Goal: Task Accomplishment & Management: Use online tool/utility

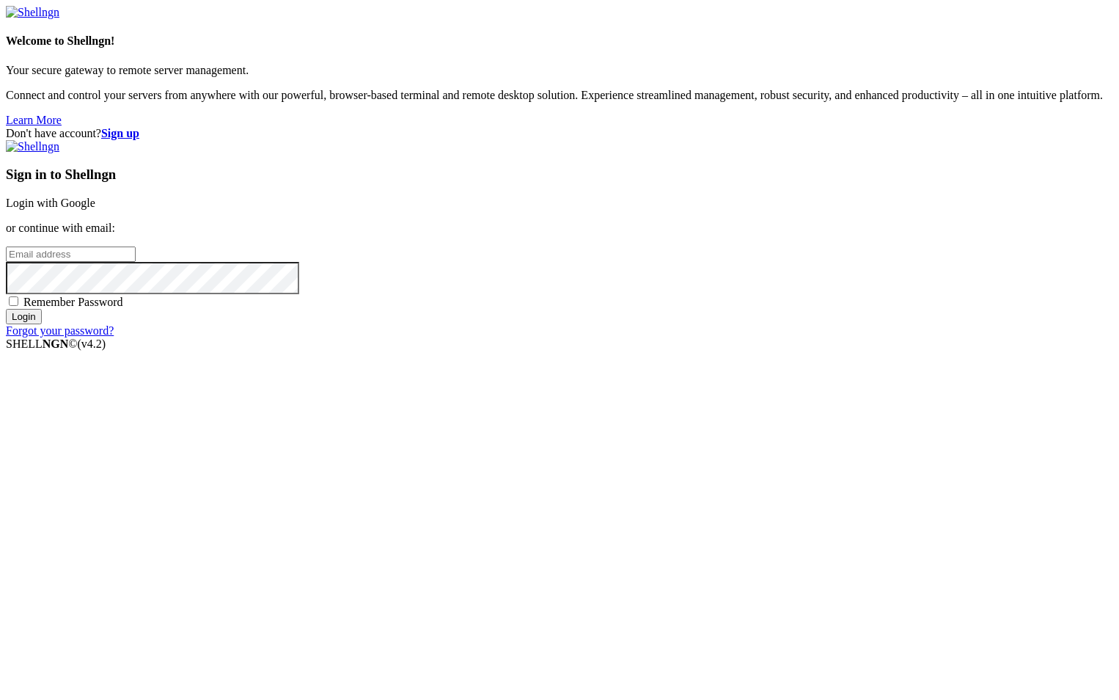
type input "root"
click at [95, 209] on link "Login with Google" at bounding box center [50, 203] width 89 height 12
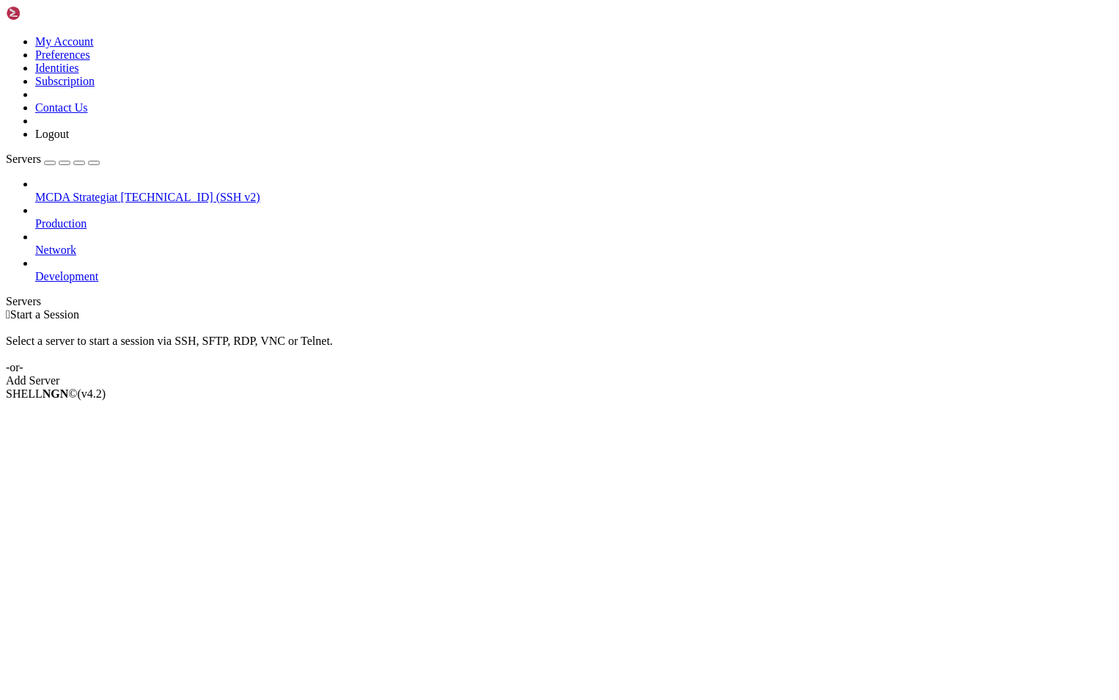
click at [120, 191] on span "[TECHNICAL_ID] (SSH v2)" at bounding box center [189, 197] width 139 height 12
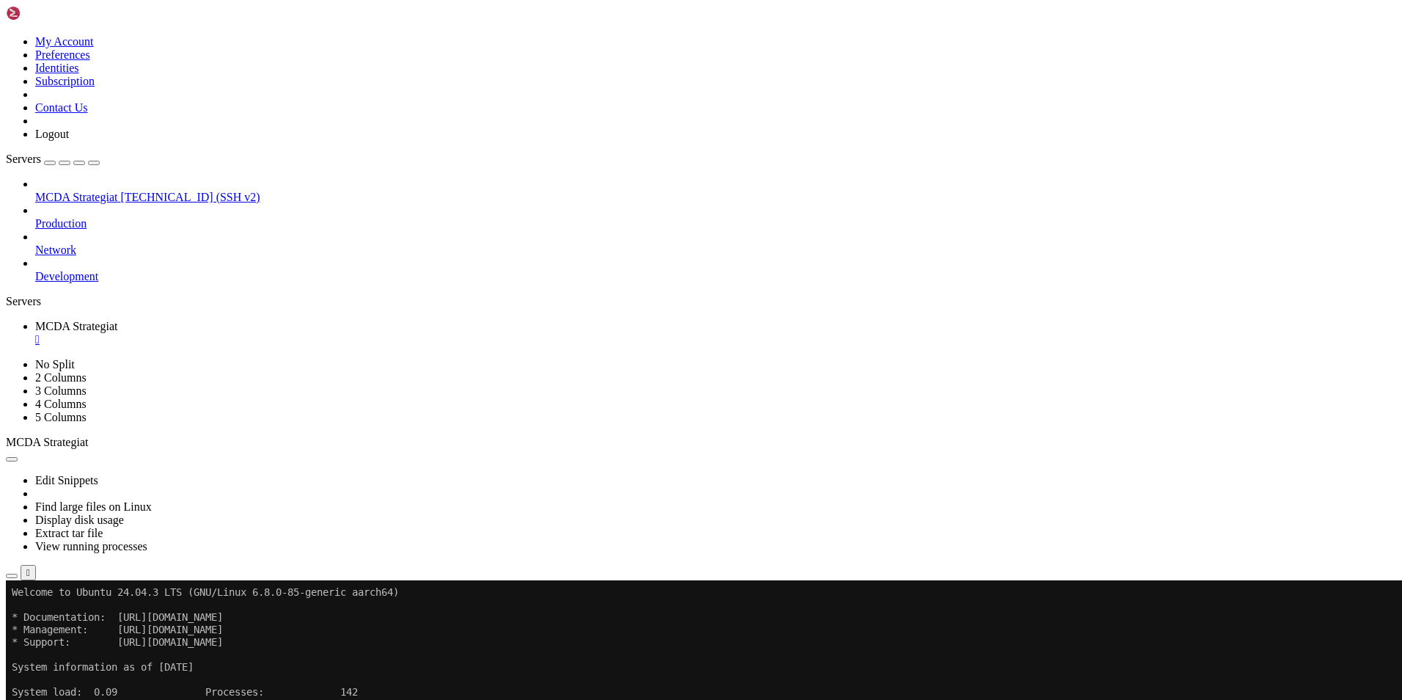
click at [12, 576] on icon "button" at bounding box center [12, 576] width 0 height 0
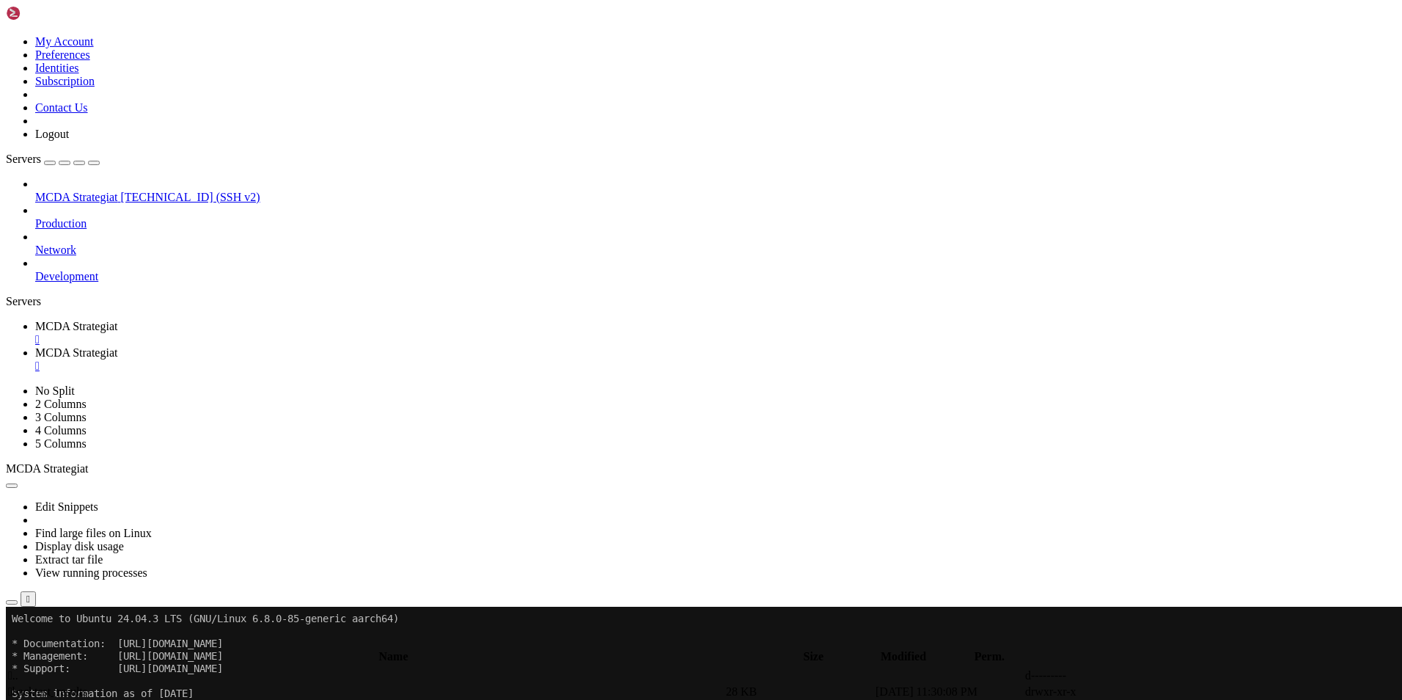
type input "/root/ft_userdata/user_data/strategies"
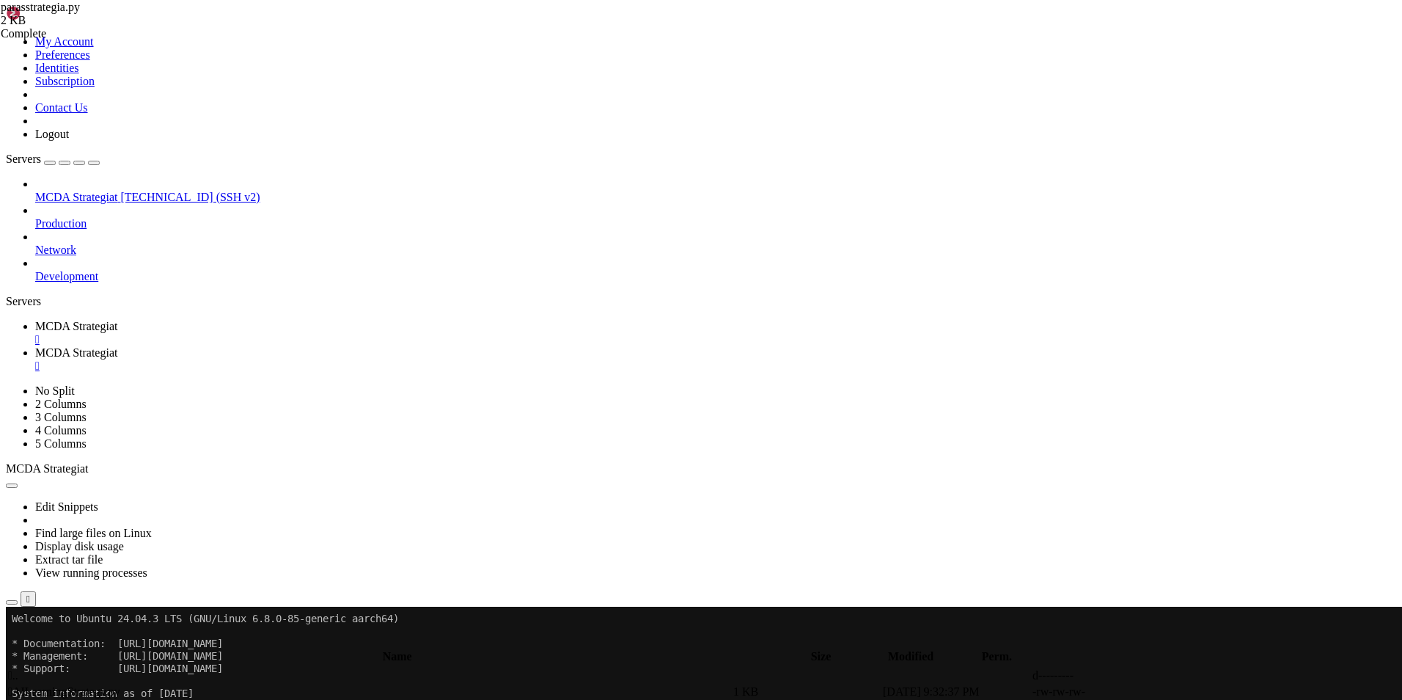
type textarea "can_short = False"
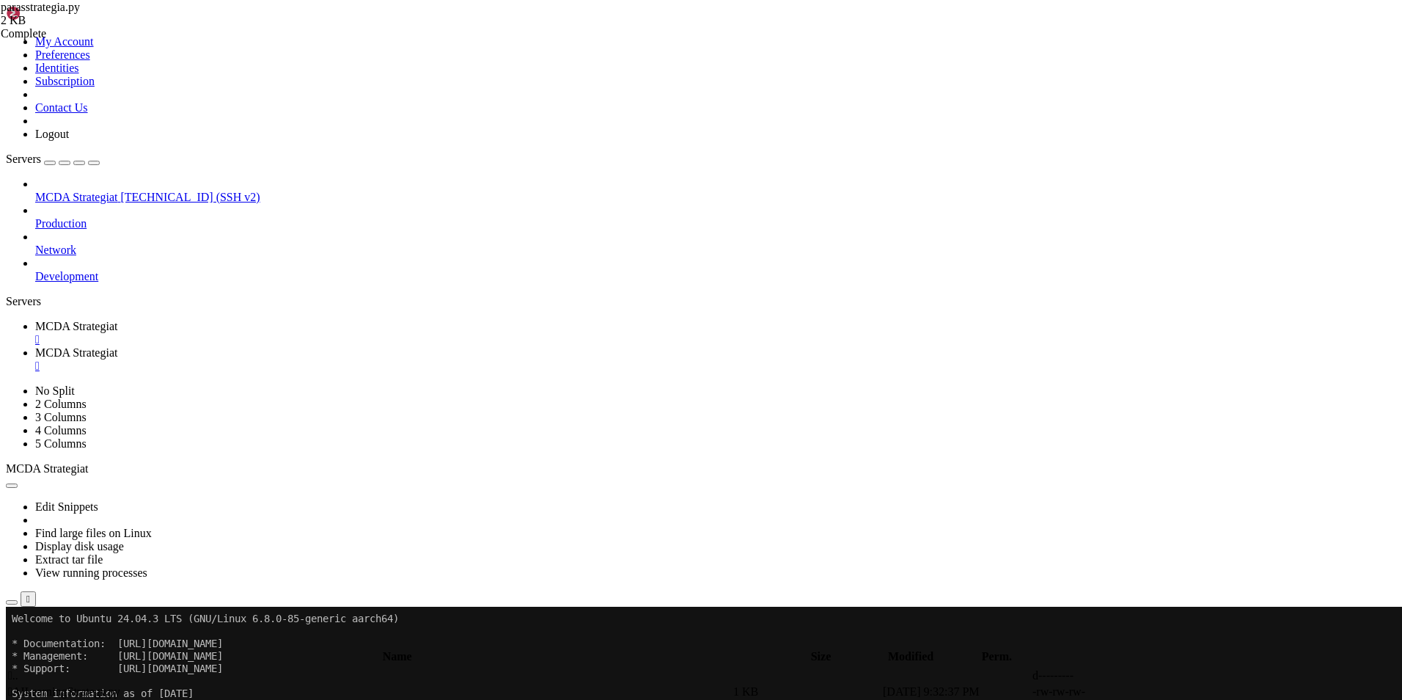
type textarea "stoploss = -0.0001"
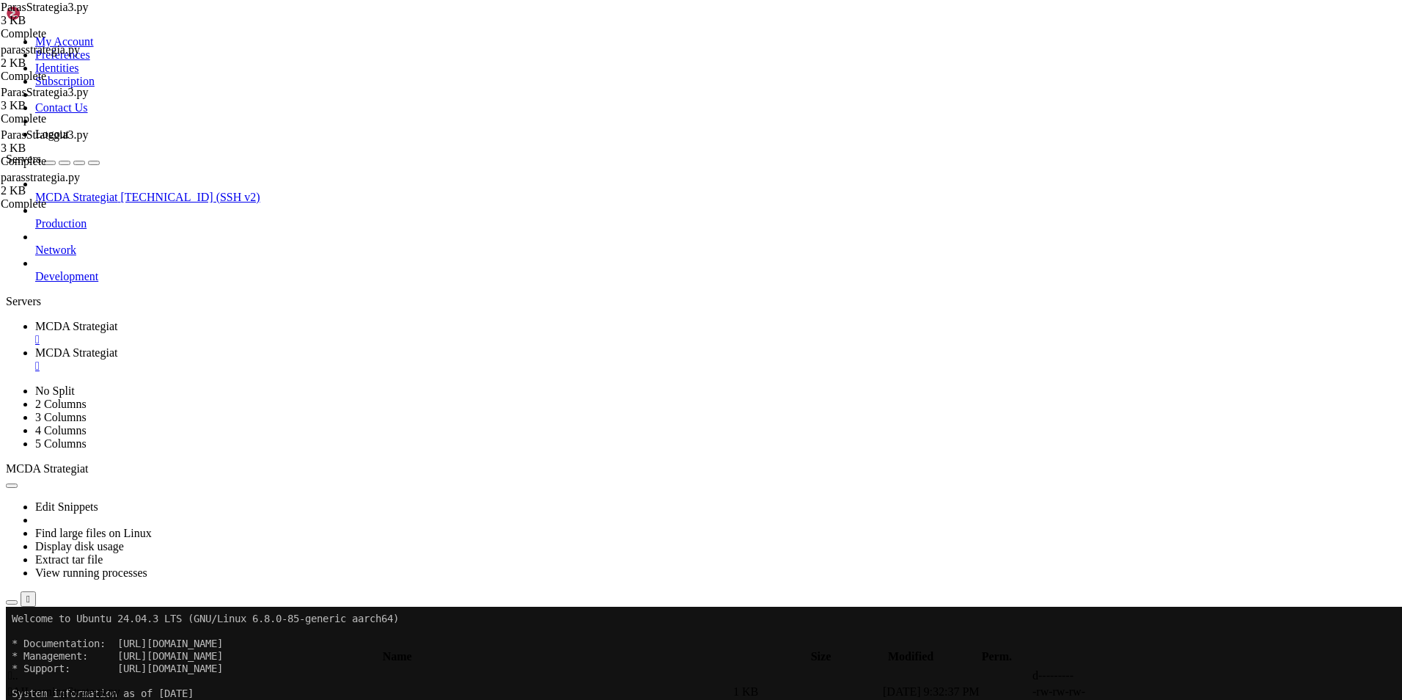
type textarea "stoploss = -0.12"
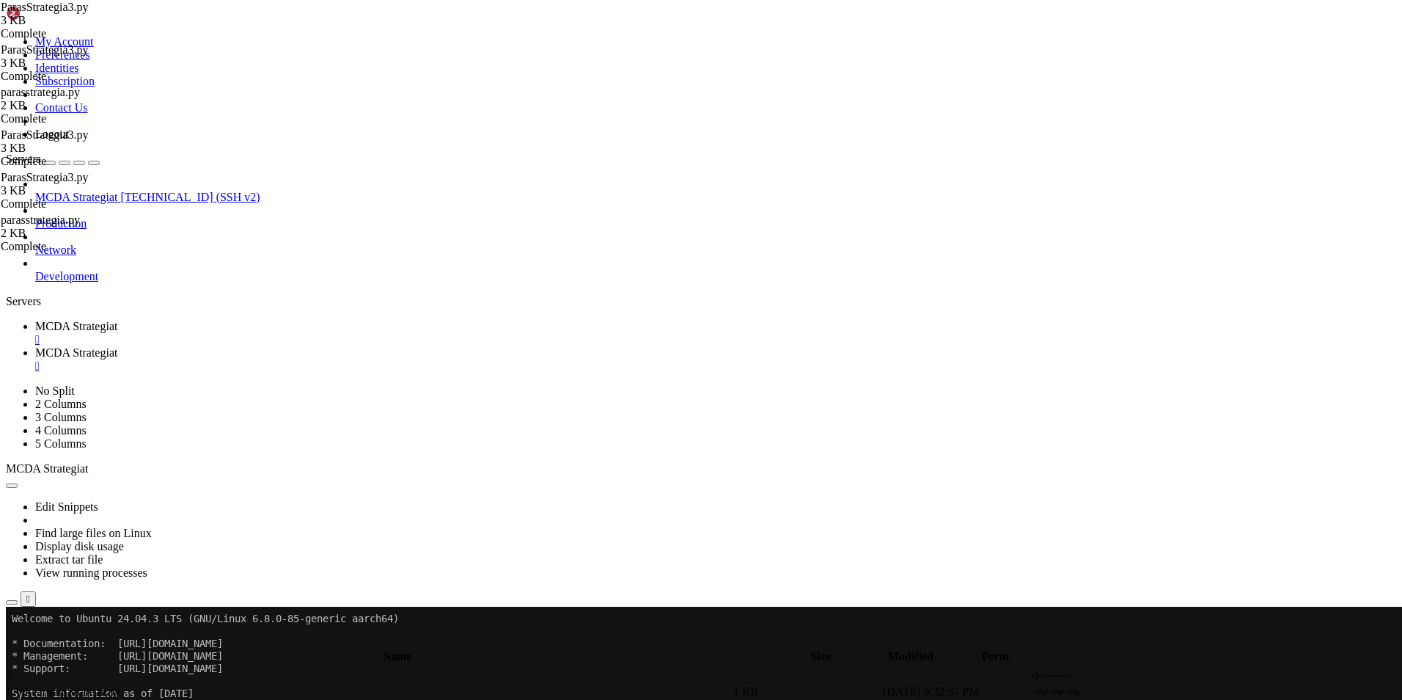
type textarea "stoploss = -0.05"
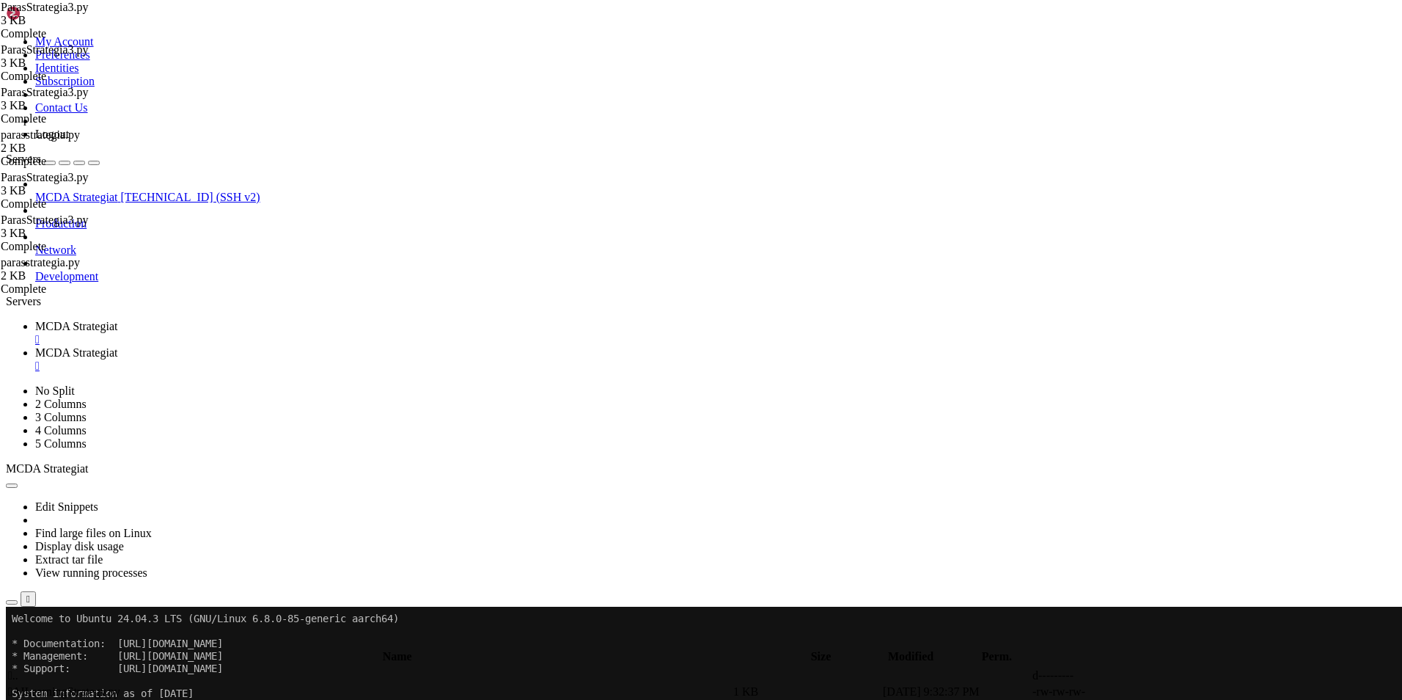
drag, startPoint x: 293, startPoint y: 241, endPoint x: 235, endPoint y: 240, distance: 58.7
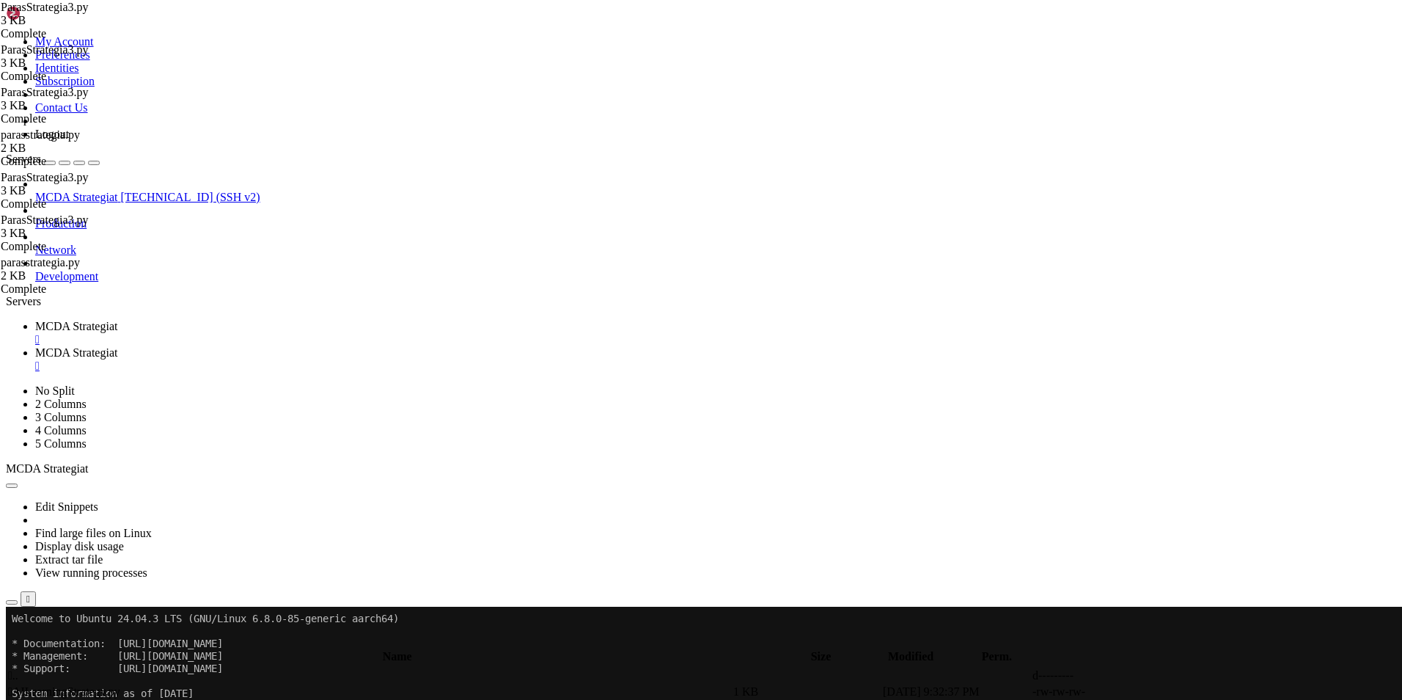
type textarea "#stoploss = -0.05"
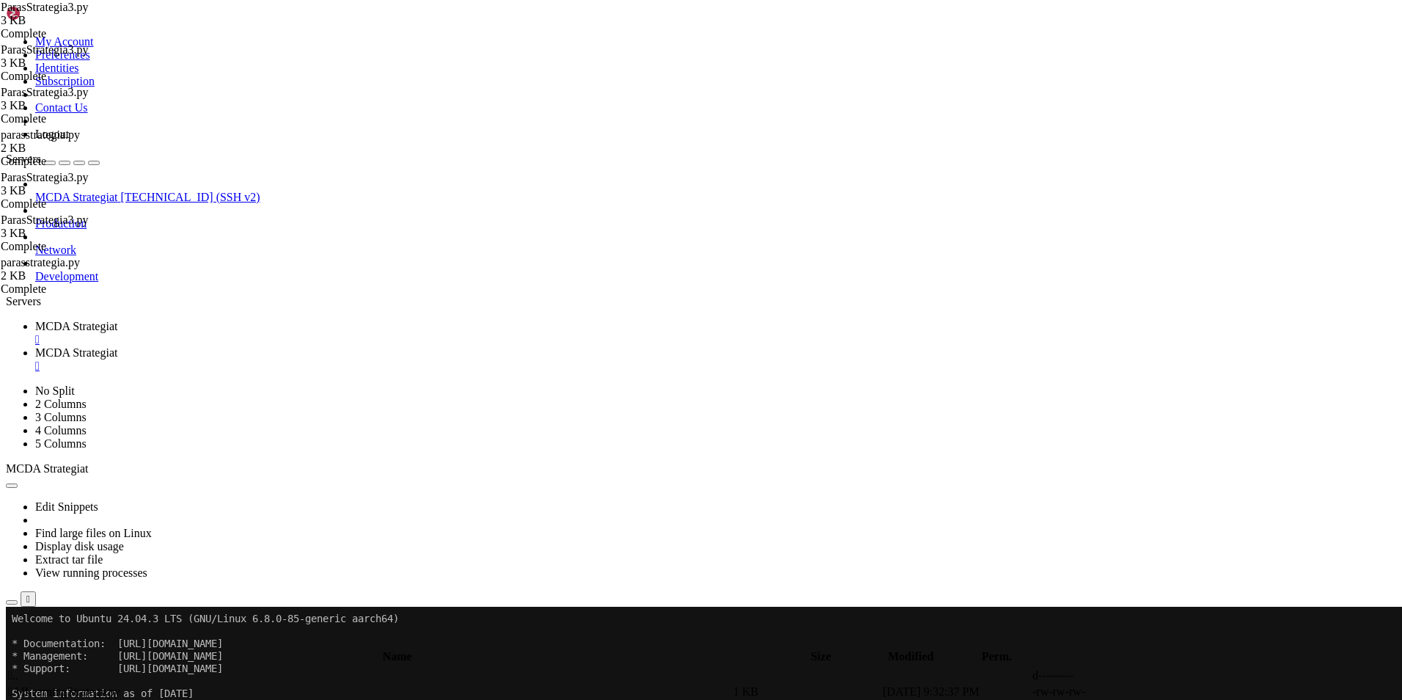
type input "stop"
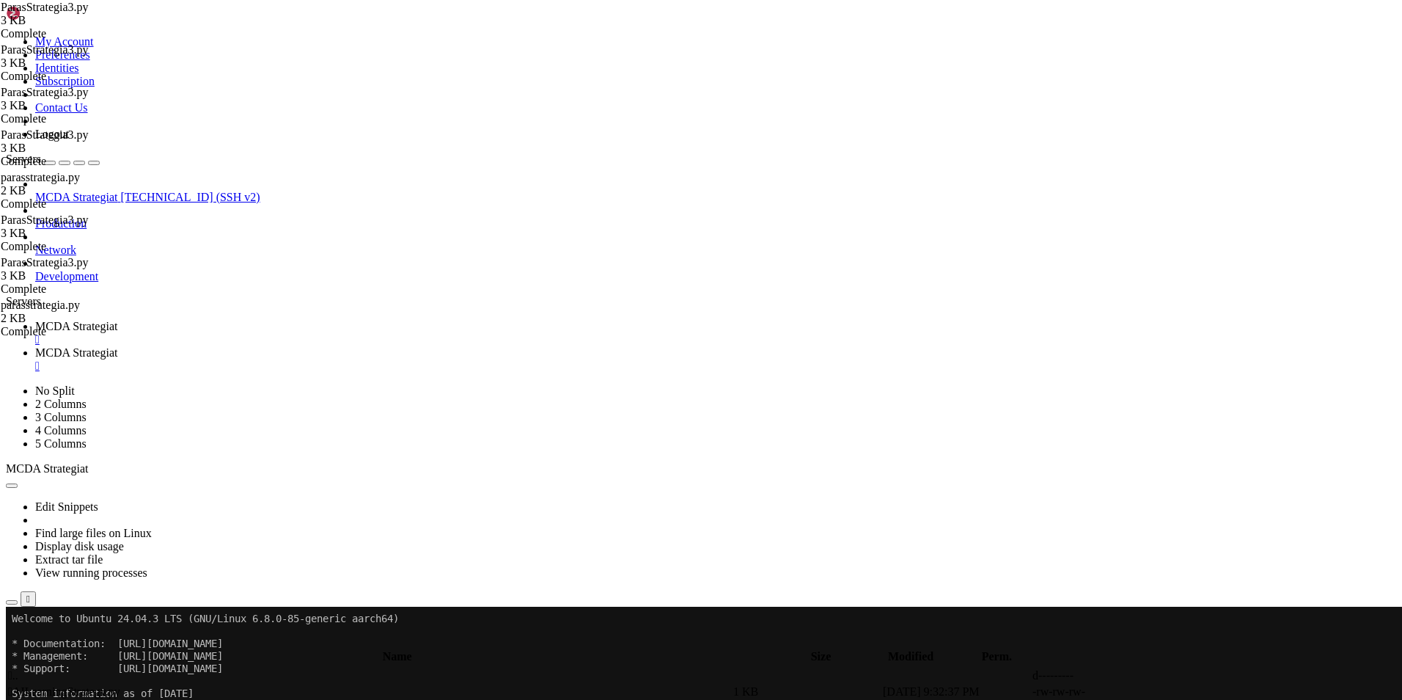
type textarea "stoploss = -0.05"
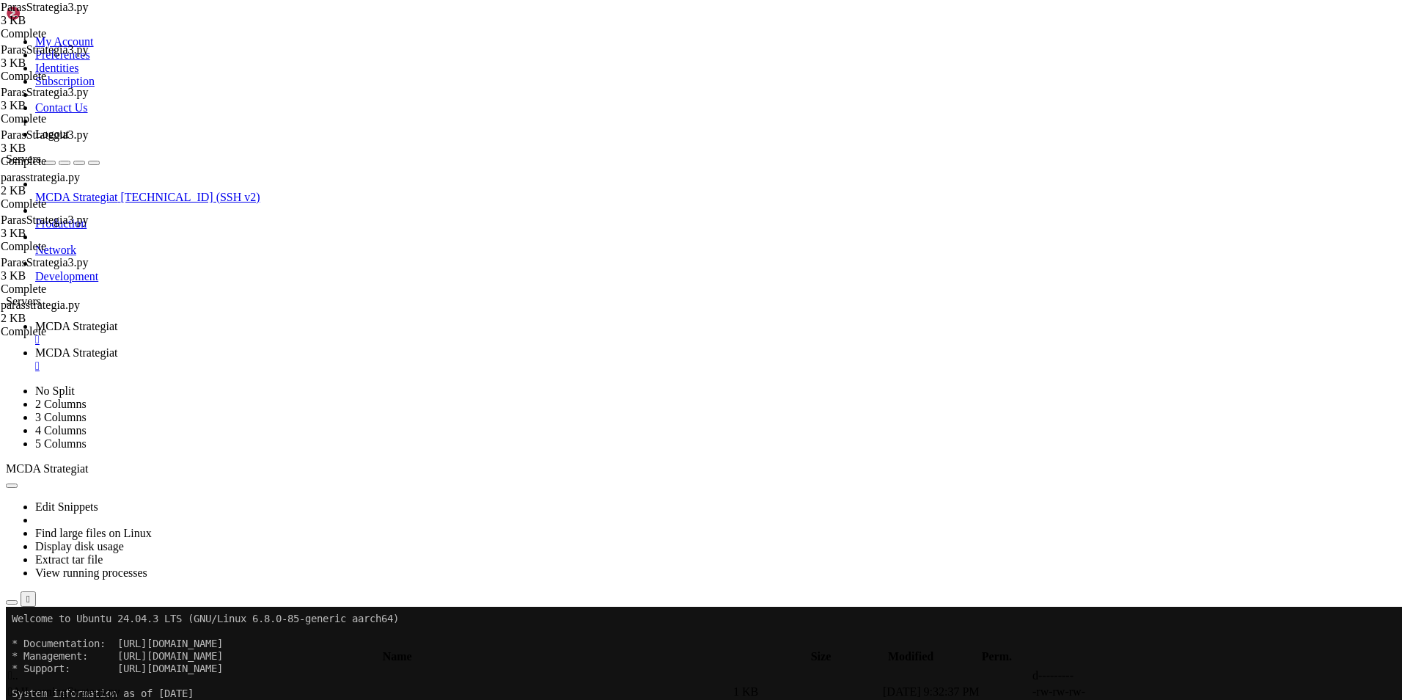
type textarea "stoploss = -1.0"
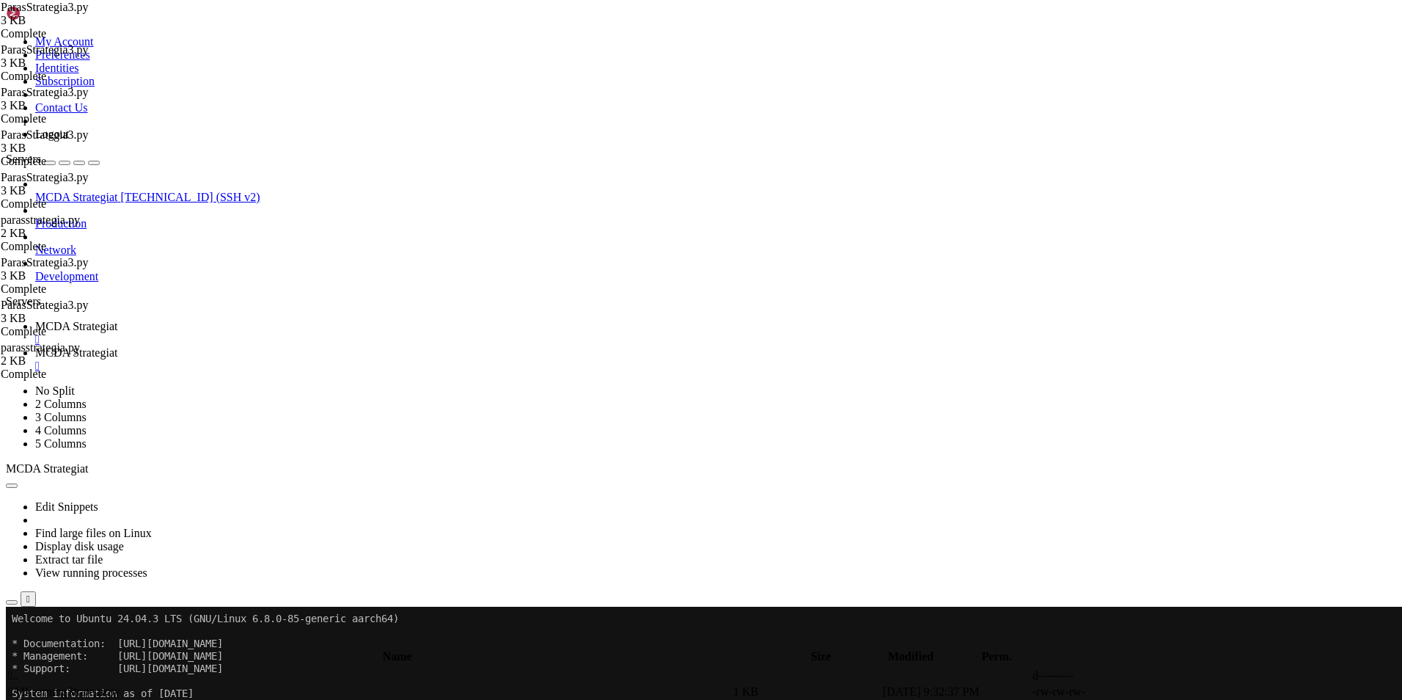
type textarea "stoploss = -0.03"
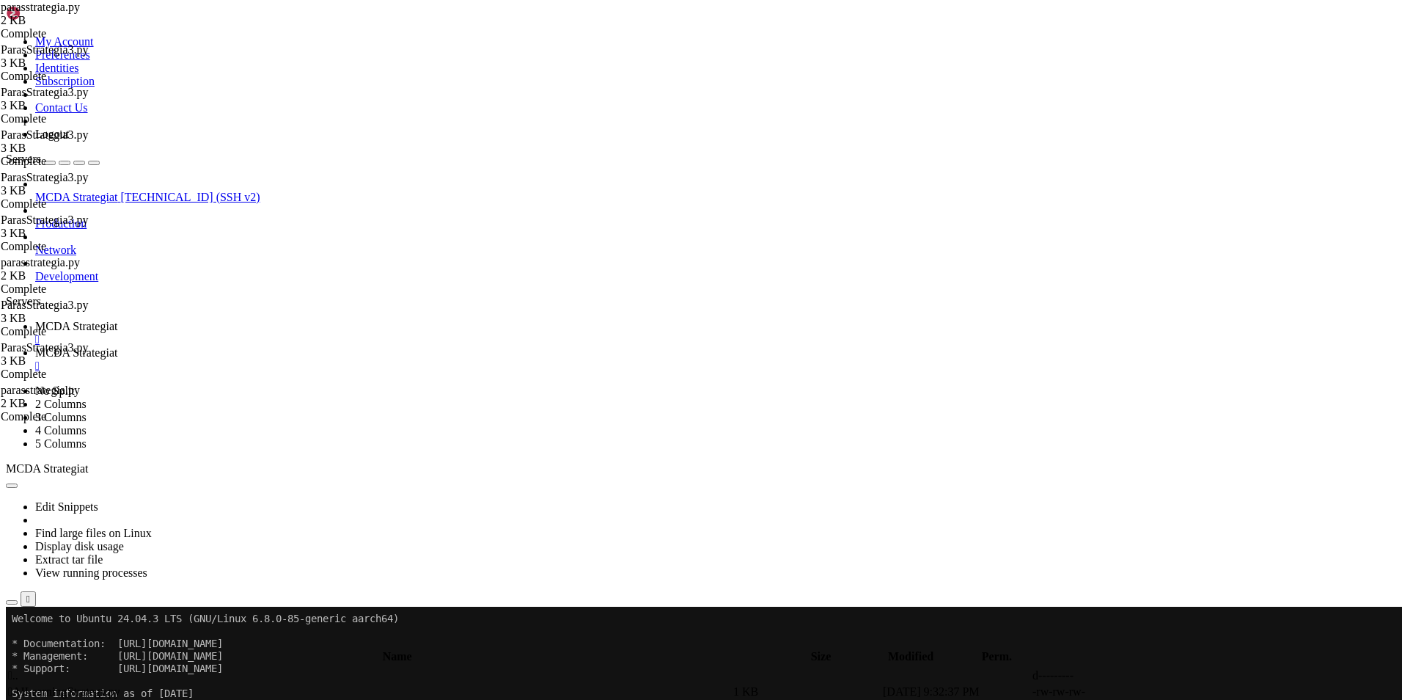
type textarea "startup_candle_count = 150"
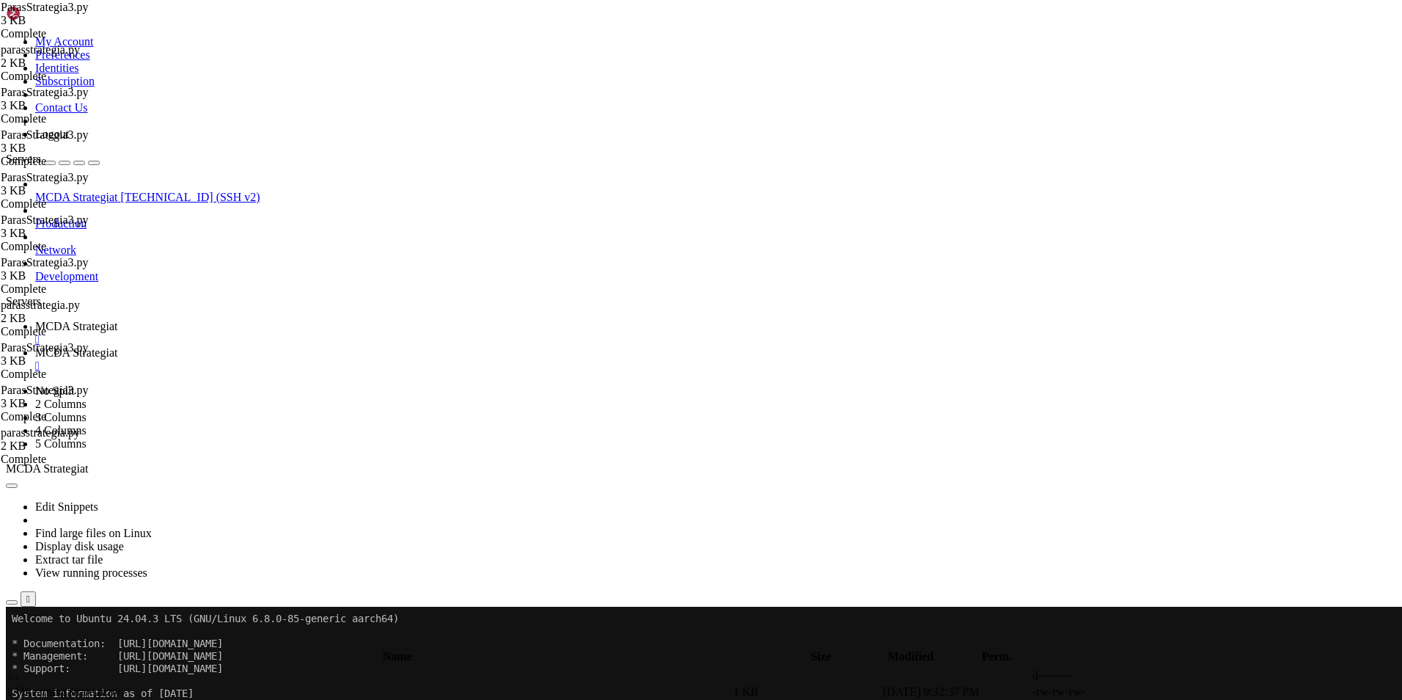
scroll to position [0, 0]
type textarea "stoploss = -0.03"
type textarea "minimal_roi = {"0": 10}"
type textarea "dataframe["macdhist"] = dataframe["macd"] - dataframe["macdsignal"]"
type textarea "dataframe["volume_mean"] = dataframe["volume"].rolling(20).mean()"
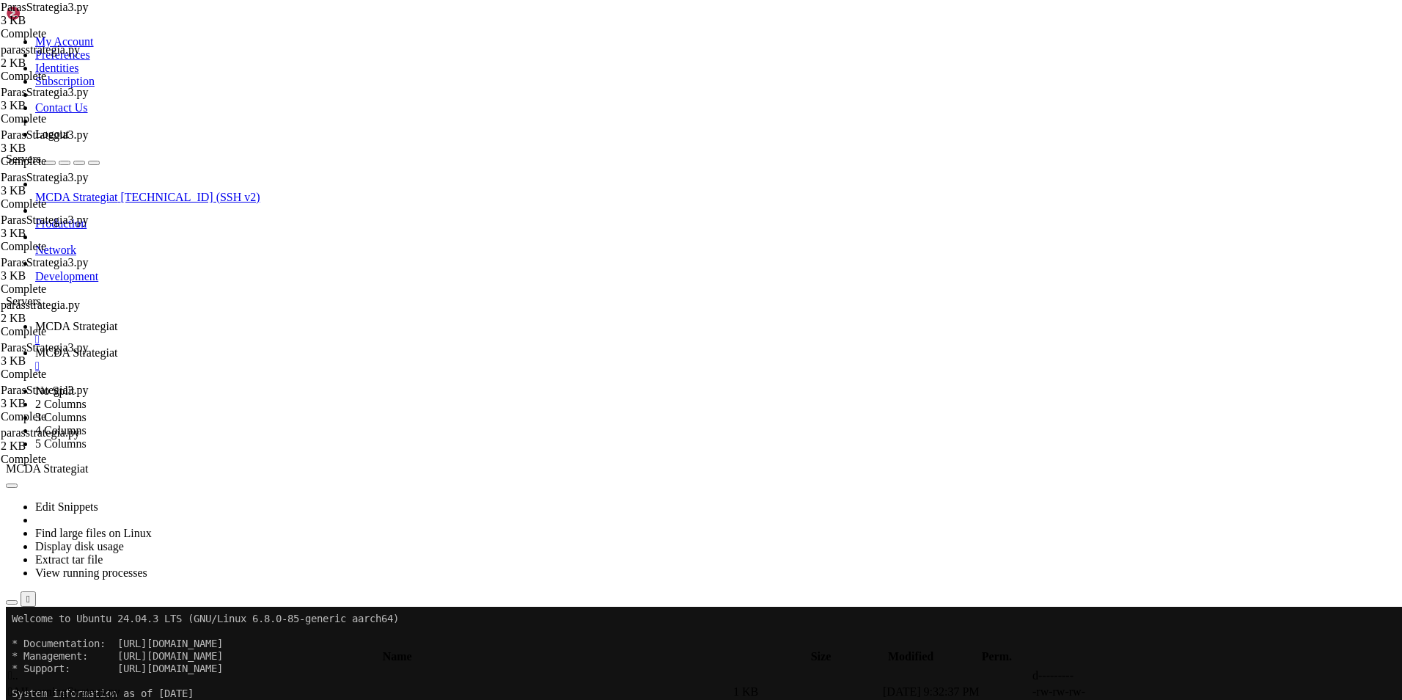
type textarea "macd = ta.MACD(dataframe, fastperiod=12, slowperiod=26, signalperiod=9)"
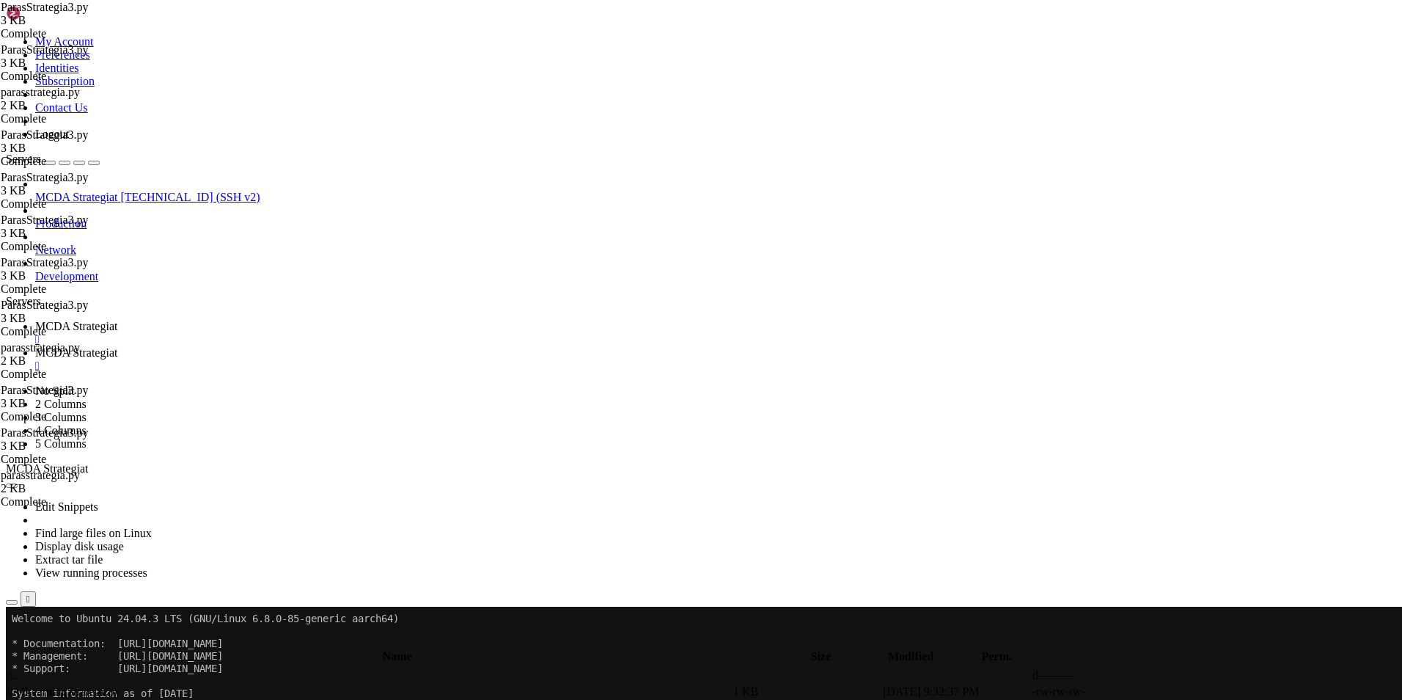
type textarea "stoploss = -0.001"
click at [117, 320] on span "MCDA Strategiat" at bounding box center [76, 326] width 82 height 12
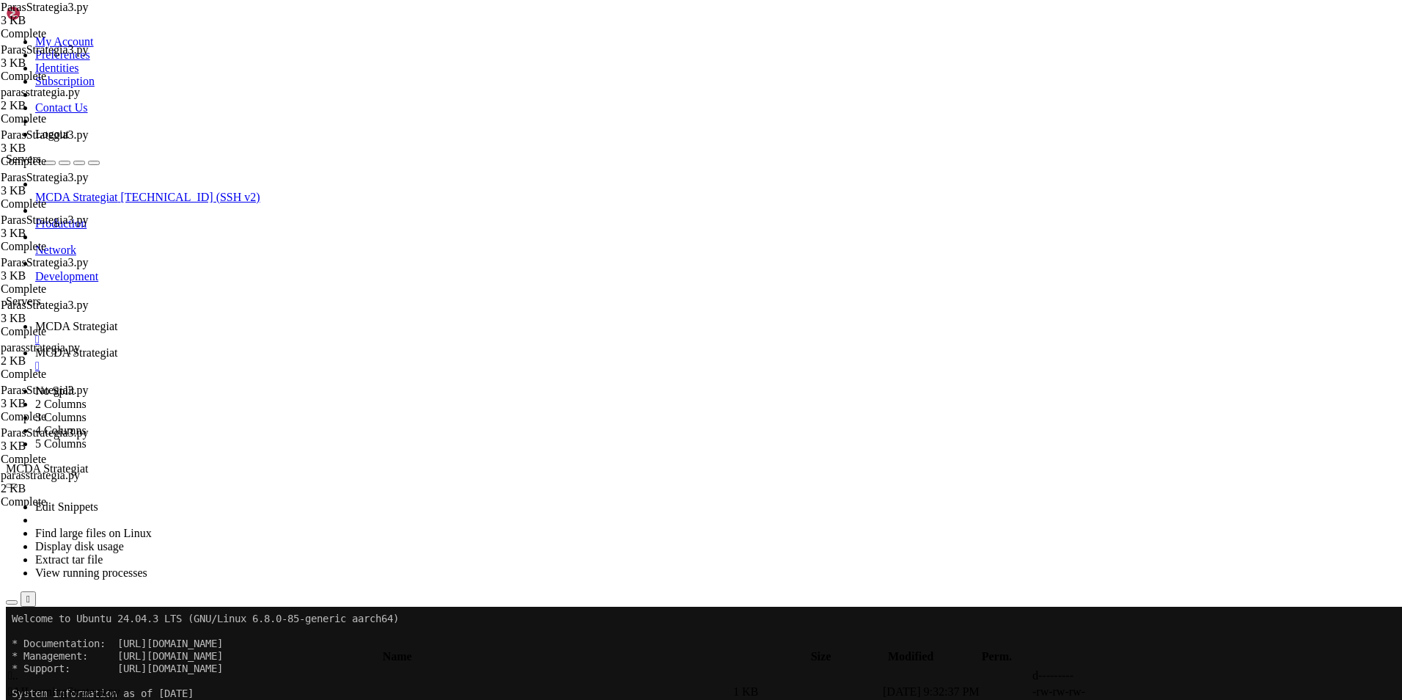
click at [117, 346] on span "MCDA Strategiat" at bounding box center [76, 352] width 82 height 12
click at [488, 668] on td " .." at bounding box center [369, 675] width 724 height 15
type input "/root/ft_userdata/user_data"
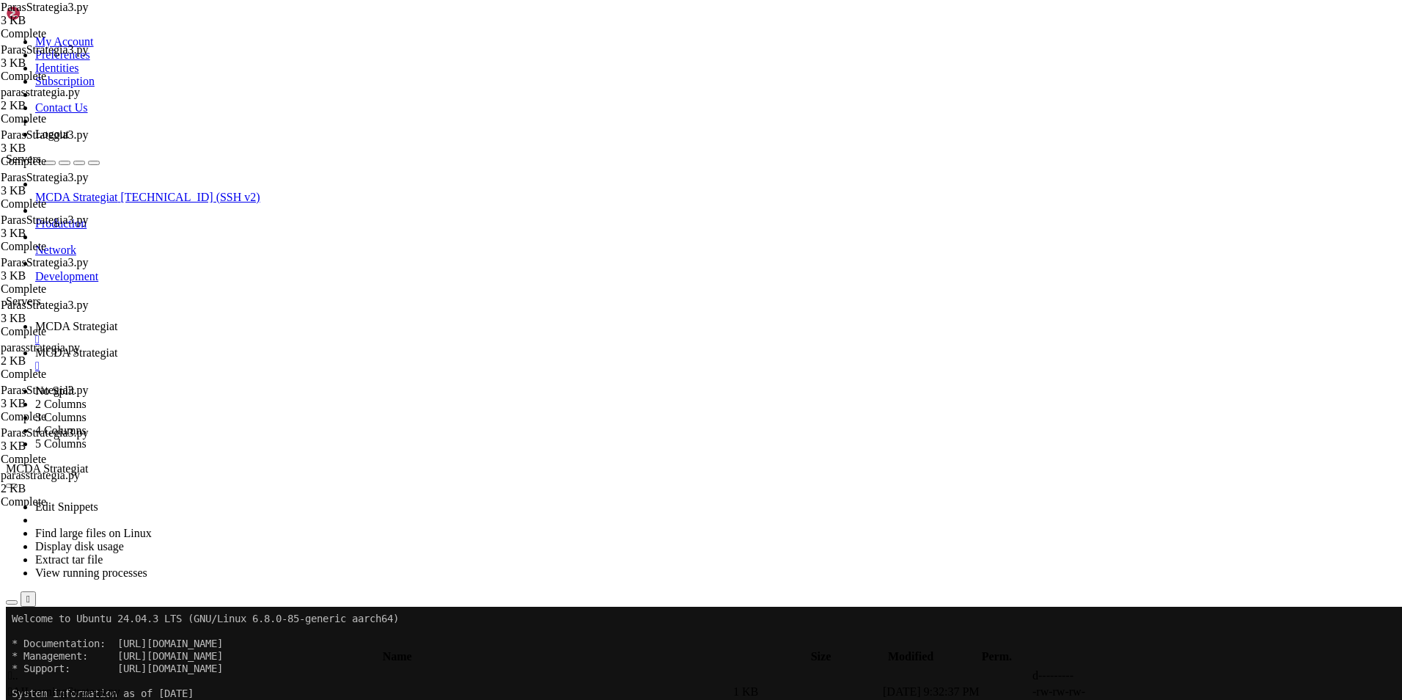
click at [18, 669] on span " .." at bounding box center [13, 675] width 10 height 12
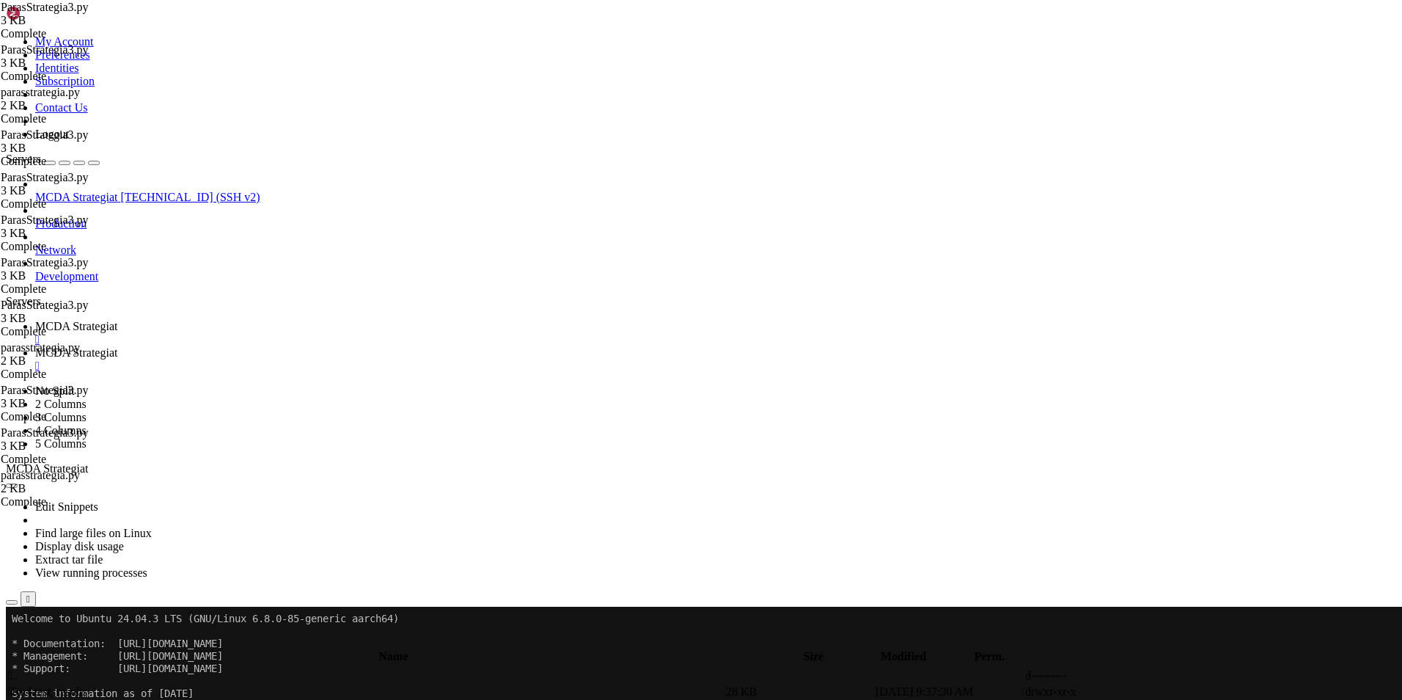
type textarea ""margin_mode": "","
paste textarea
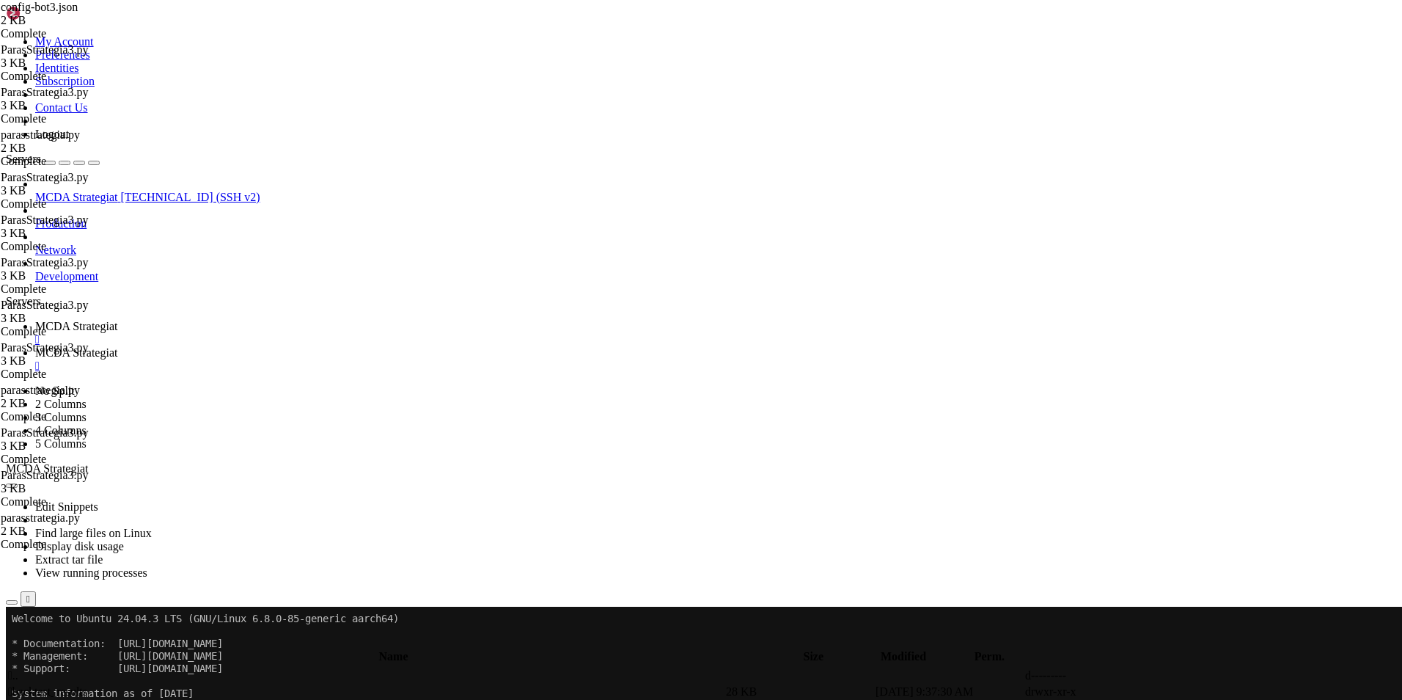
click at [117, 320] on span "MCDA Strategiat" at bounding box center [76, 326] width 82 height 12
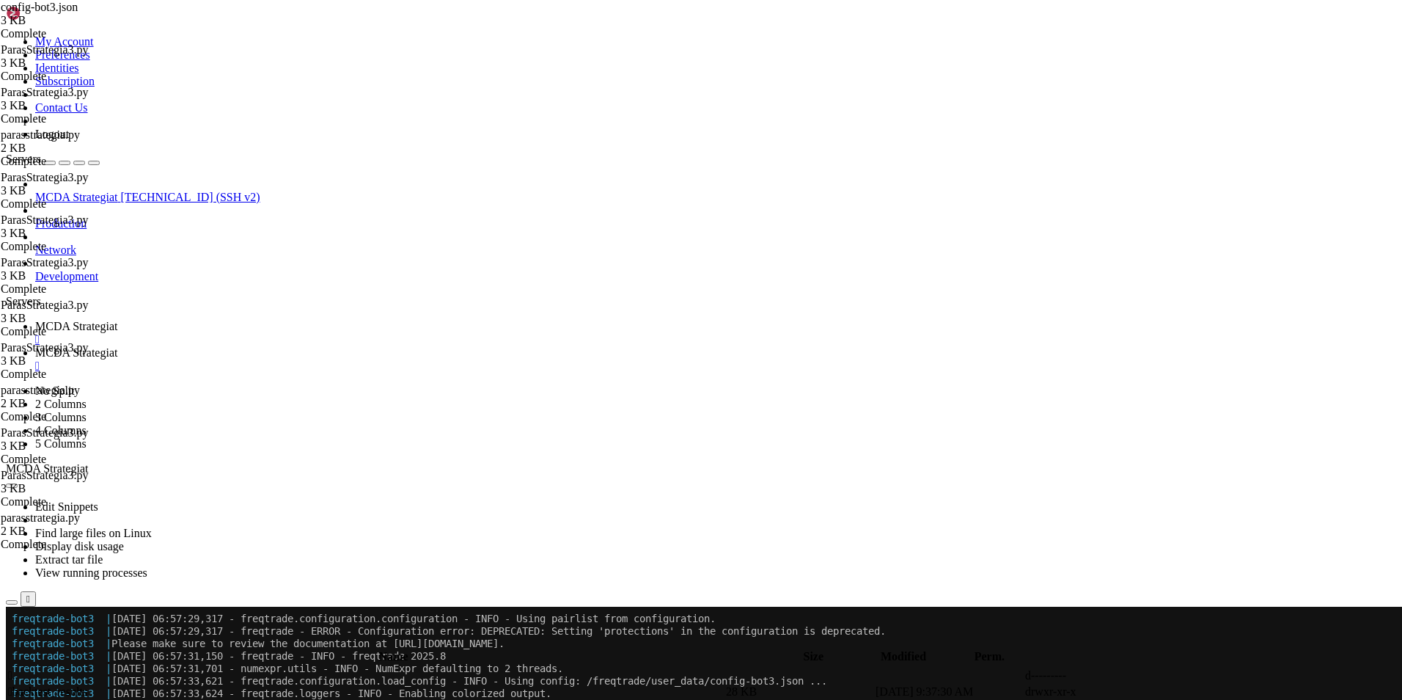
scroll to position [3004, 0]
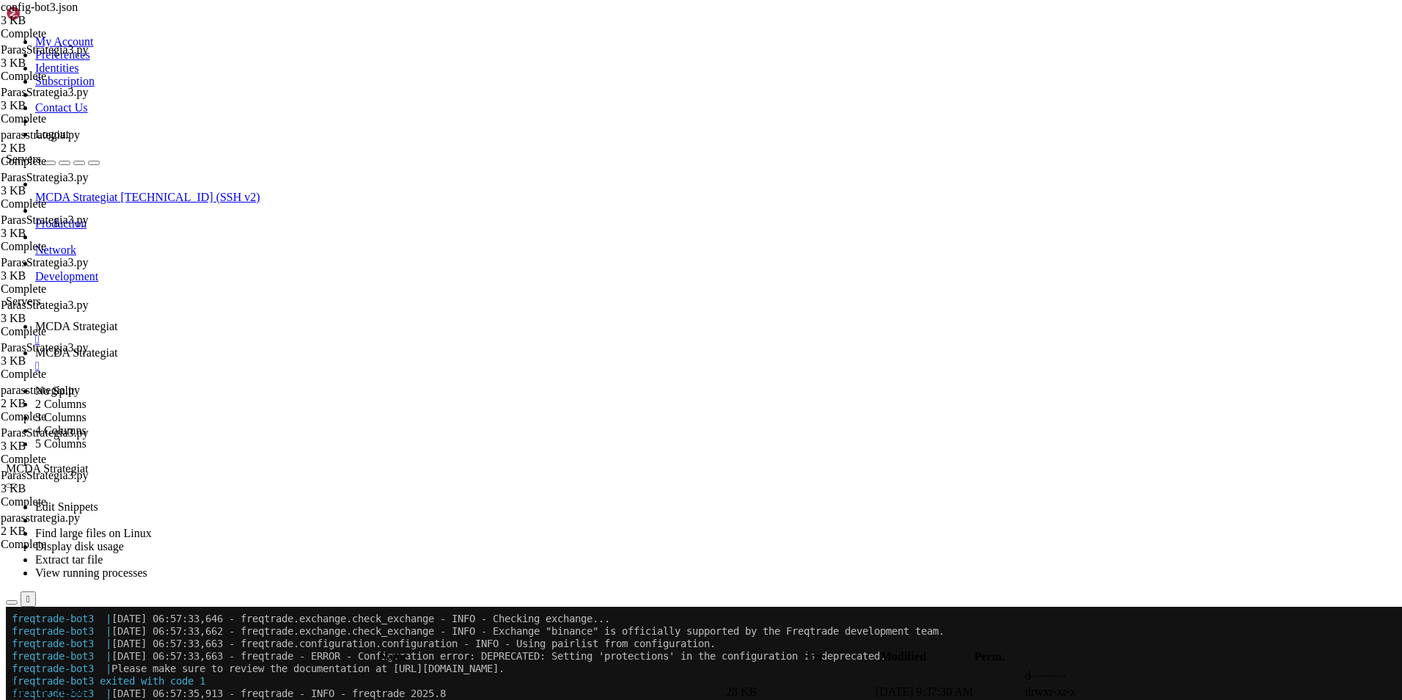
drag, startPoint x: 643, startPoint y: 1157, endPoint x: 507, endPoint y: 1048, distance: 174.2
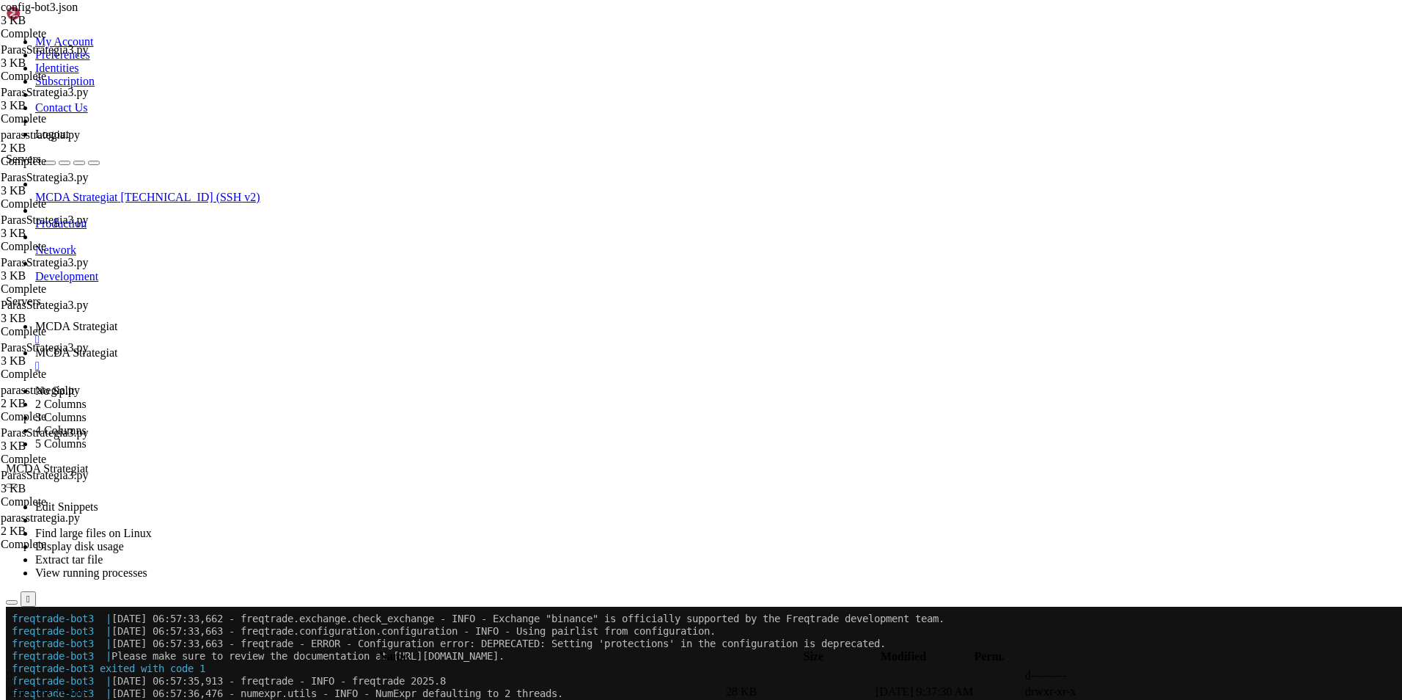
drag, startPoint x: 636, startPoint y: 1180, endPoint x: 288, endPoint y: 1106, distance: 356.1
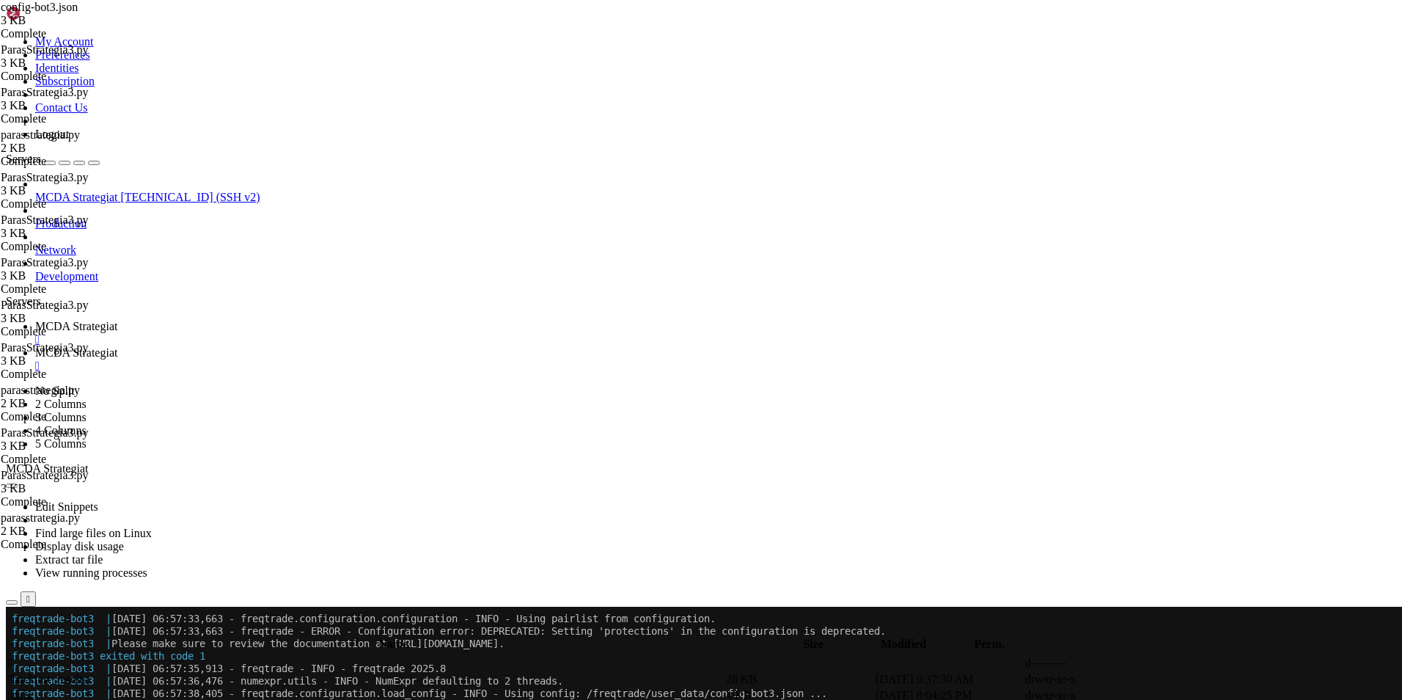
scroll to position [3166, 0]
click at [117, 346] on span "MCDA Strategiat" at bounding box center [76, 352] width 82 height 12
drag, startPoint x: 356, startPoint y: 548, endPoint x: 225, endPoint y: 309, distance: 273.0
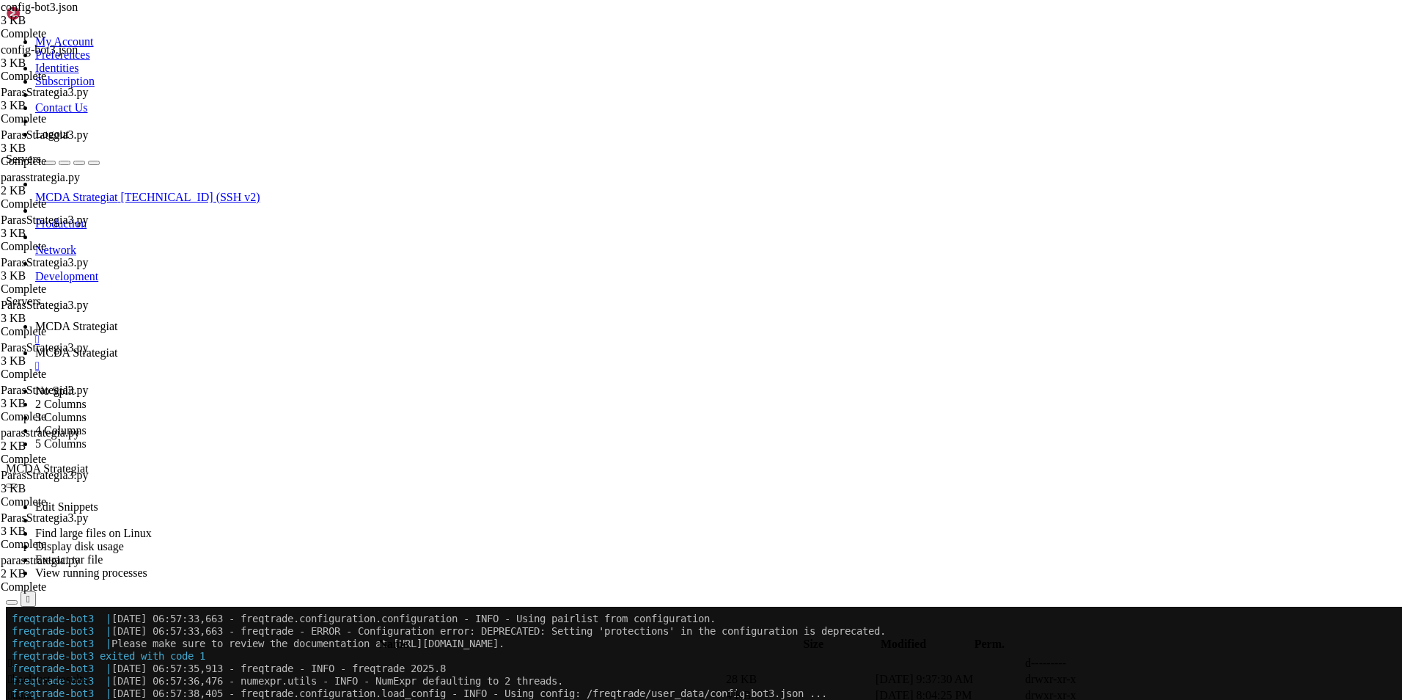
type textarea ""protections": [ {"
click at [117, 320] on span "MCDA Strategiat" at bounding box center [76, 326] width 82 height 12
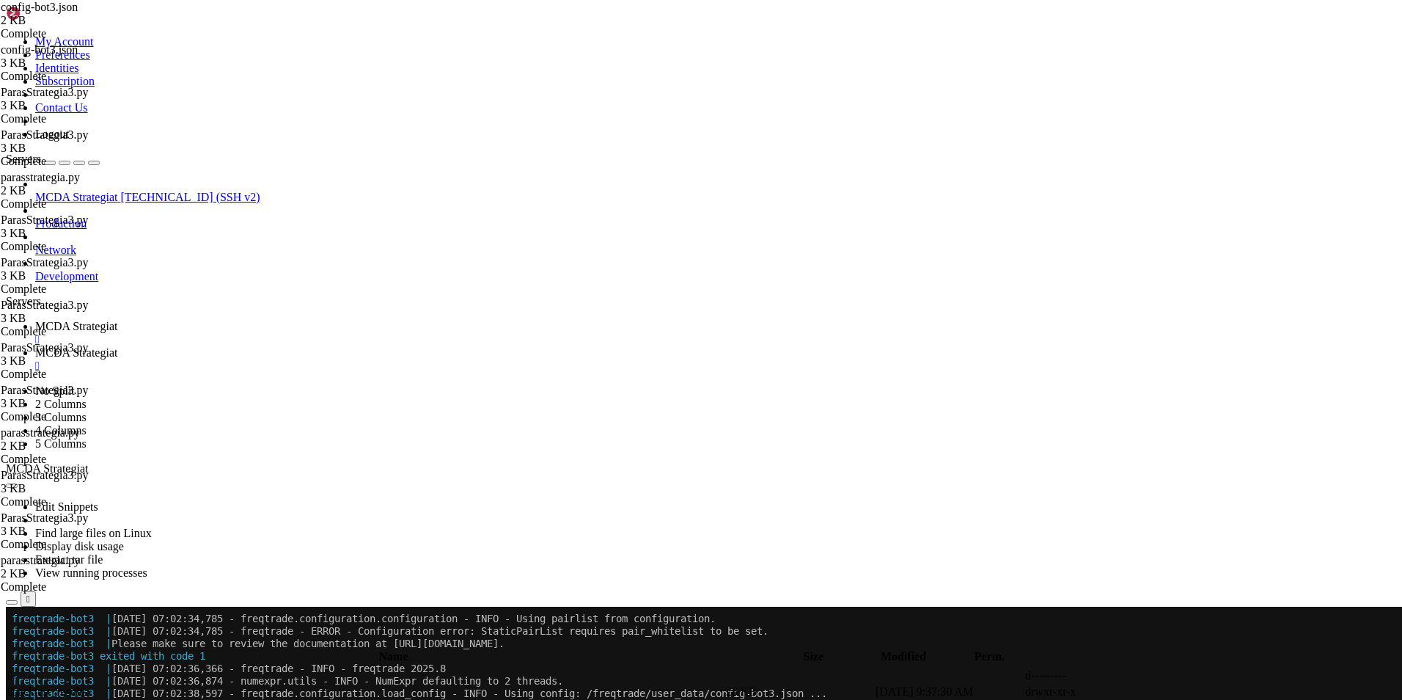
scroll to position [6594, 0]
click at [377, 346] on link "MCDA Strategiat " at bounding box center [715, 359] width 1361 height 26
click at [117, 320] on span "MCDA Strategiat" at bounding box center [76, 326] width 82 height 12
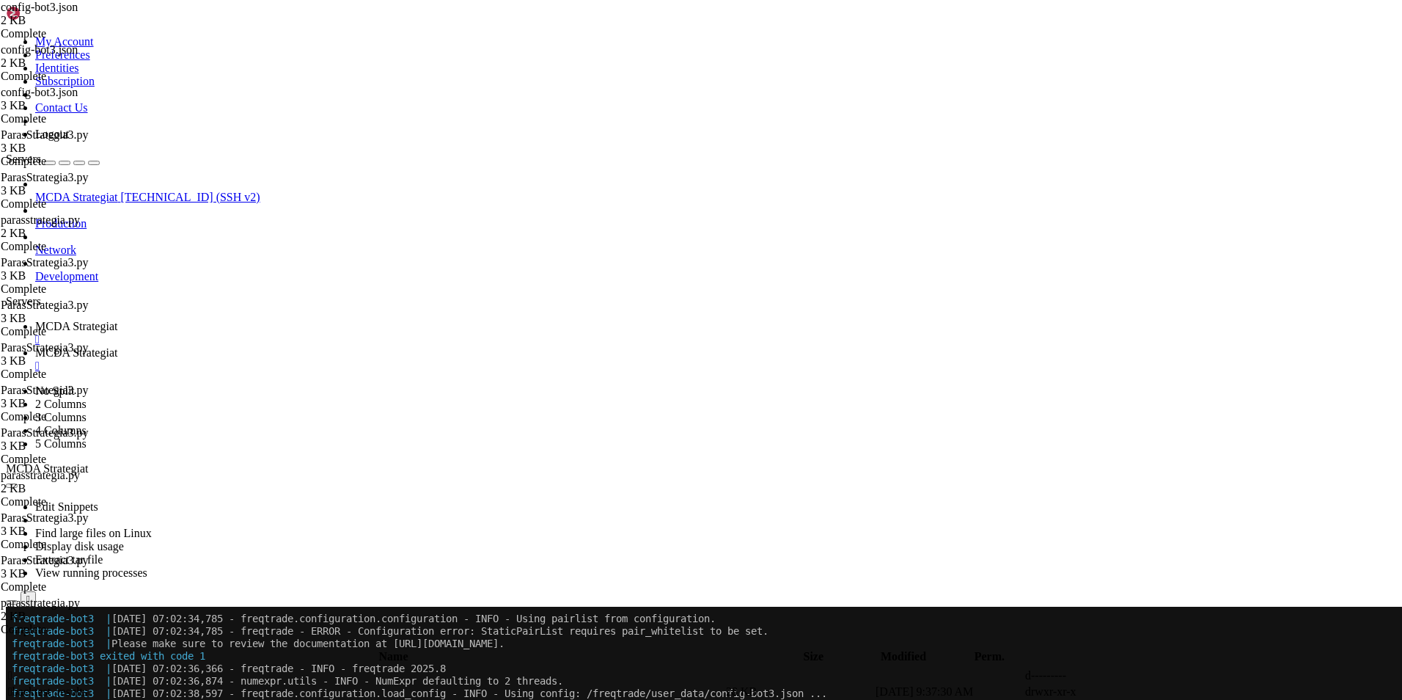
click at [117, 346] on span "MCDA Strategiat" at bounding box center [76, 352] width 82 height 12
type textarea ""strategy": "BB_RPB_TSL","
drag, startPoint x: 342, startPoint y: 212, endPoint x: 221, endPoint y: 211, distance: 121.0
paste textarea
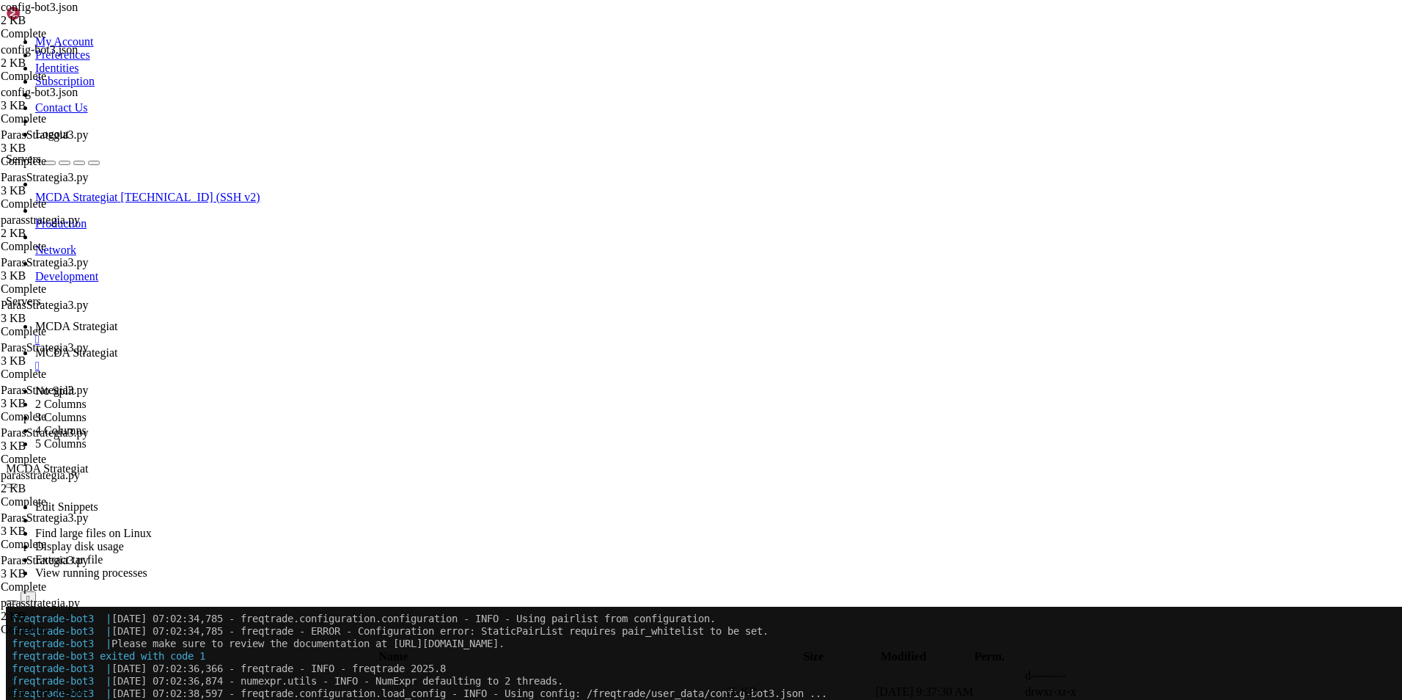
type textarea "}"
click at [262, 320] on link "MCDA Strategiat " at bounding box center [715, 333] width 1361 height 26
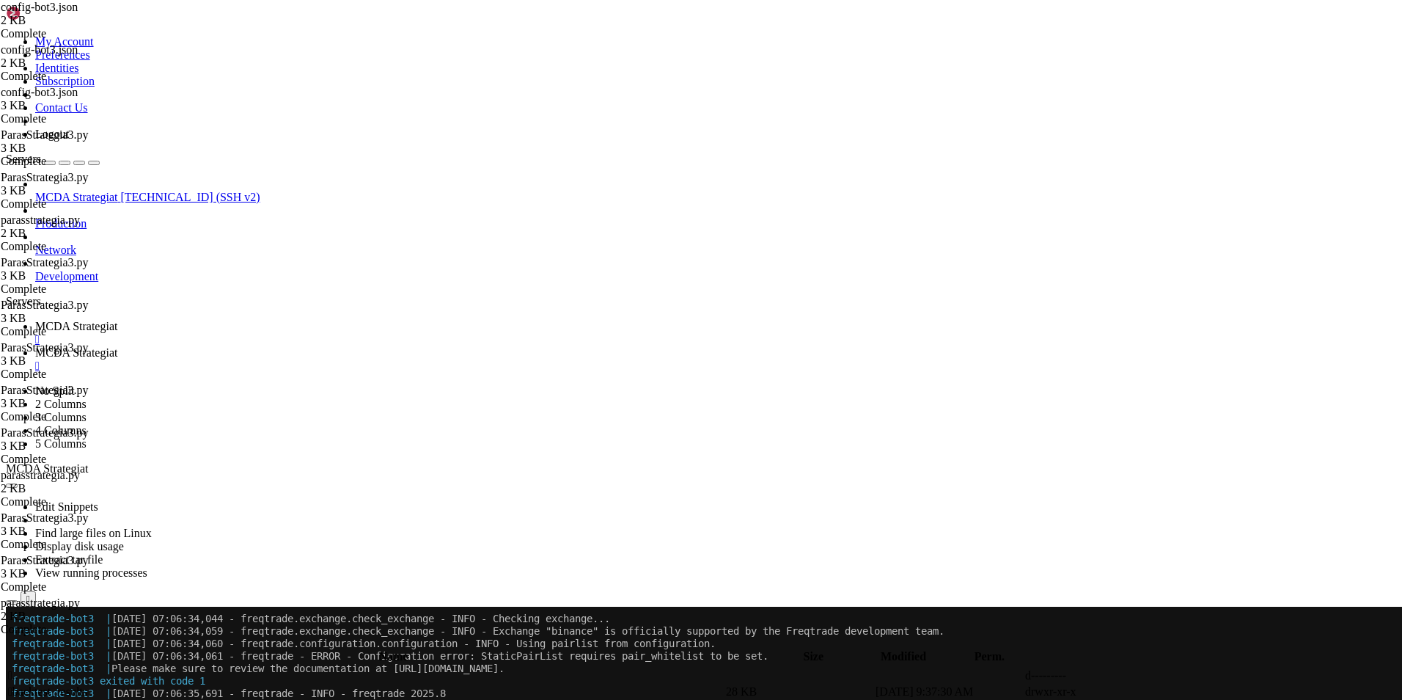
scroll to position [10010, 0]
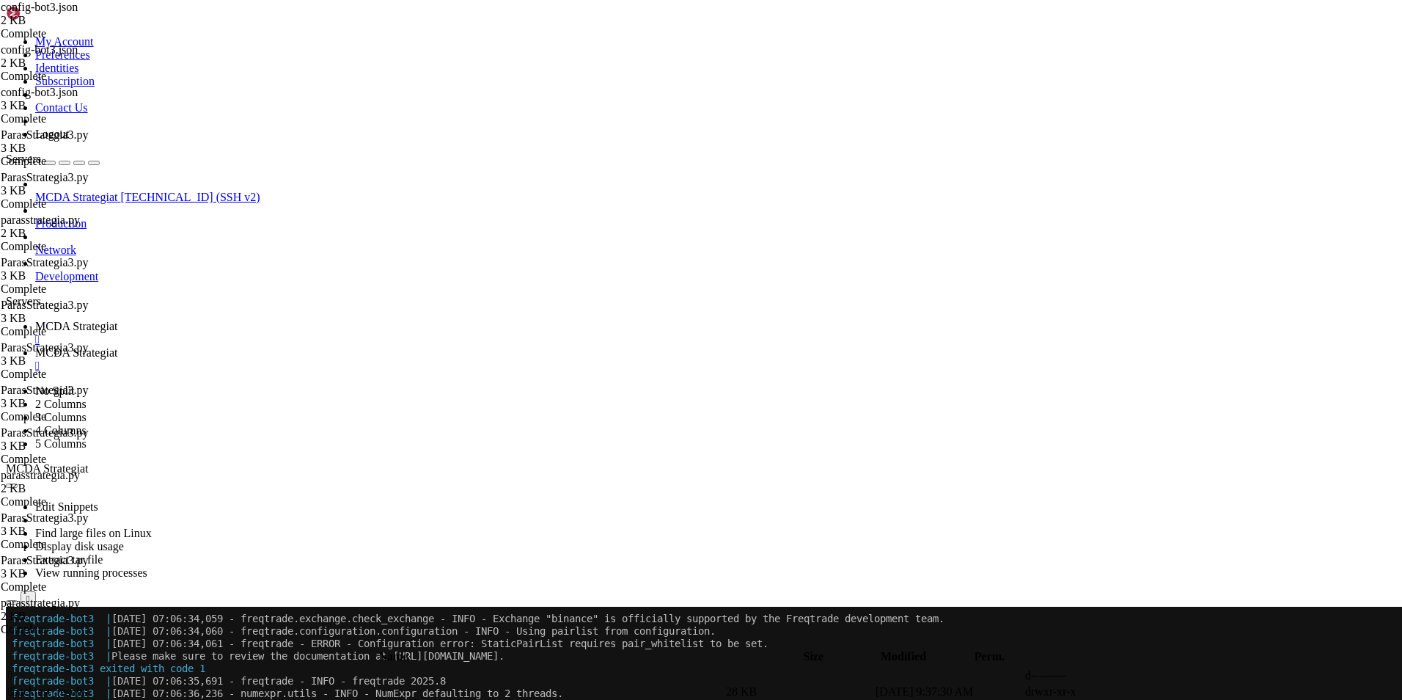
click at [117, 346] on span "MCDA Strategiat" at bounding box center [76, 352] width 82 height 12
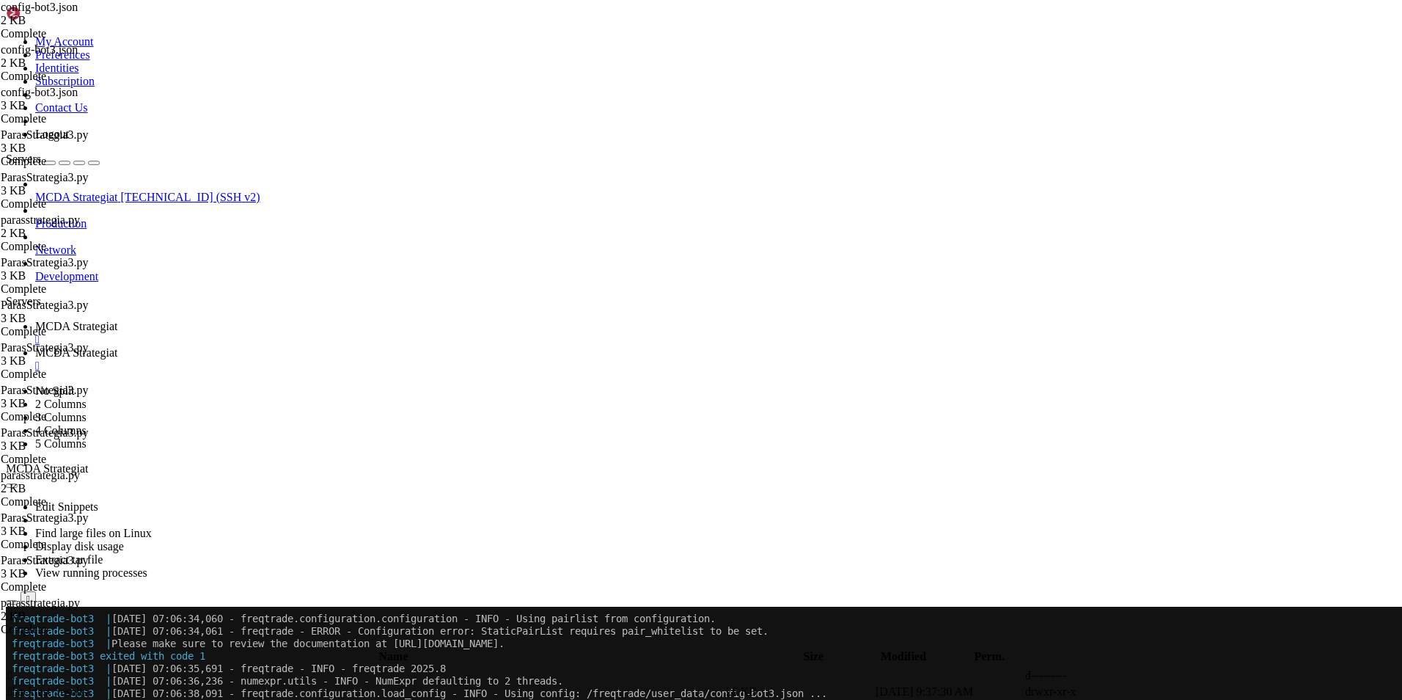
click at [268, 320] on link "MCDA Strategiat " at bounding box center [715, 333] width 1361 height 26
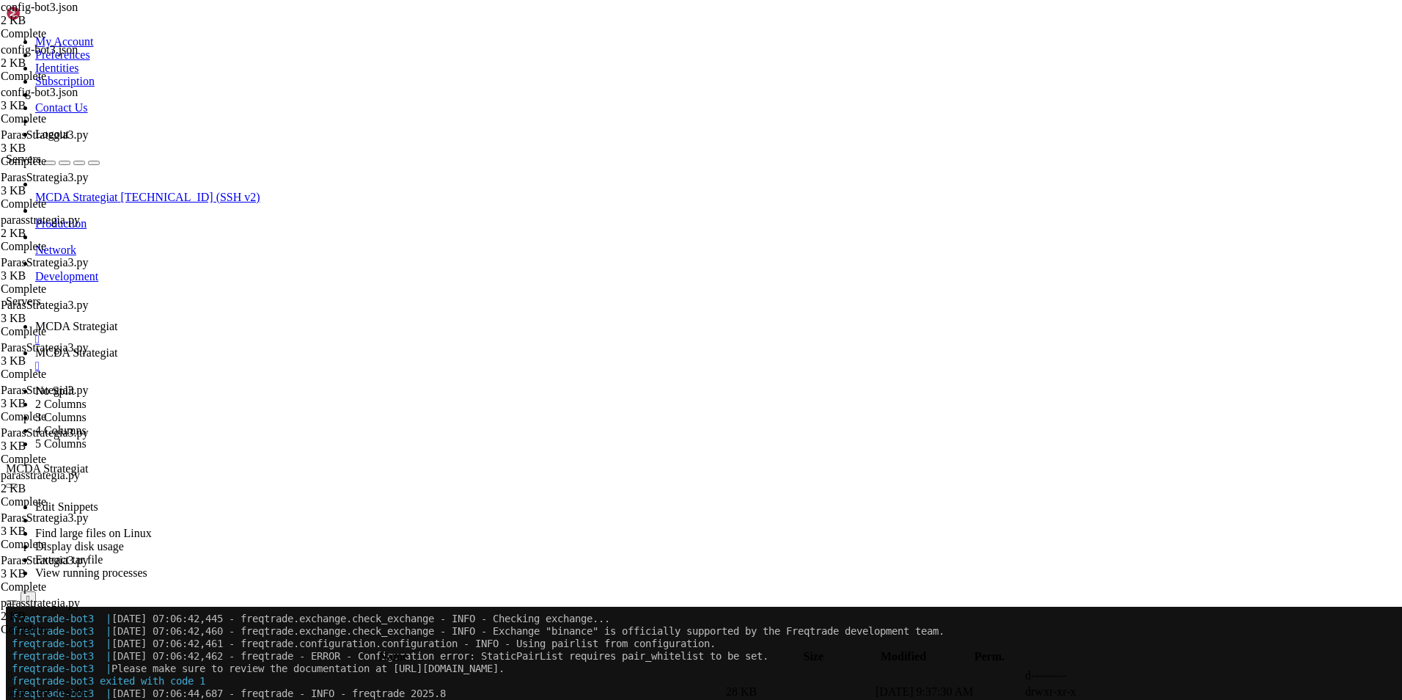
drag, startPoint x: 534, startPoint y: 1153, endPoint x: 766, endPoint y: 1148, distance: 231.8
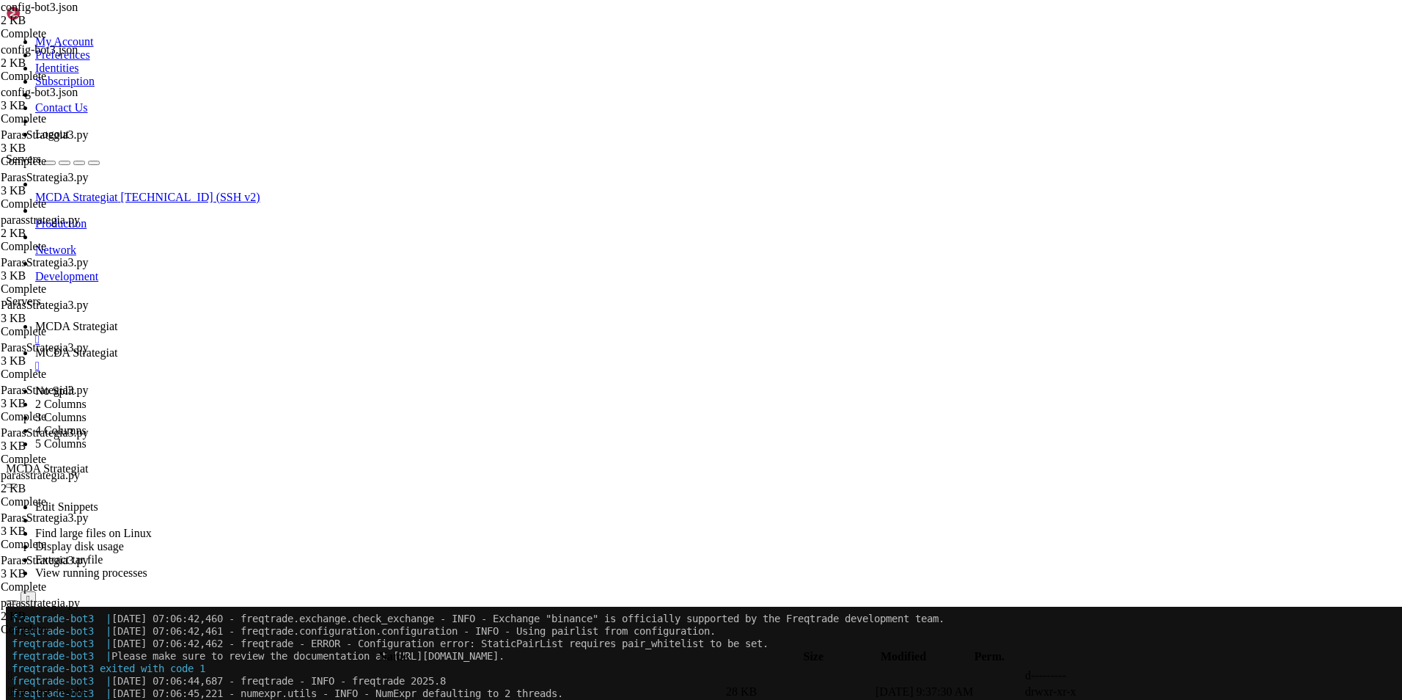
click at [117, 346] on span "MCDA Strategiat" at bounding box center [76, 352] width 82 height 12
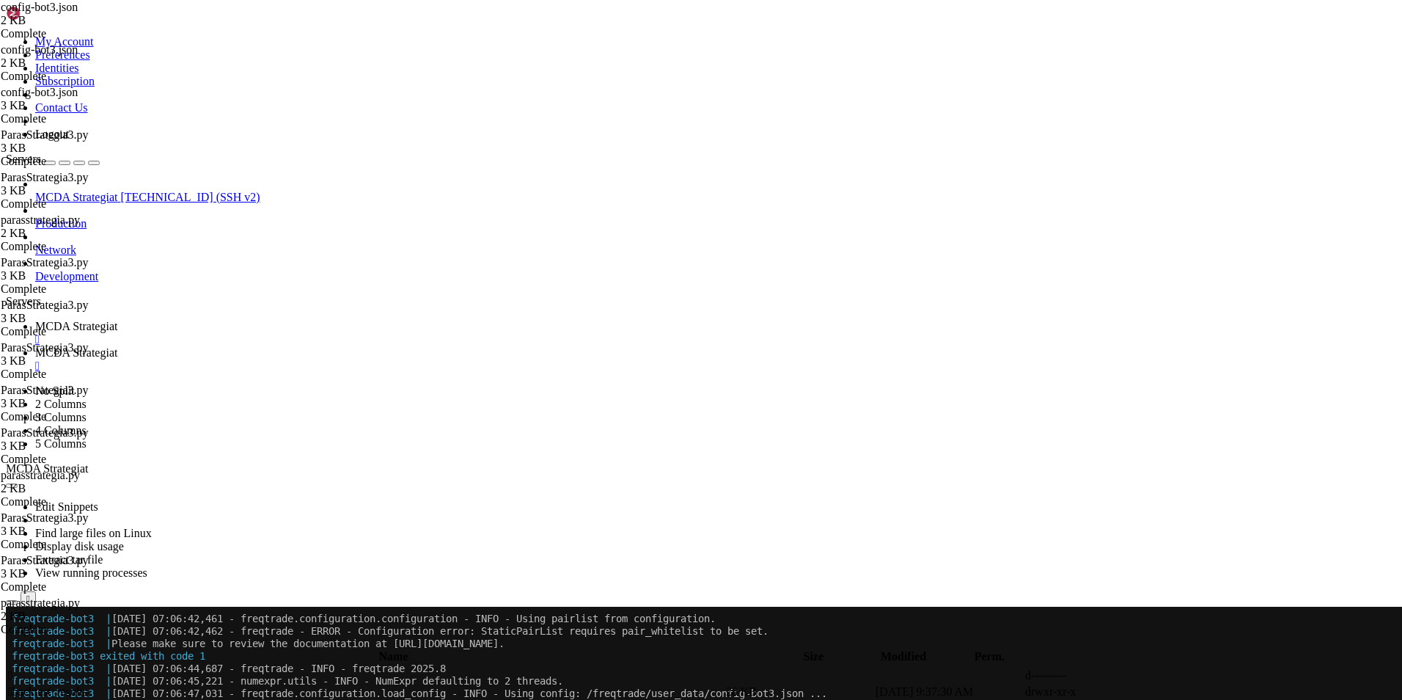
scroll to position [10384, 0]
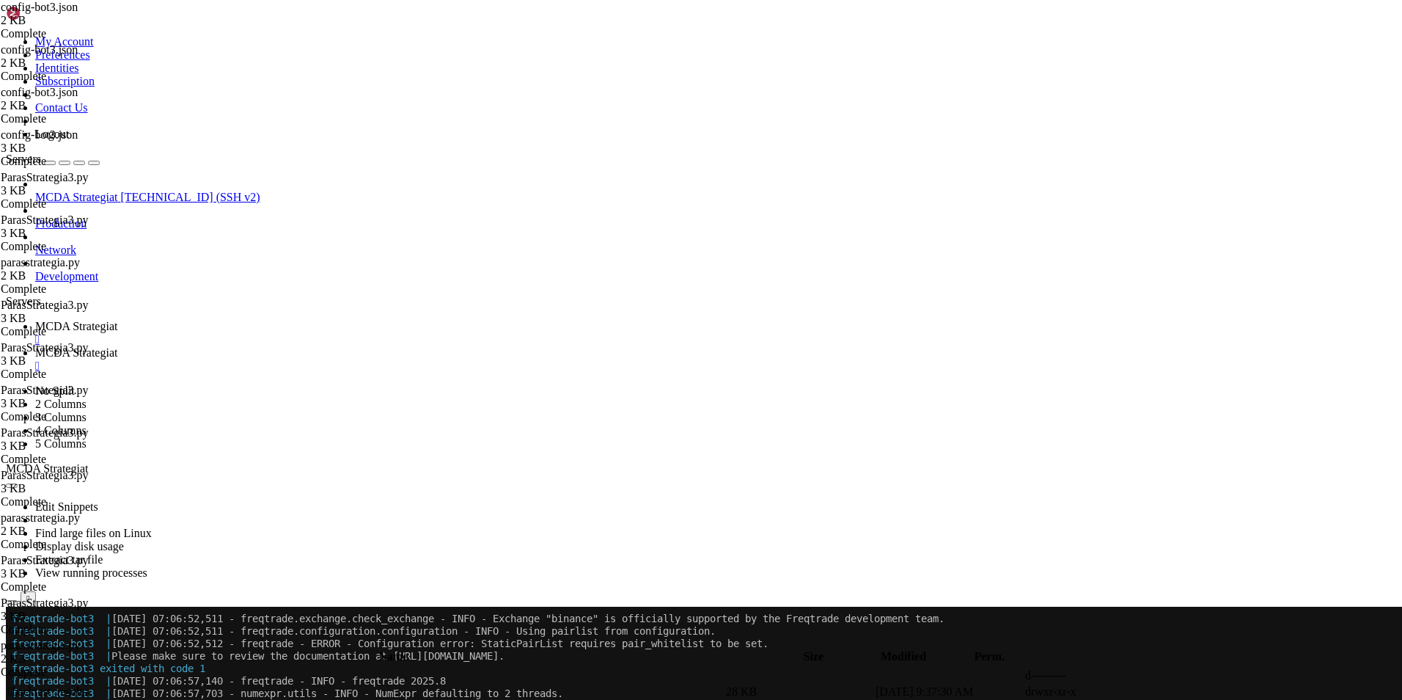
scroll to position [0, 0]
type textarea ""dry_run_wallet": 10000,"
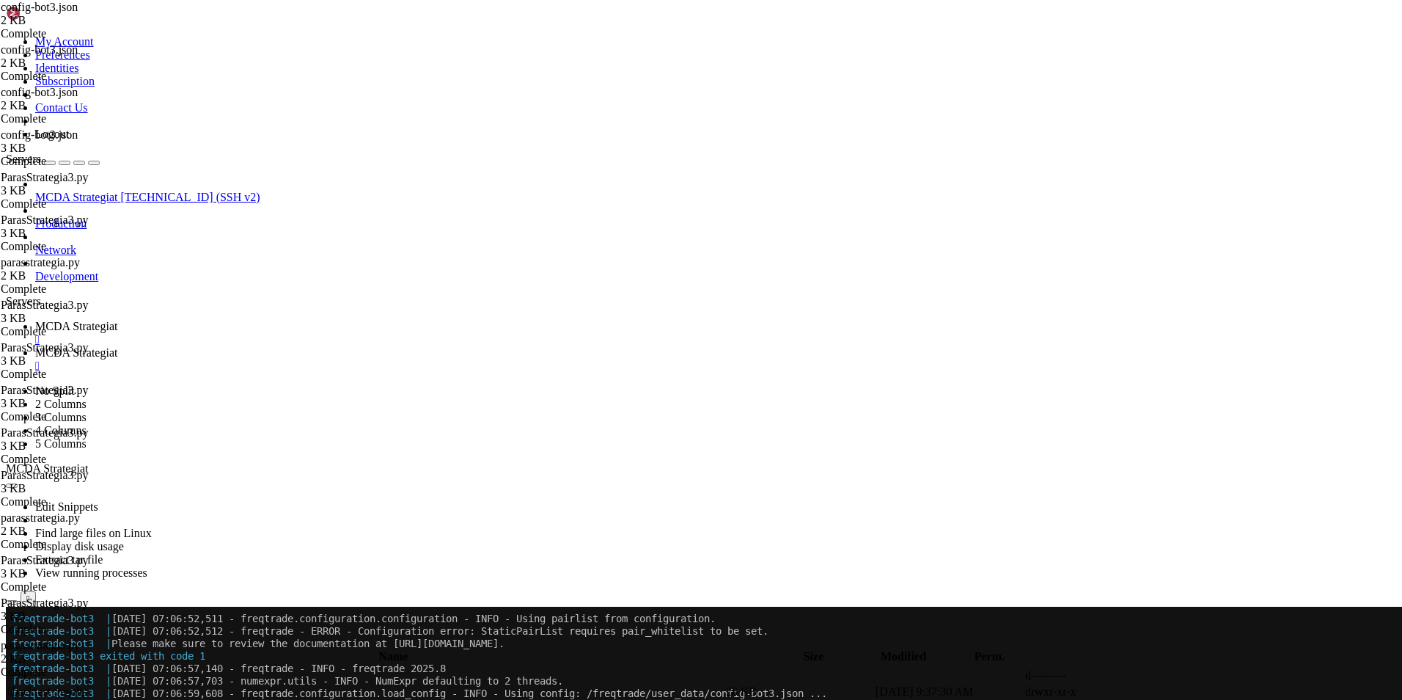
scroll to position [10733, 0]
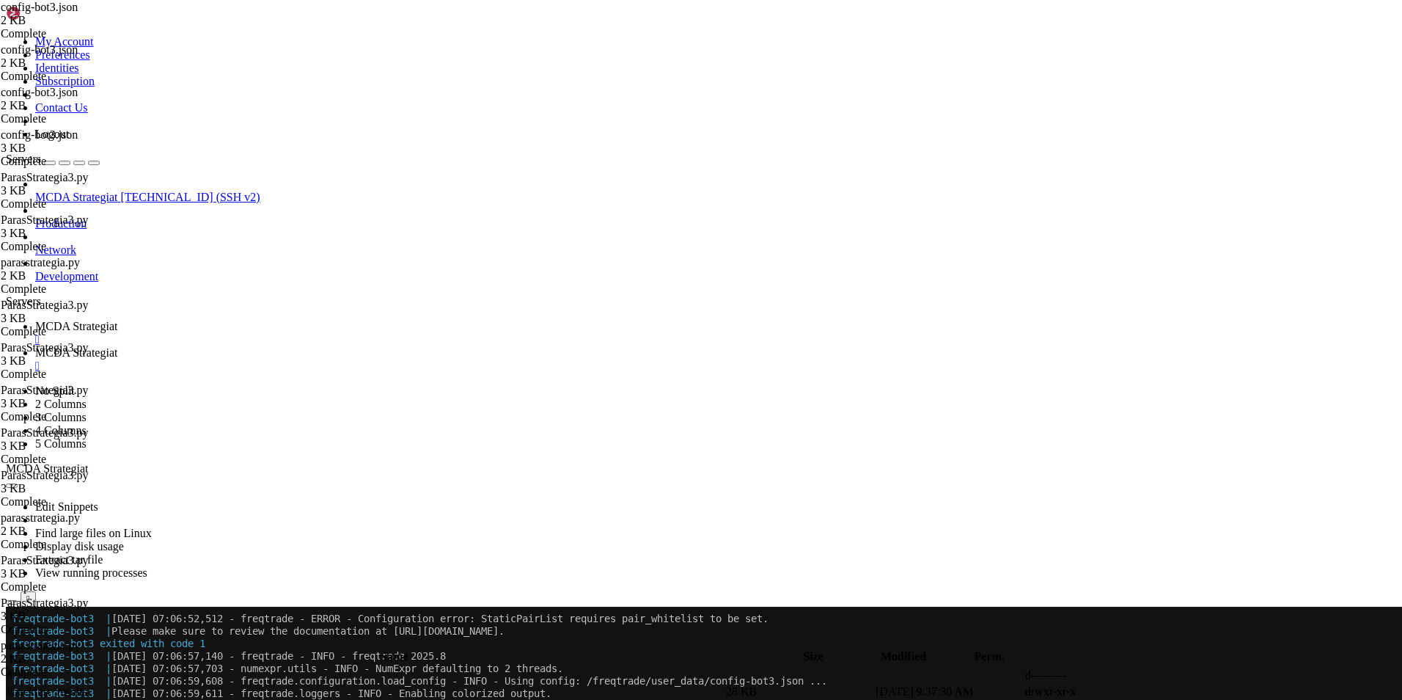
type textarea "],"
type textarea ""margin_mode": "","
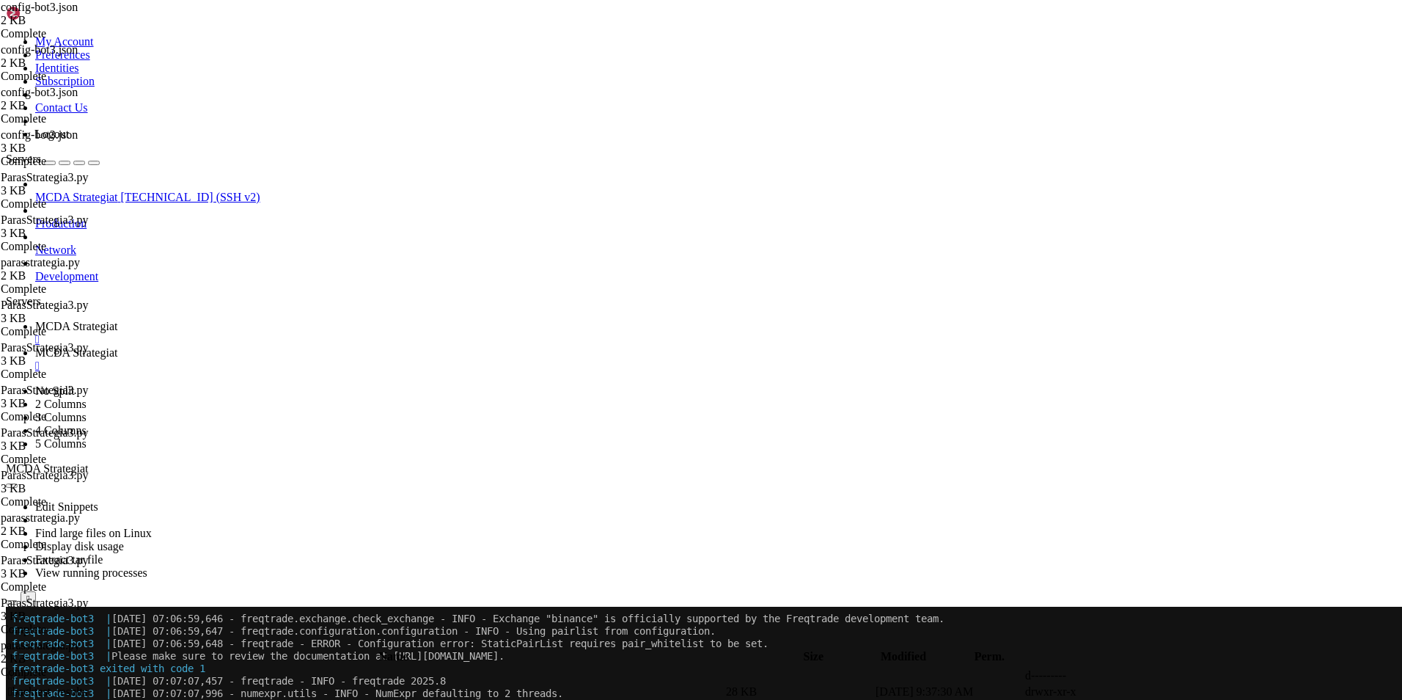
scroll to position [10882, 0]
type textarea "},"
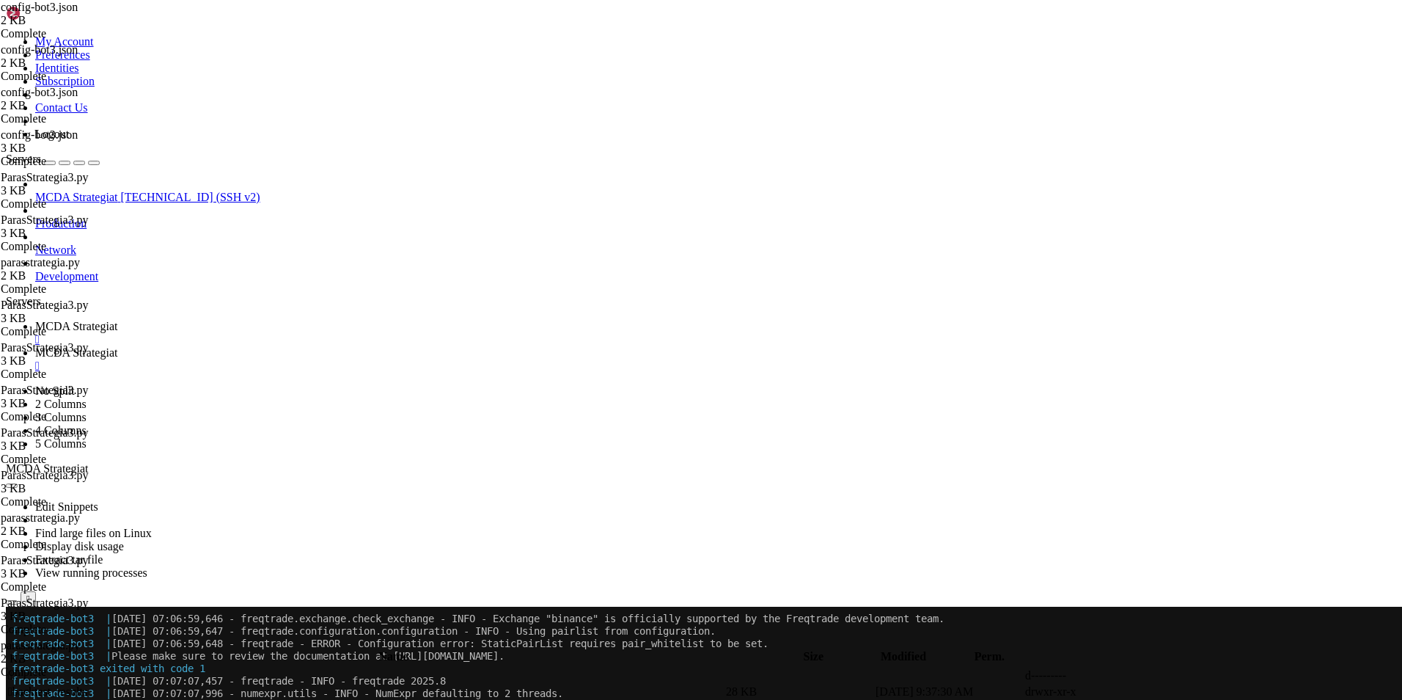
drag, startPoint x: 247, startPoint y: 584, endPoint x: 222, endPoint y: 567, distance: 30.5
type textarea ""pairlists": [ { "method": "StaticPairList" }"
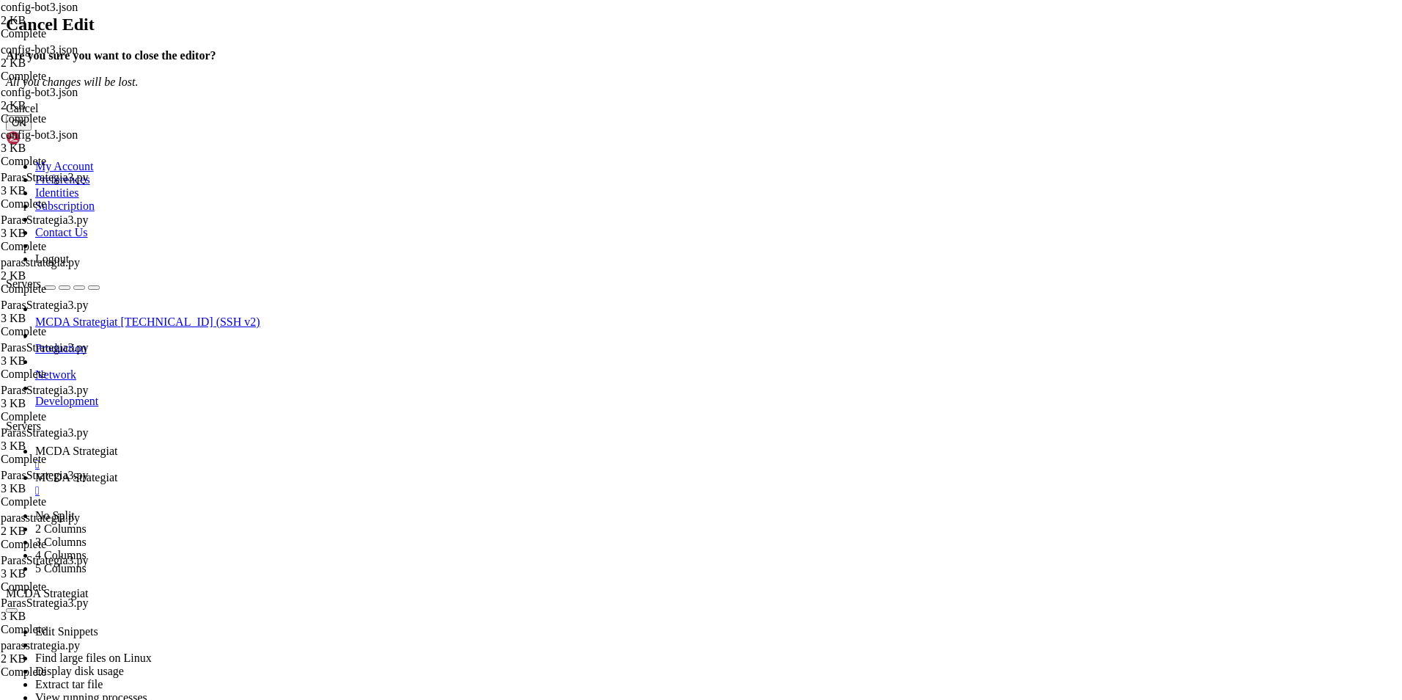
click at [32, 131] on button "OK" at bounding box center [19, 122] width 26 height 15
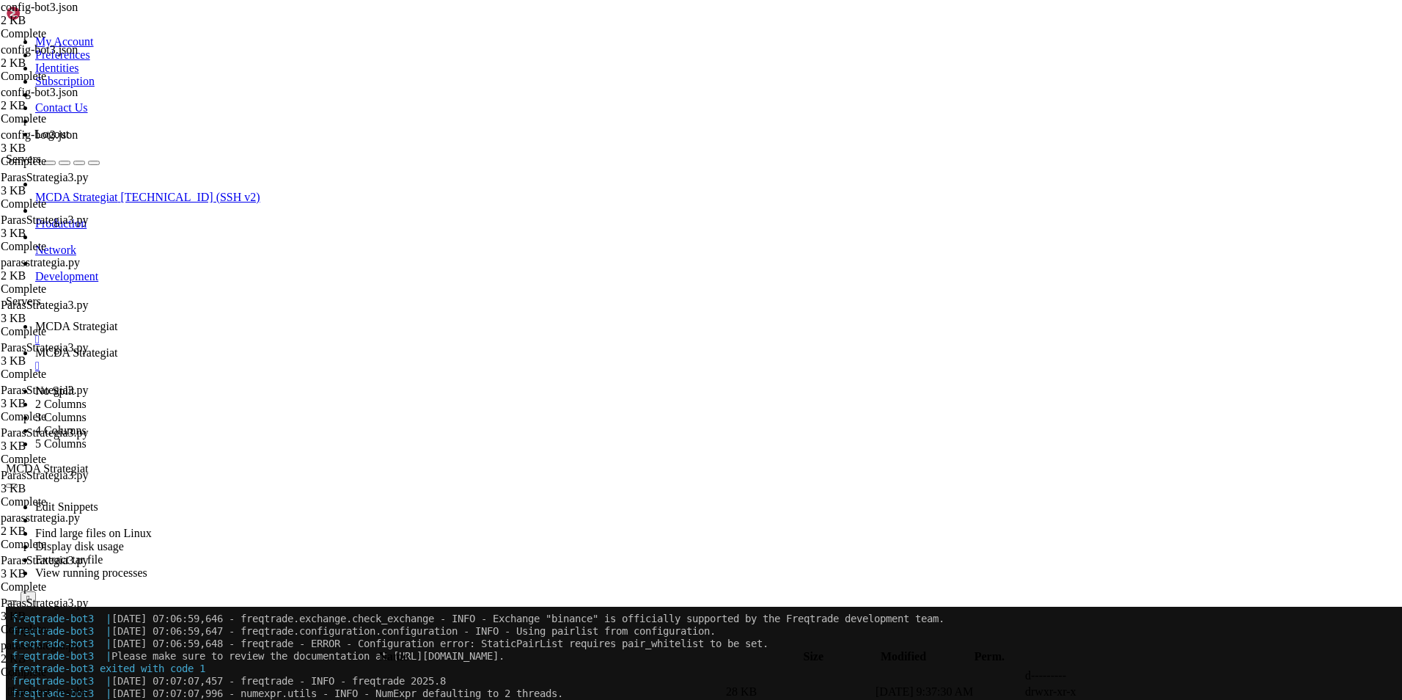
click at [117, 320] on span "MCDA Strategiat" at bounding box center [76, 326] width 82 height 12
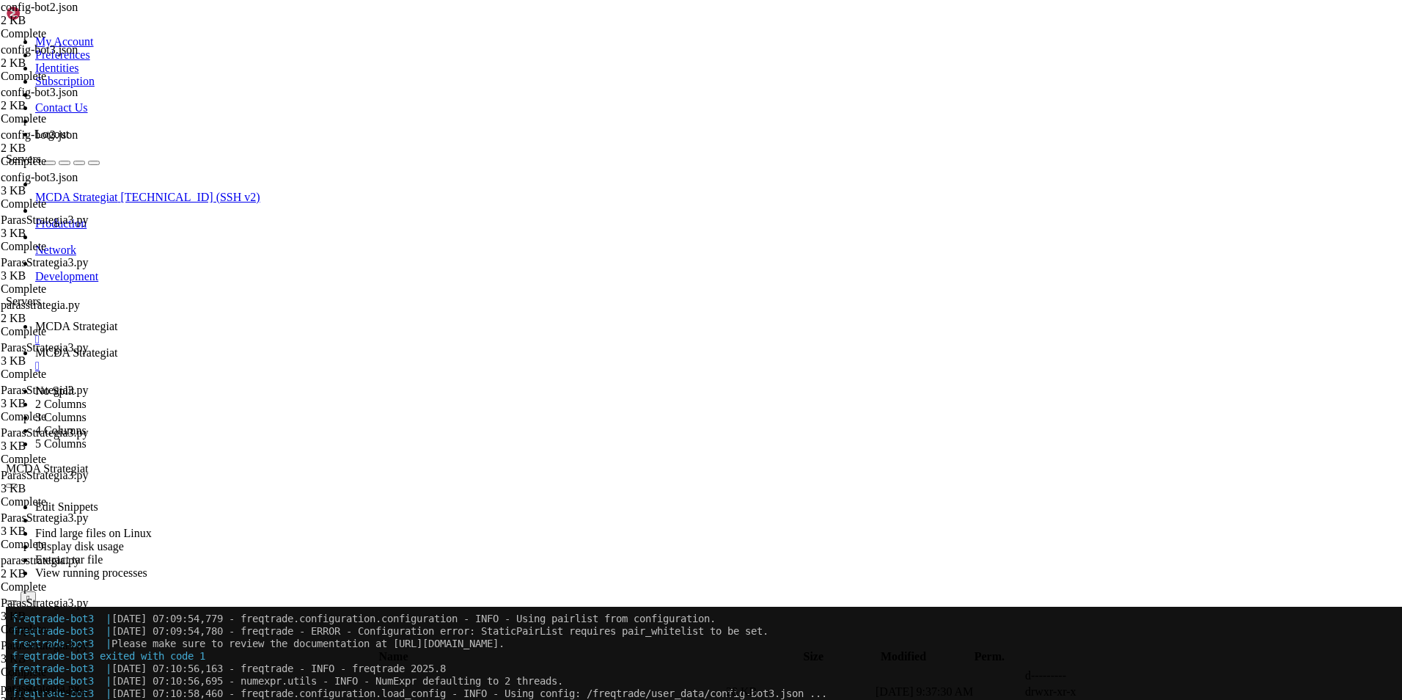
click at [117, 346] on span "MCDA Strategiat" at bounding box center [76, 352] width 82 height 12
type textarea ""internals": { "process_throttle_secs": 5 } }"
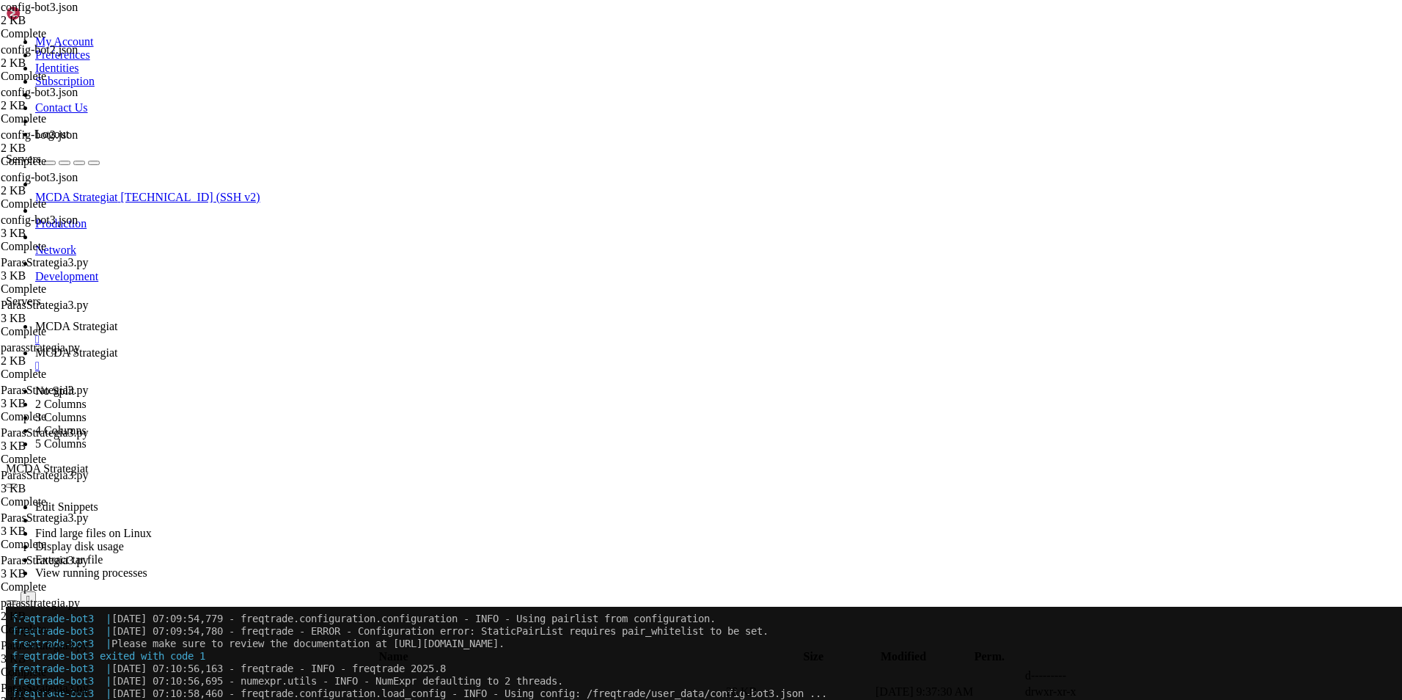
click at [117, 320] on span "MCDA Strategiat" at bounding box center [76, 326] width 82 height 12
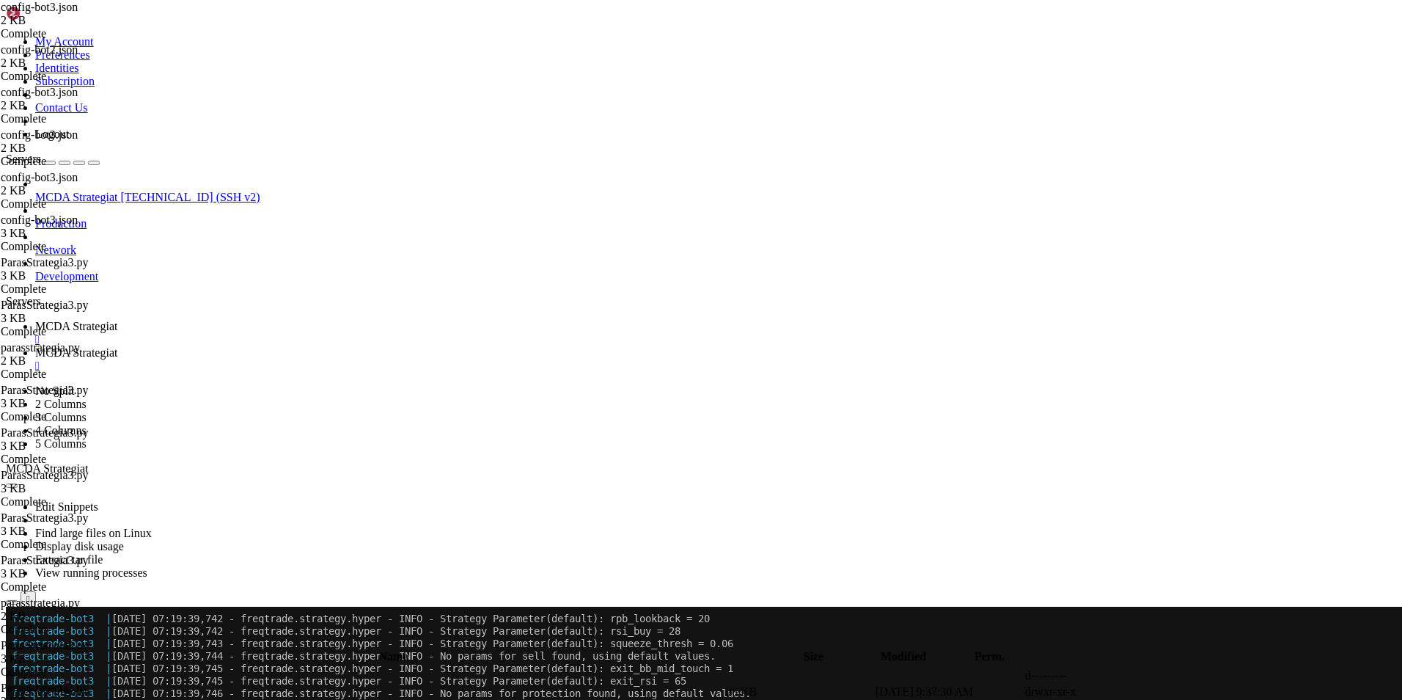
scroll to position [19309, 0]
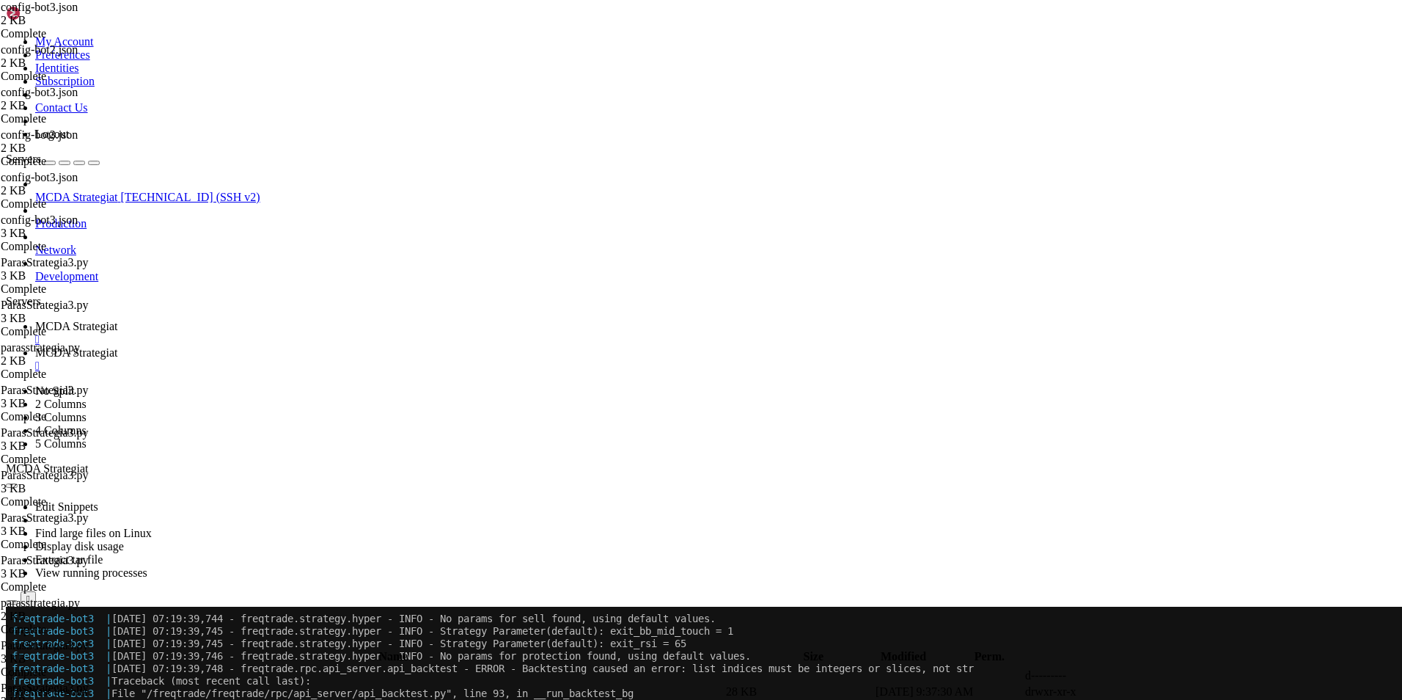
click at [365, 346] on link "MCDA Strategiat " at bounding box center [715, 359] width 1361 height 26
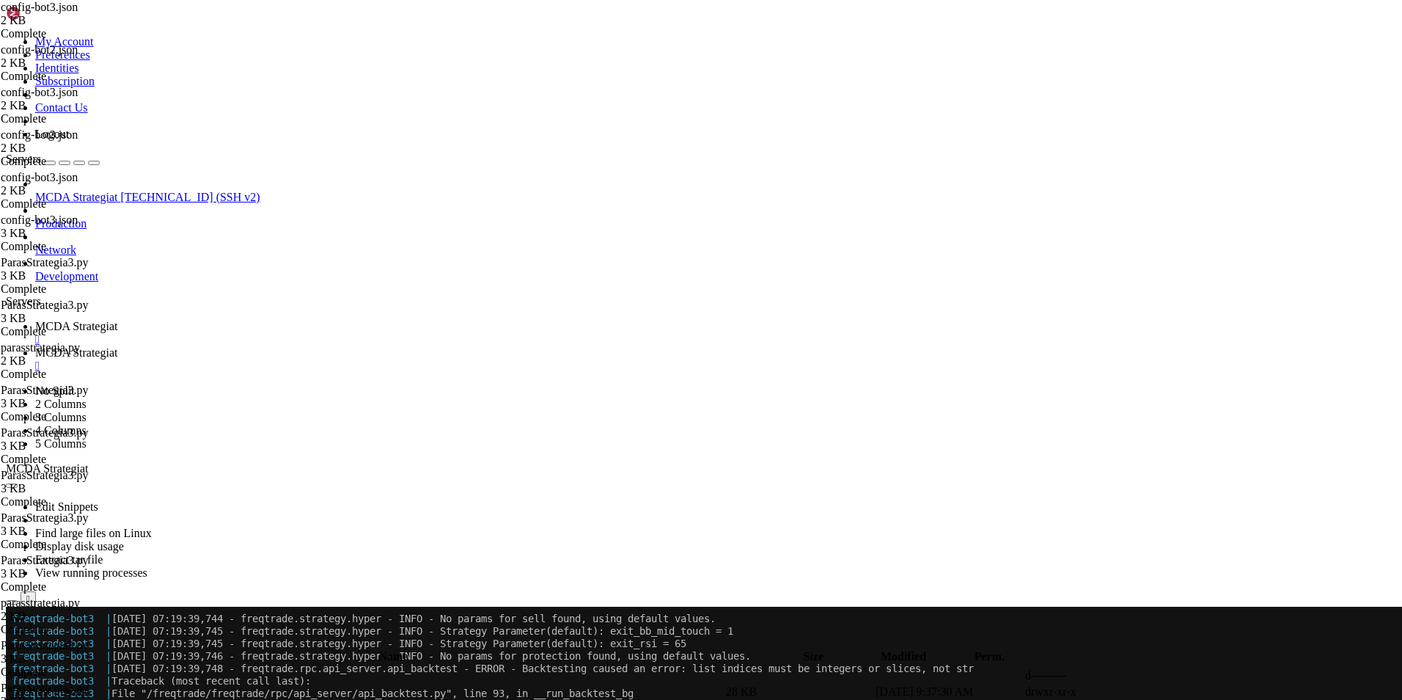
click at [1118, 699] on icon at bounding box center [1182, 708] width 0 height 0
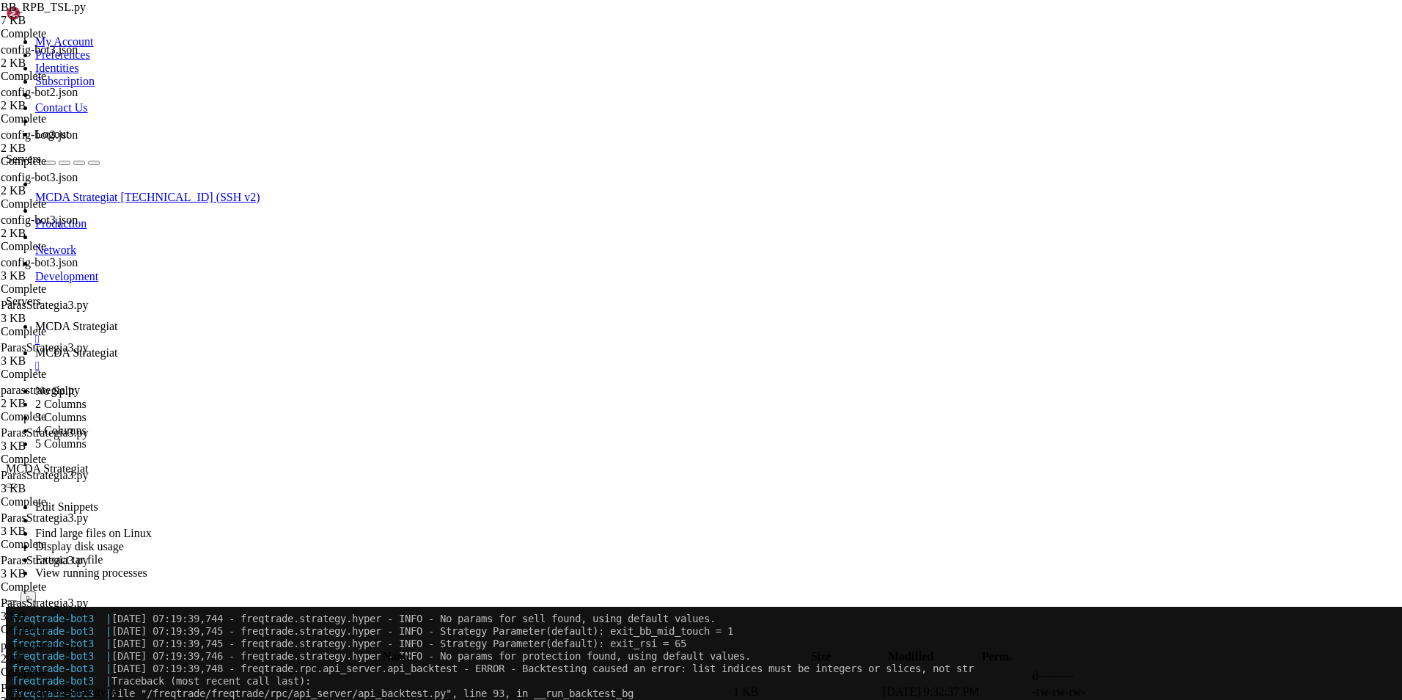
click at [117, 320] on span "MCDA Strategiat" at bounding box center [76, 326] width 82 height 12
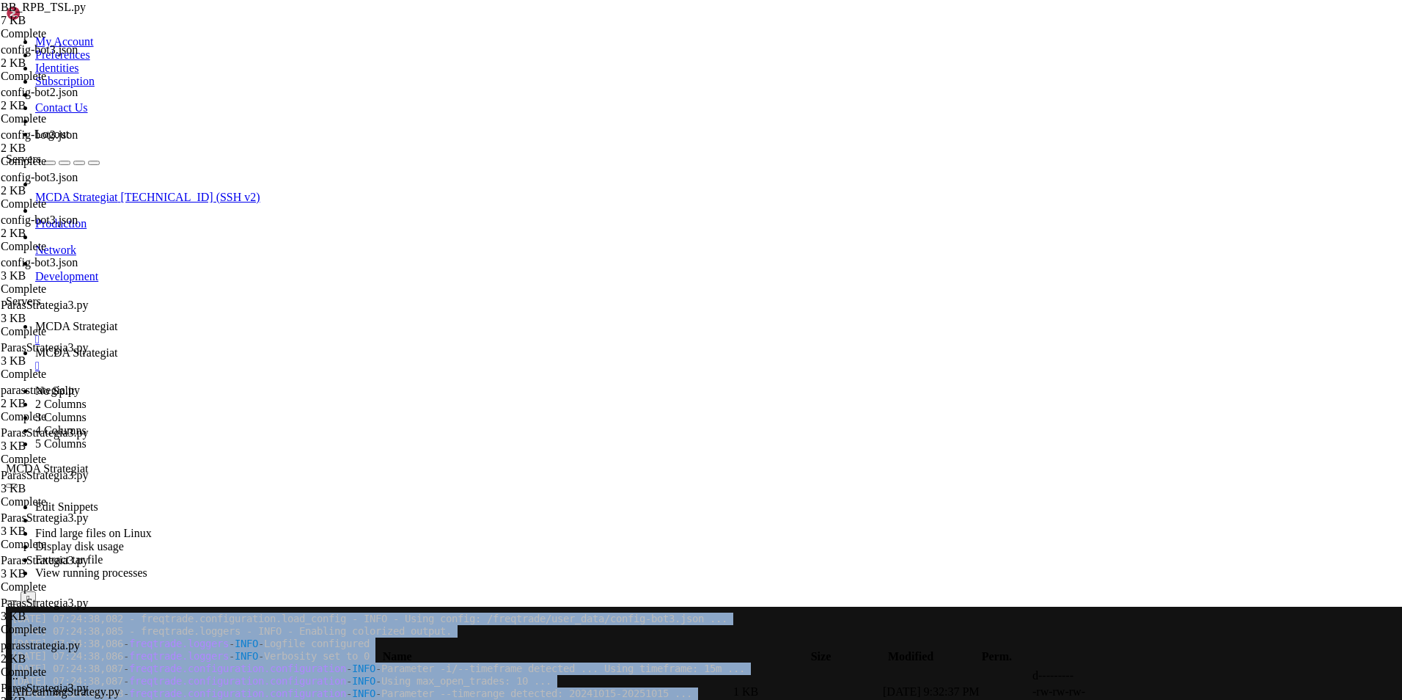
scroll to position [19895, 0]
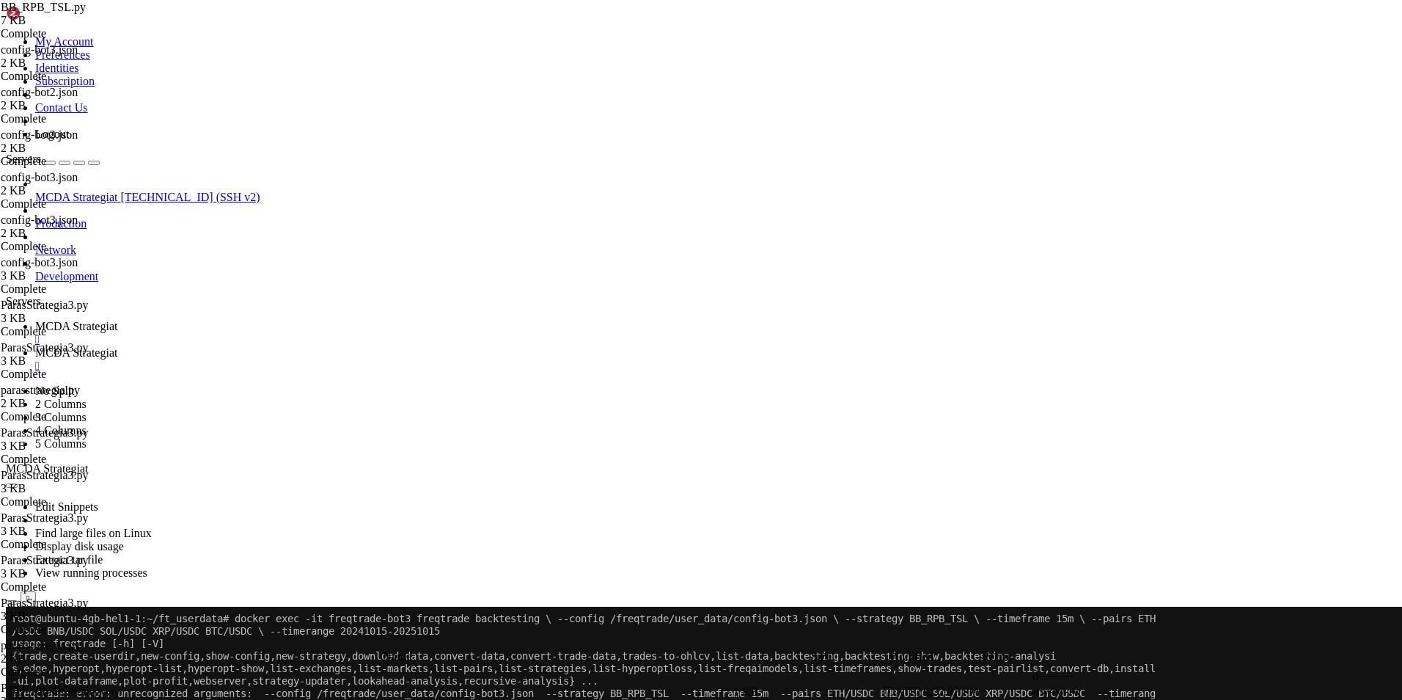
drag, startPoint x: 390, startPoint y: 1188, endPoint x: 246, endPoint y: 718, distance: 491.7
copy div "docker exec -it freqtrade-bot3 freqtrade backtesting --config /freqtrade/user_d…"
click at [117, 346] on span "MCDA Strategiat" at bounding box center [76, 352] width 82 height 12
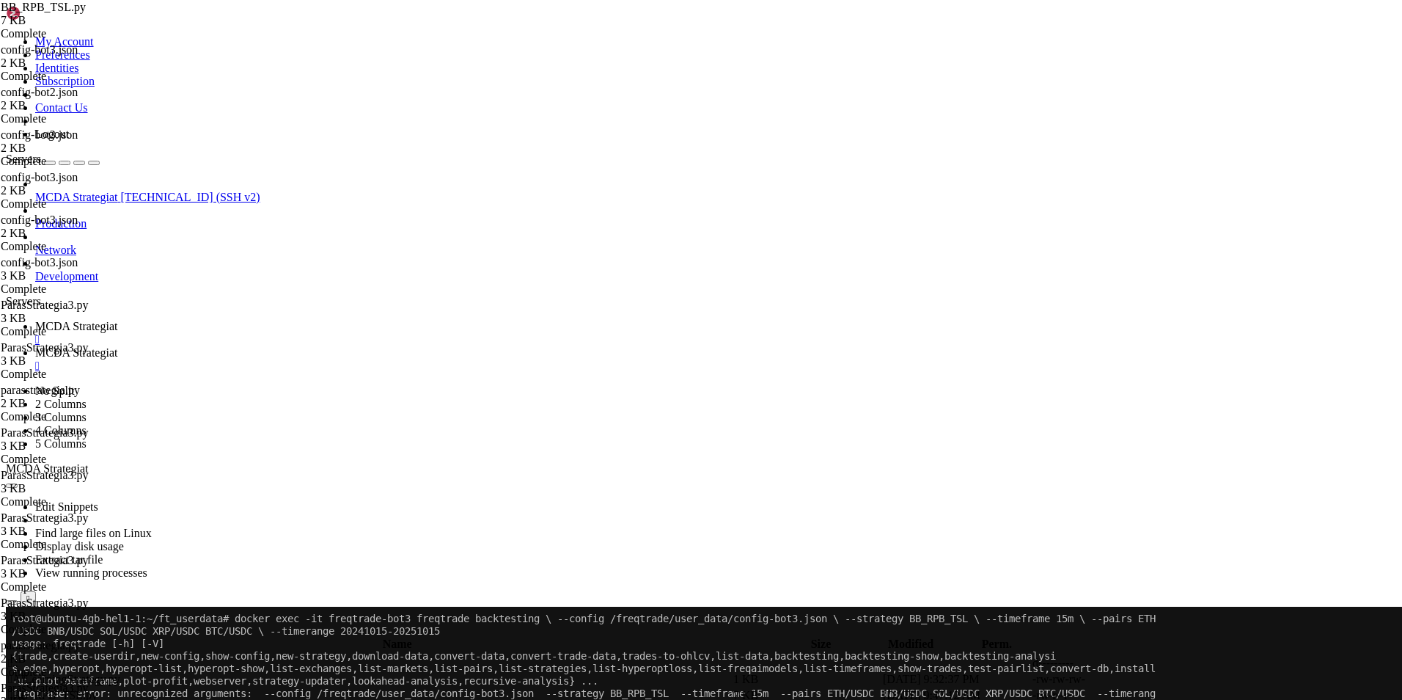
click at [18, 656] on span " .." at bounding box center [13, 662] width 10 height 12
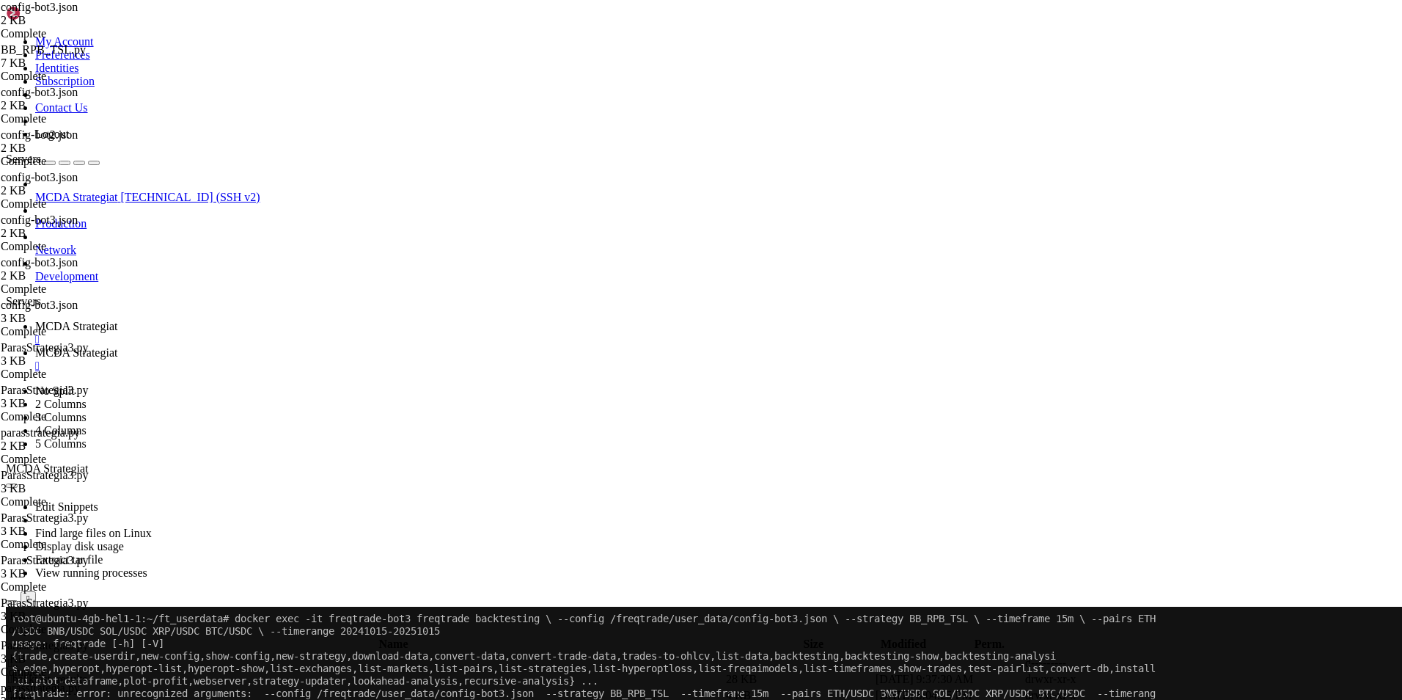
click at [18, 656] on span " .." at bounding box center [13, 662] width 10 height 12
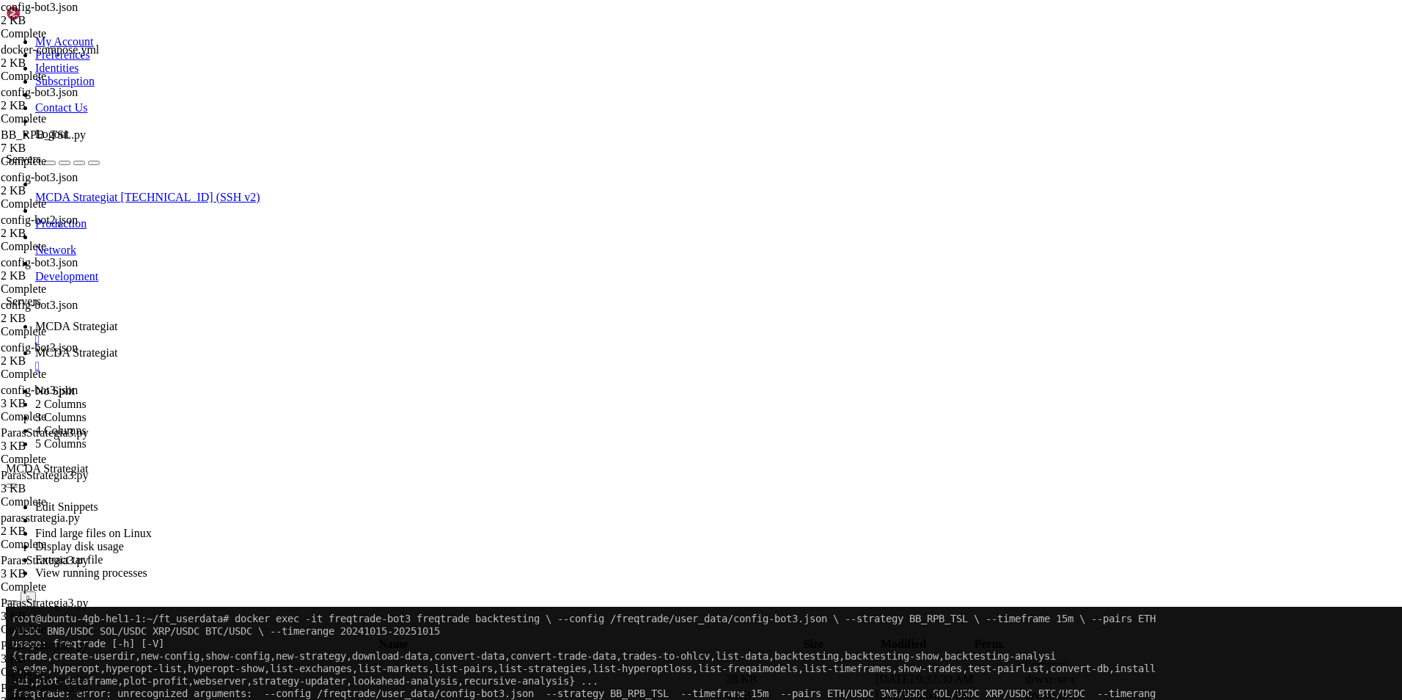
click at [117, 320] on span "MCDA Strategiat" at bounding box center [76, 326] width 82 height 12
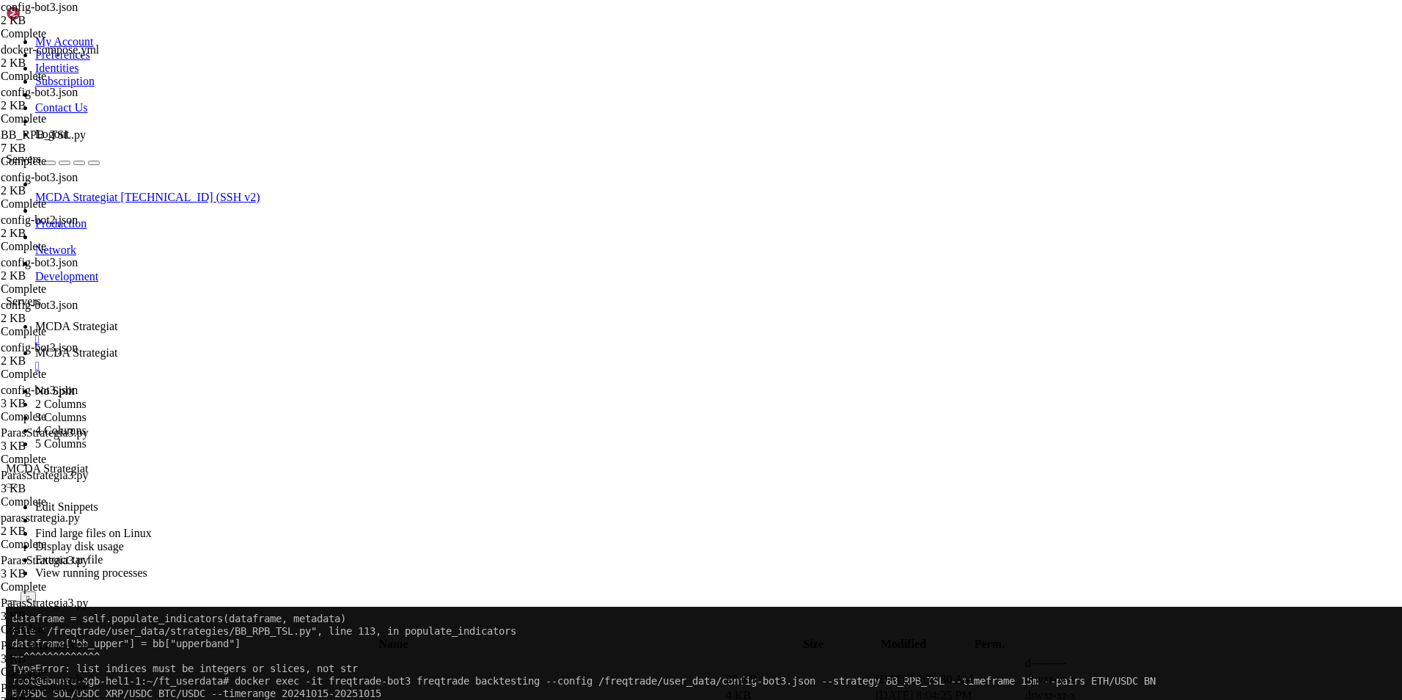
scroll to position [21279, 0]
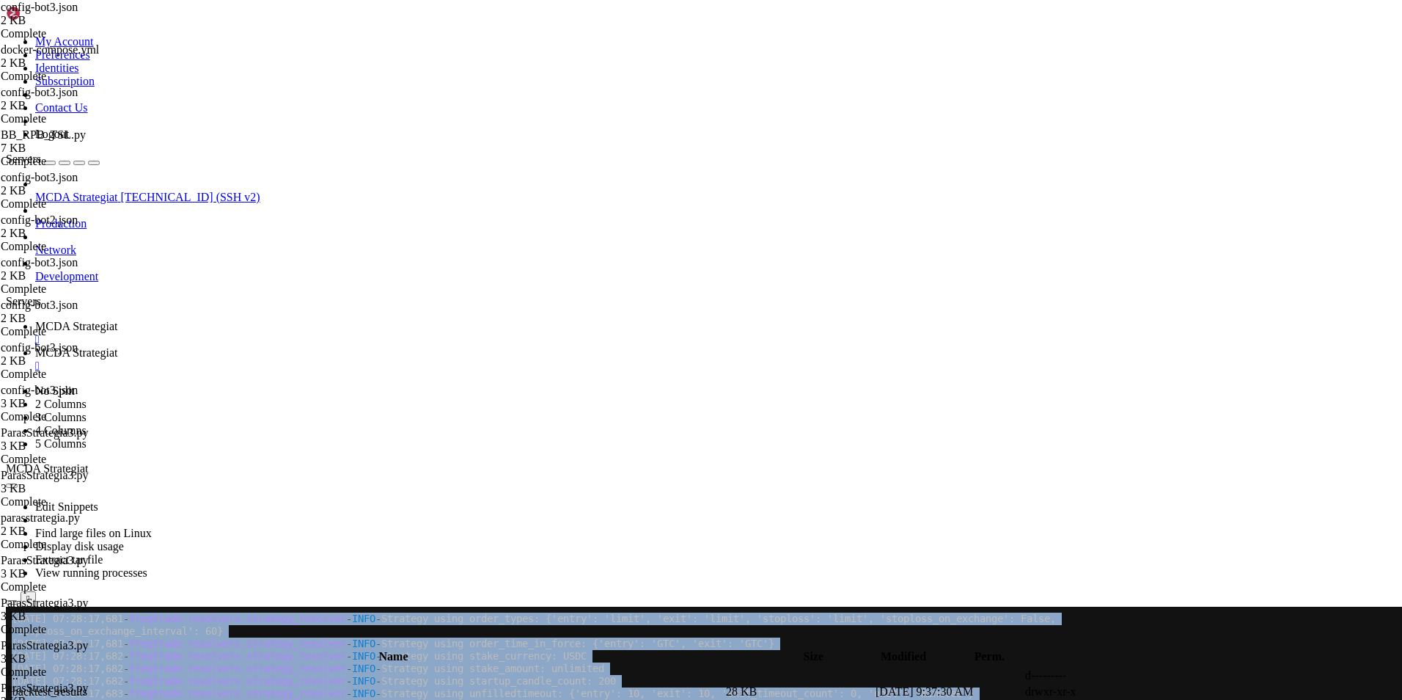
scroll to position [22376, 0]
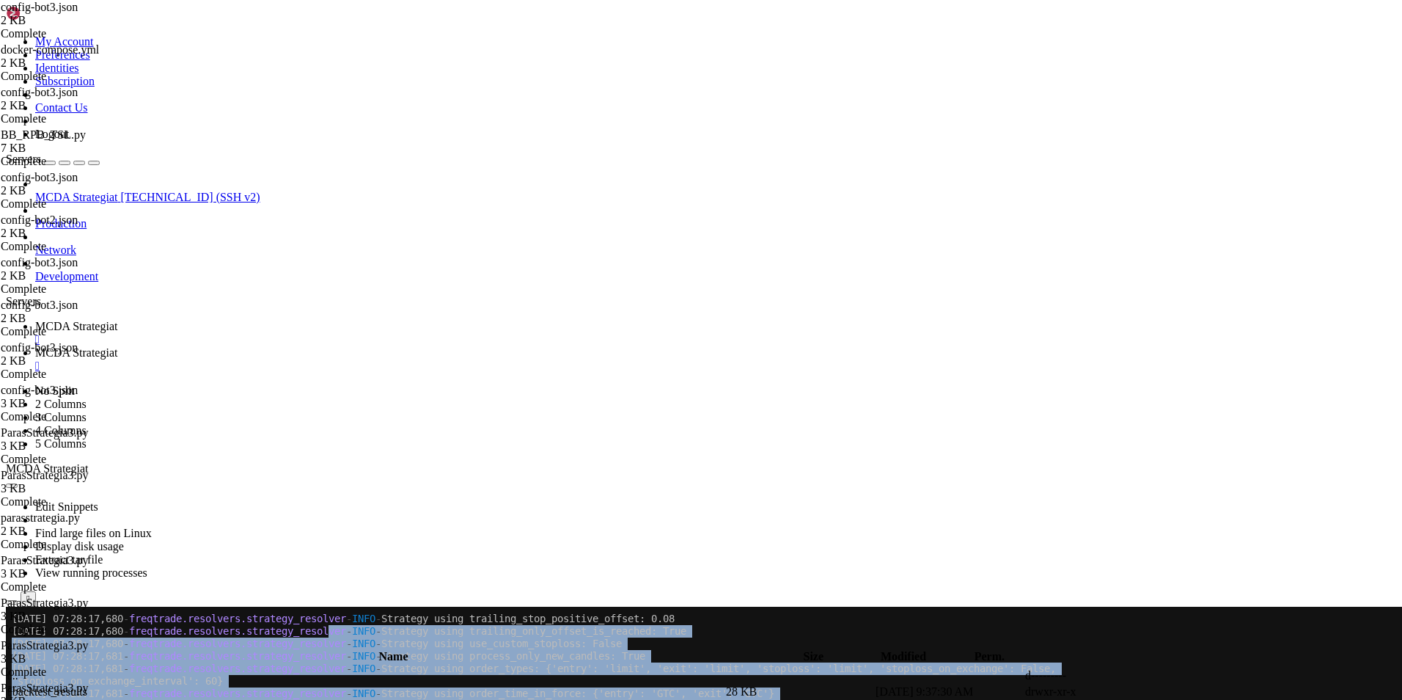
drag, startPoint x: 381, startPoint y: 1191, endPoint x: 381, endPoint y: 631, distance: 560.2
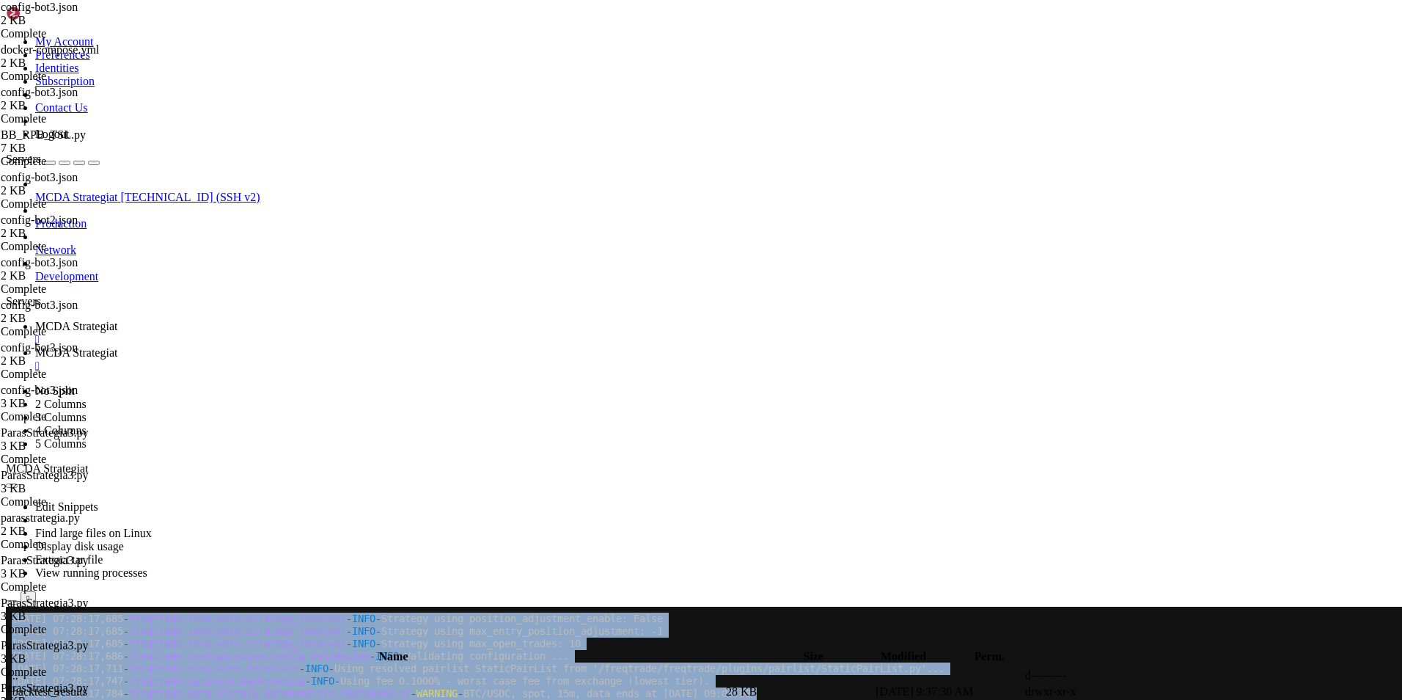
scroll to position [22588, 0]
click at [117, 346] on span "MCDA Strategiat" at bounding box center [76, 352] width 82 height 12
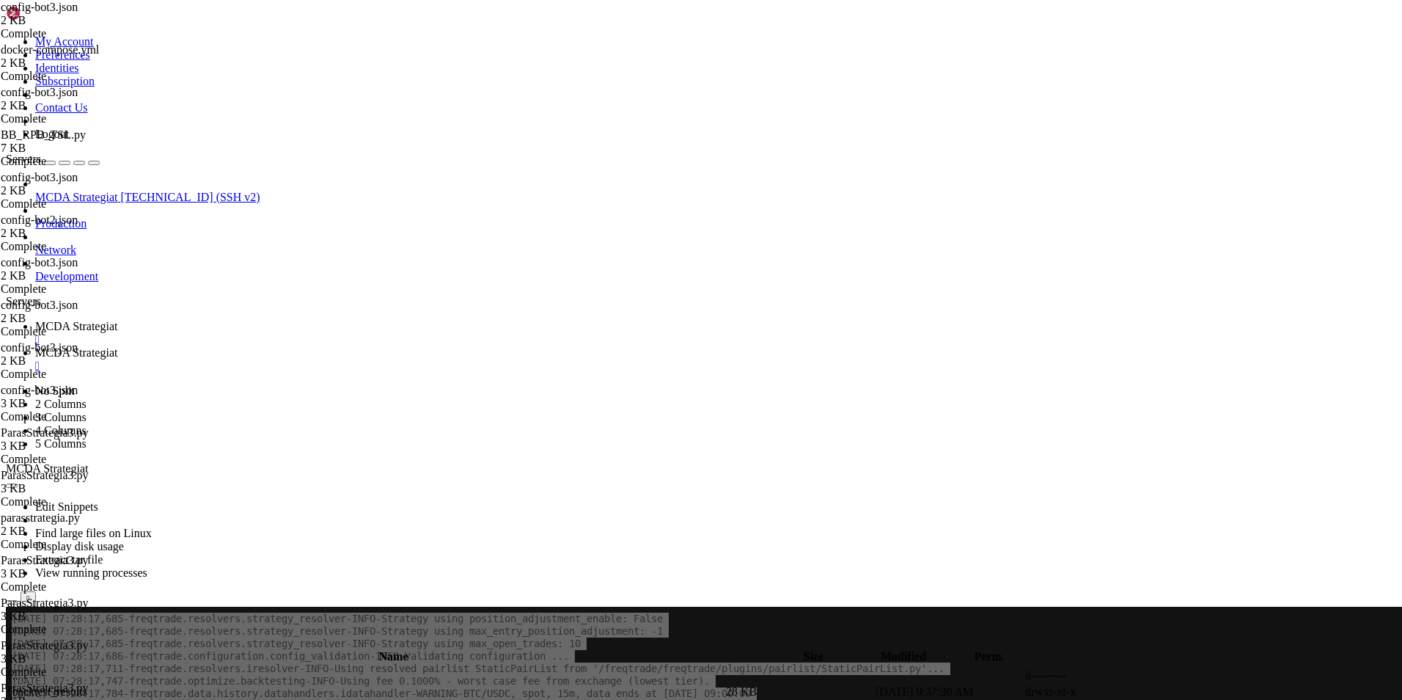
type input "/root/ft_userdata/user_data/strategies"
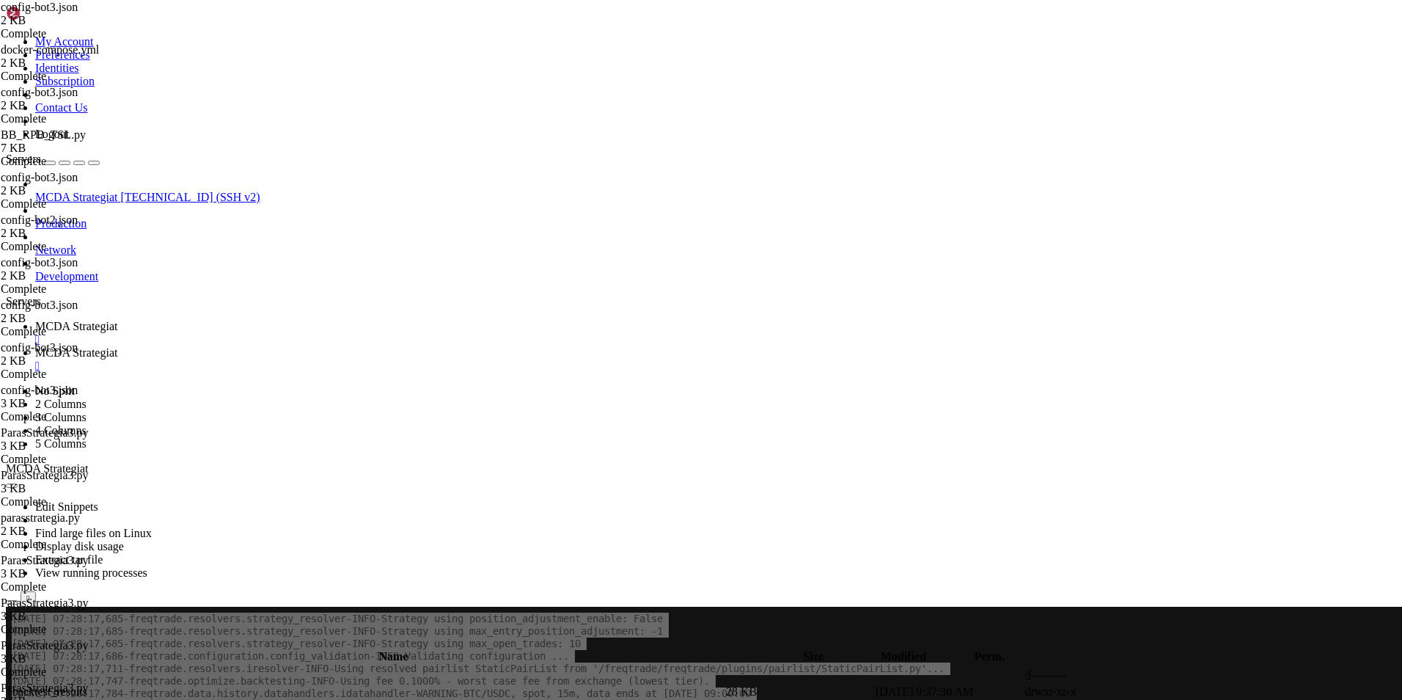
click at [1118, 699] on icon at bounding box center [1182, 708] width 0 height 0
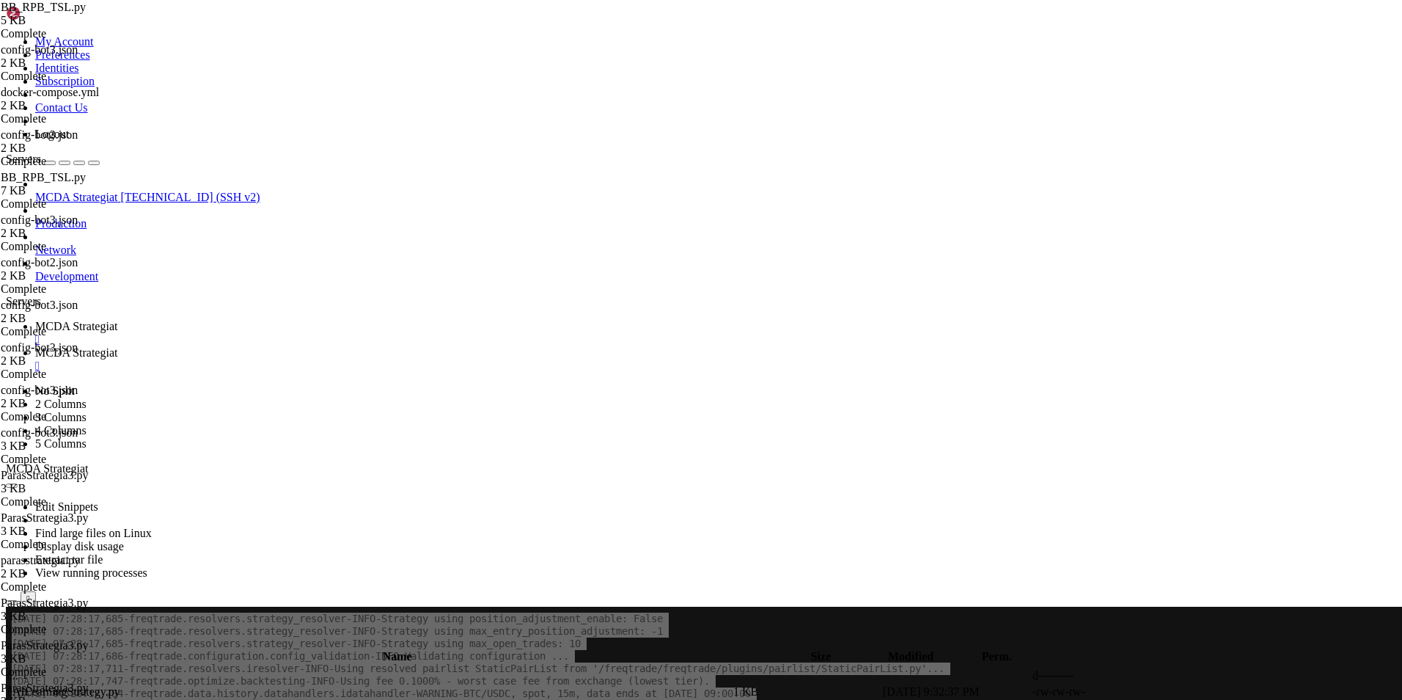
click at [117, 320] on span "MCDA Strategiat" at bounding box center [76, 326] width 82 height 12
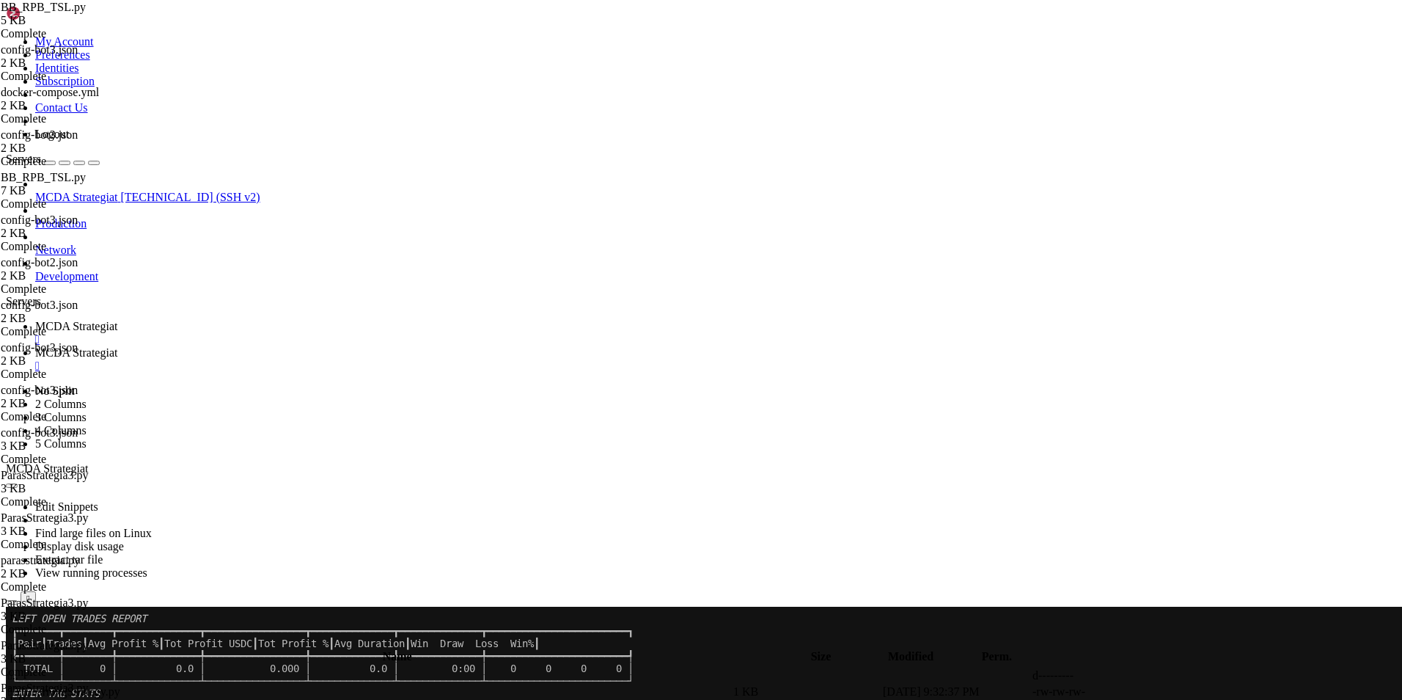
scroll to position [24295, 0]
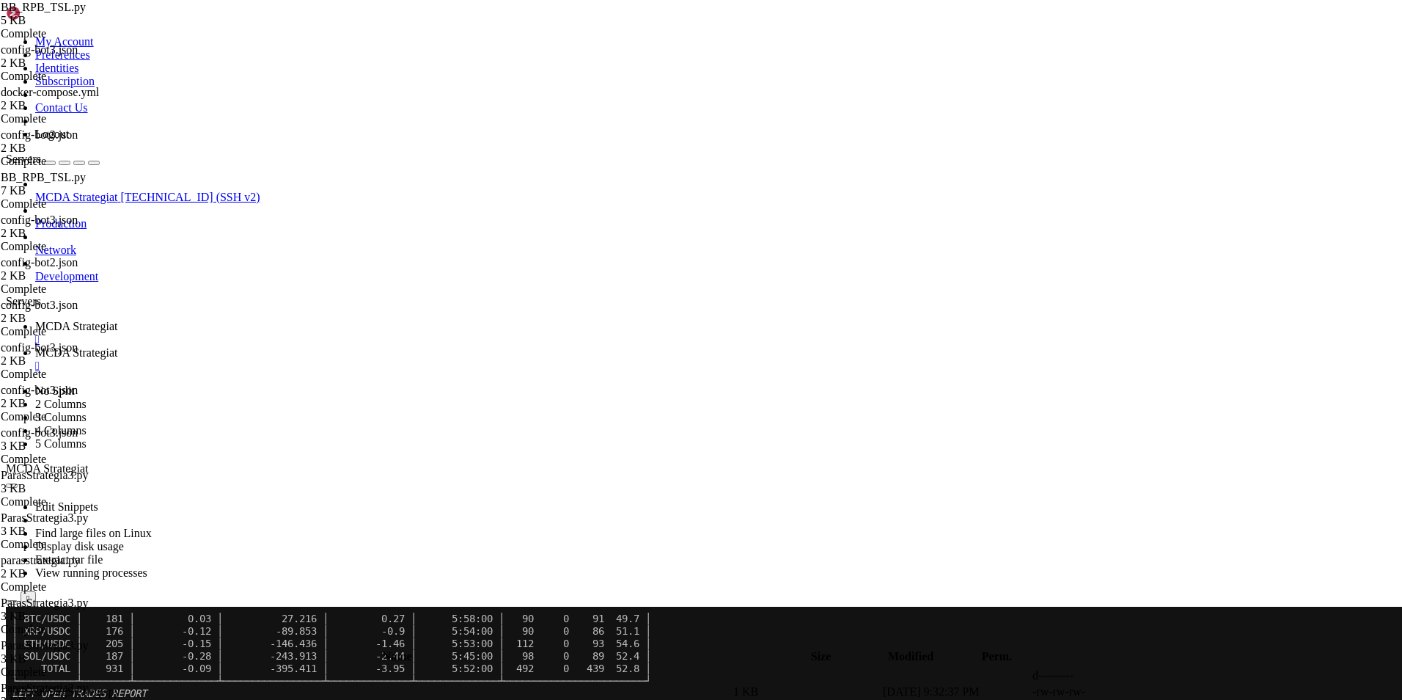
drag, startPoint x: 173, startPoint y: 917, endPoint x: 400, endPoint y: 923, distance: 227.4
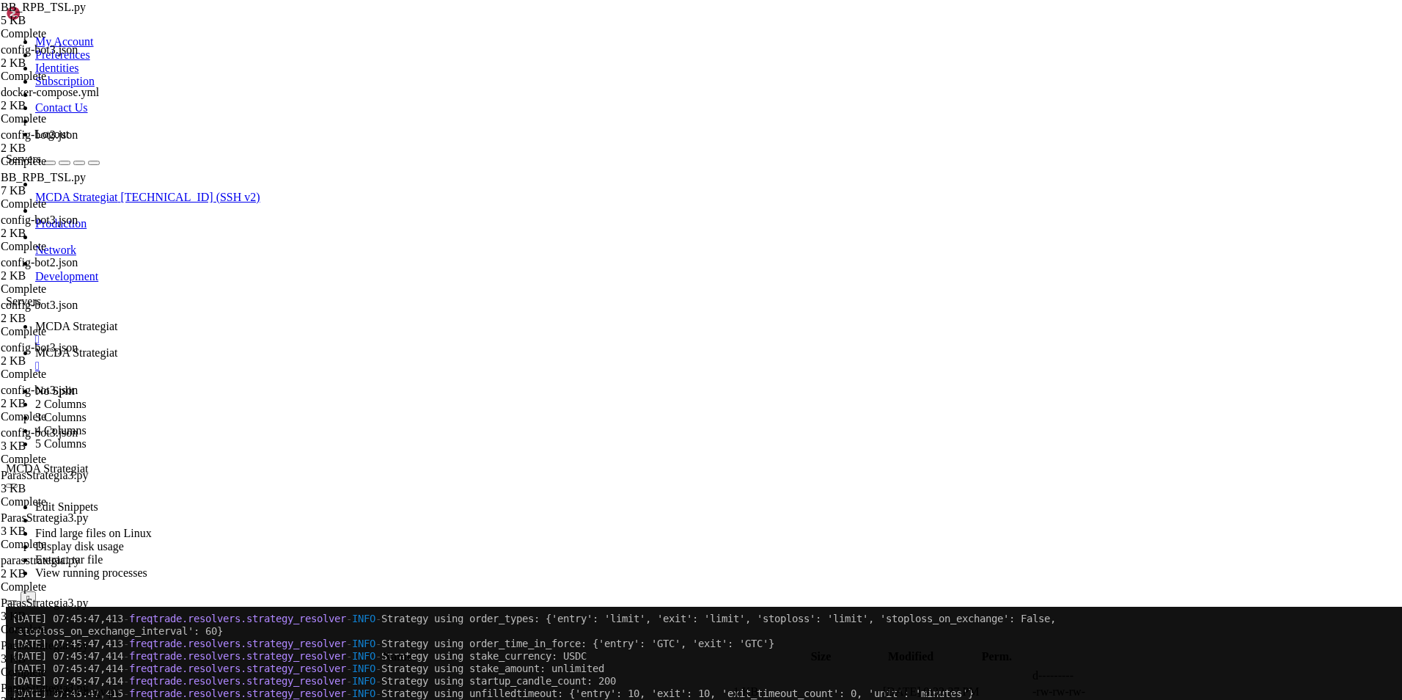
scroll to position [27724, 0]
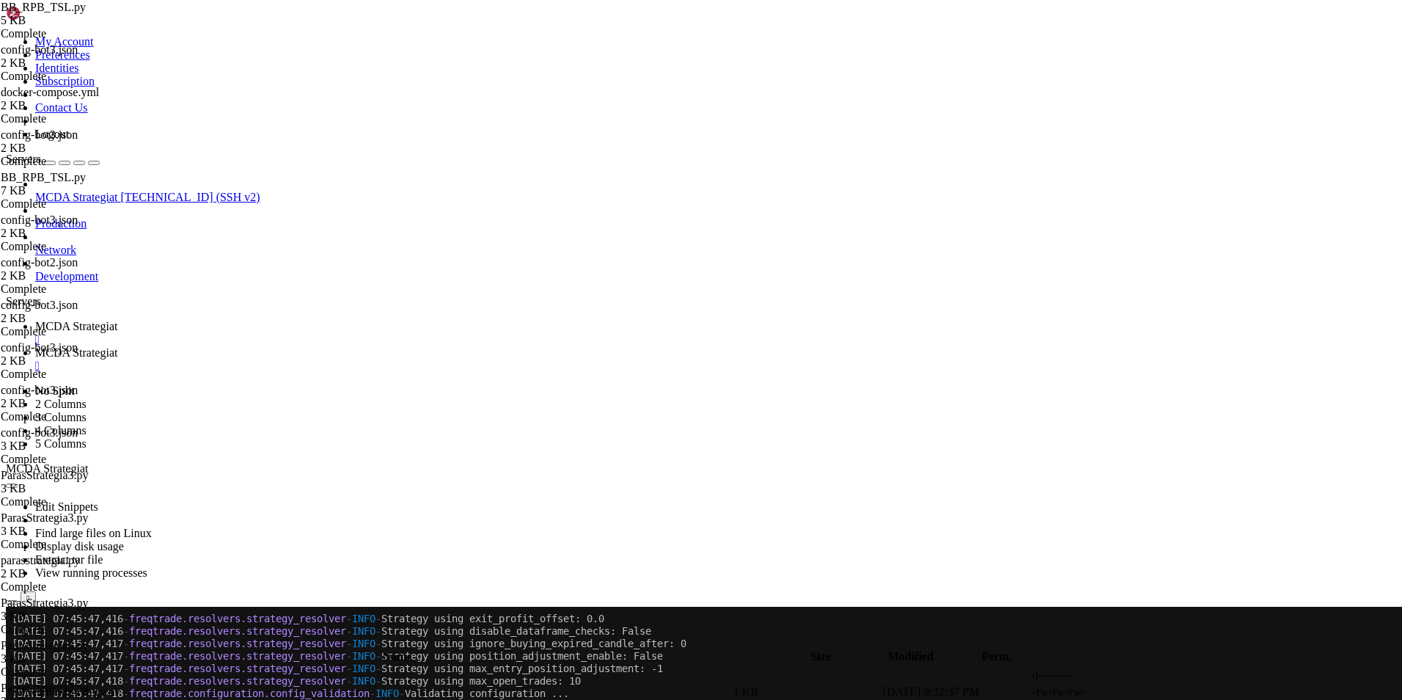
scroll to position [27848, 0]
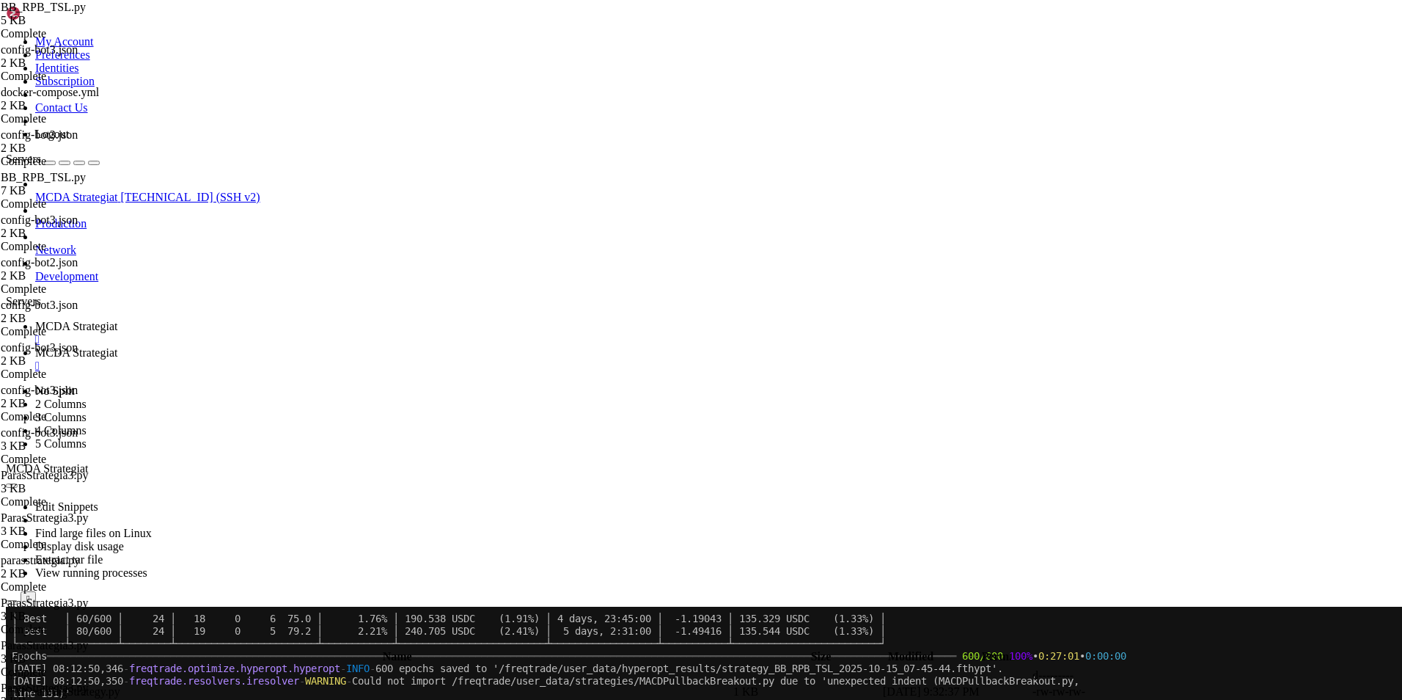
scroll to position [28409, 0]
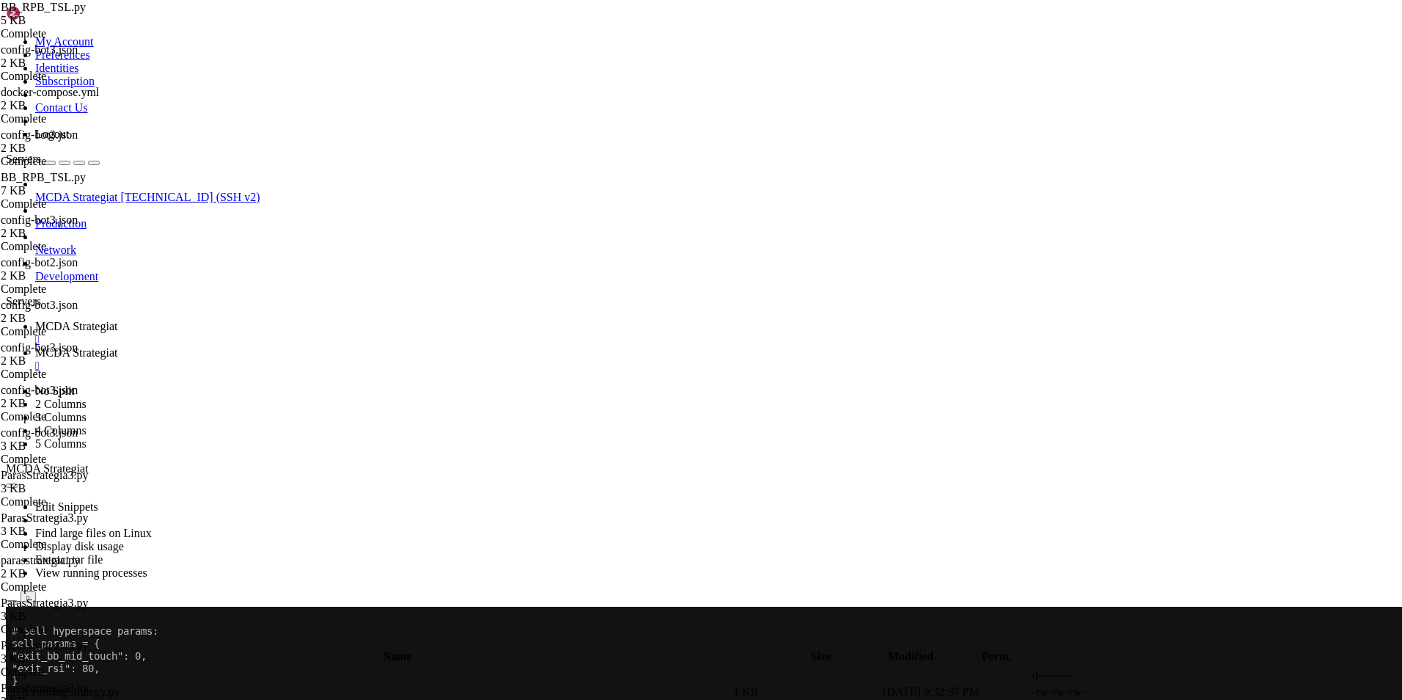
scroll to position [28465, 0]
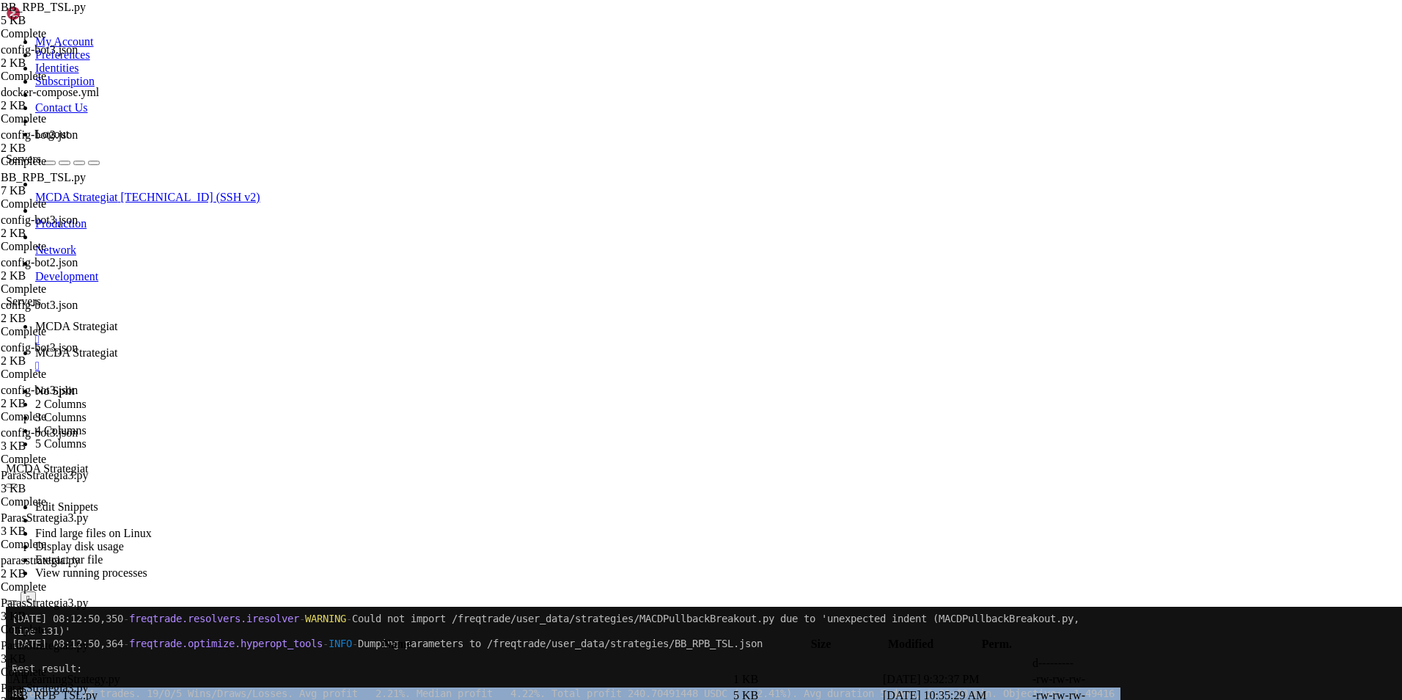
drag, startPoint x: 474, startPoint y: 1087, endPoint x: 26, endPoint y: 689, distance: 598.9
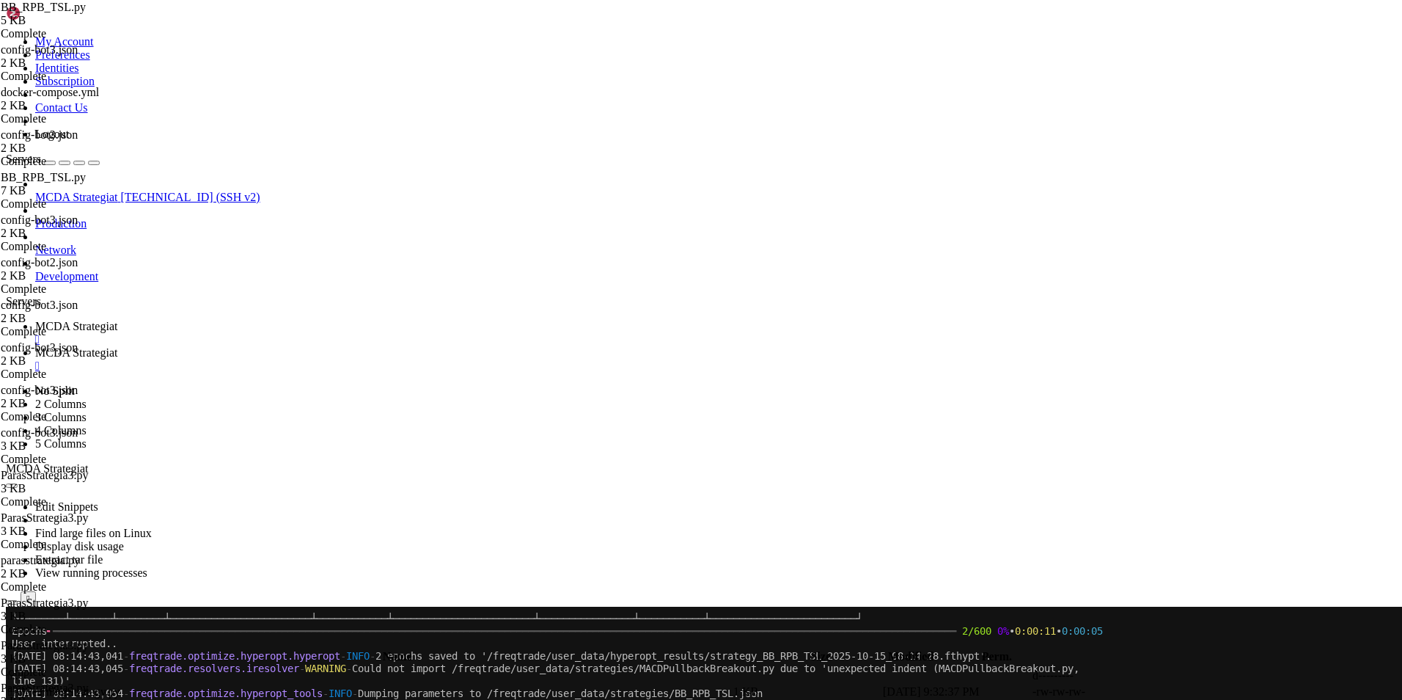
scroll to position [31401, 0]
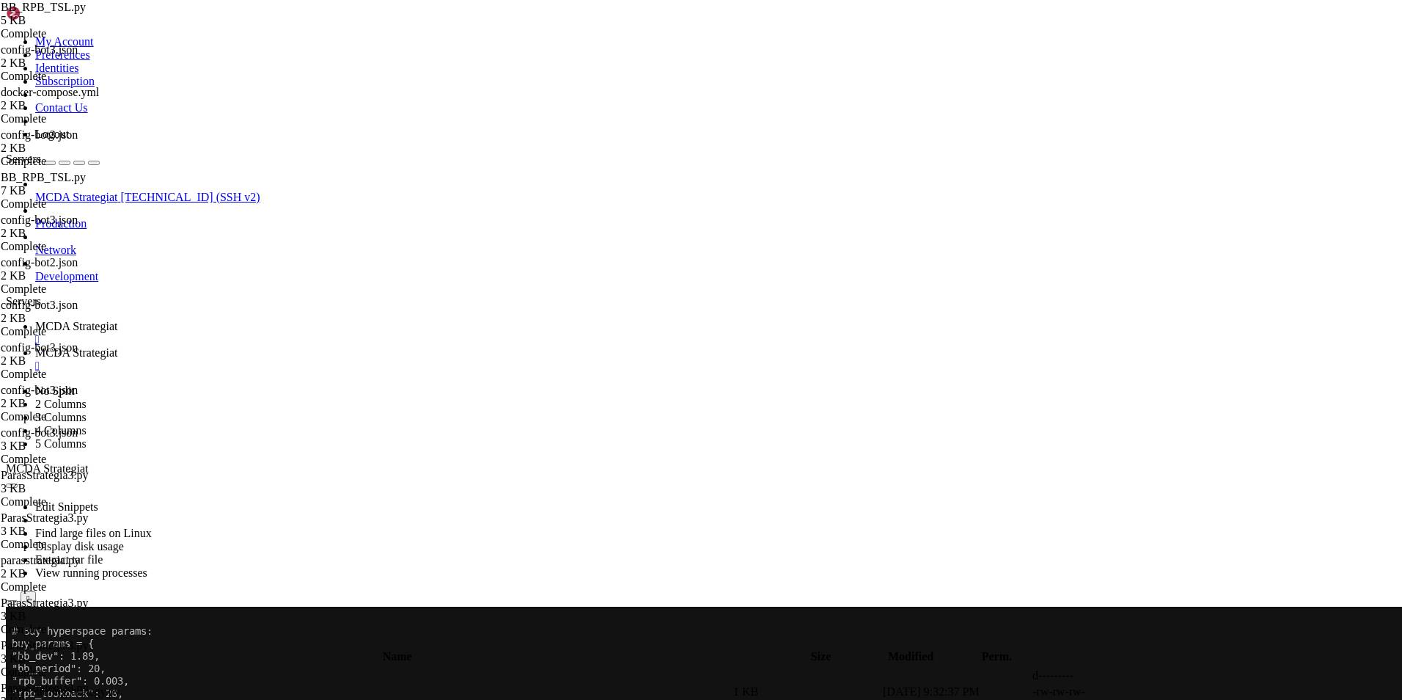
drag, startPoint x: 471, startPoint y: 984, endPoint x: -4, endPoint y: 659, distance: 575.6
click at [353, 346] on link "MCDA Strategiat " at bounding box center [715, 359] width 1361 height 26
click at [211, 668] on td " .." at bounding box center [369, 675] width 724 height 15
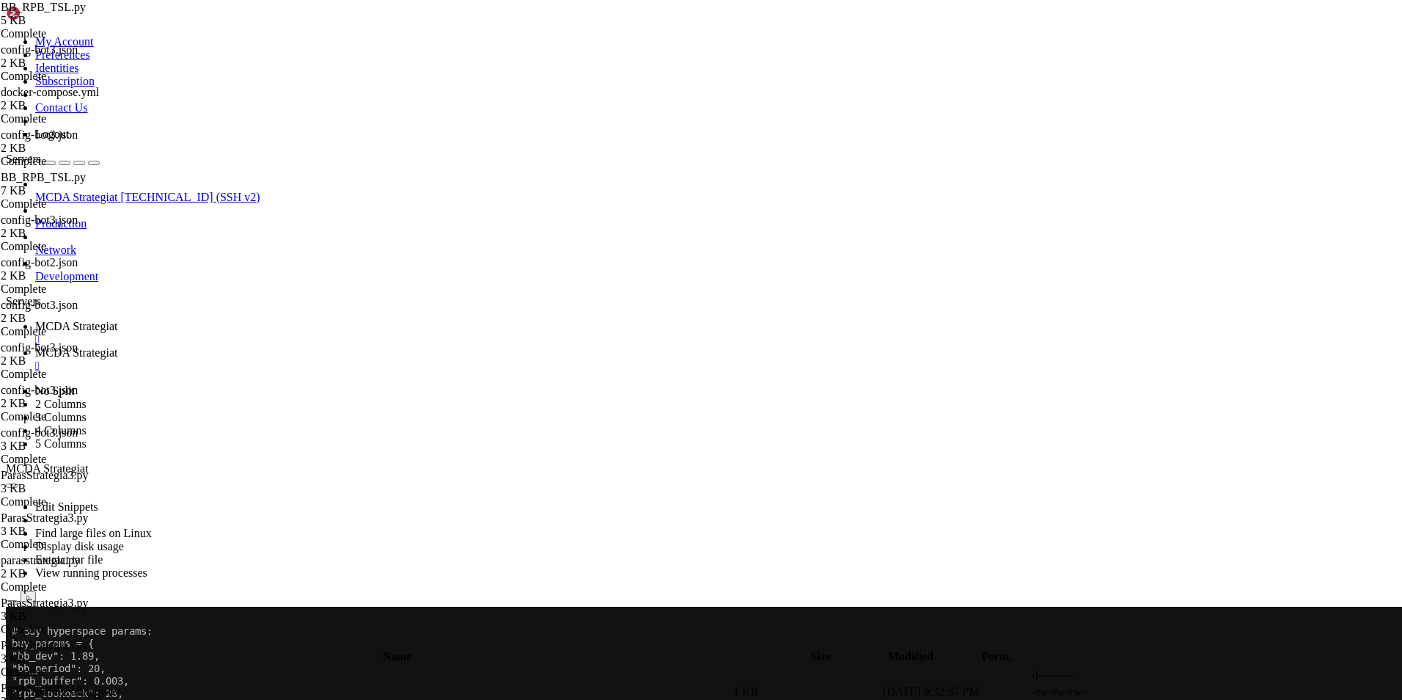
click at [211, 668] on td " .." at bounding box center [369, 675] width 724 height 15
click at [261, 668] on td " .." at bounding box center [369, 675] width 724 height 15
click at [18, 669] on span " .." at bounding box center [13, 675] width 10 height 12
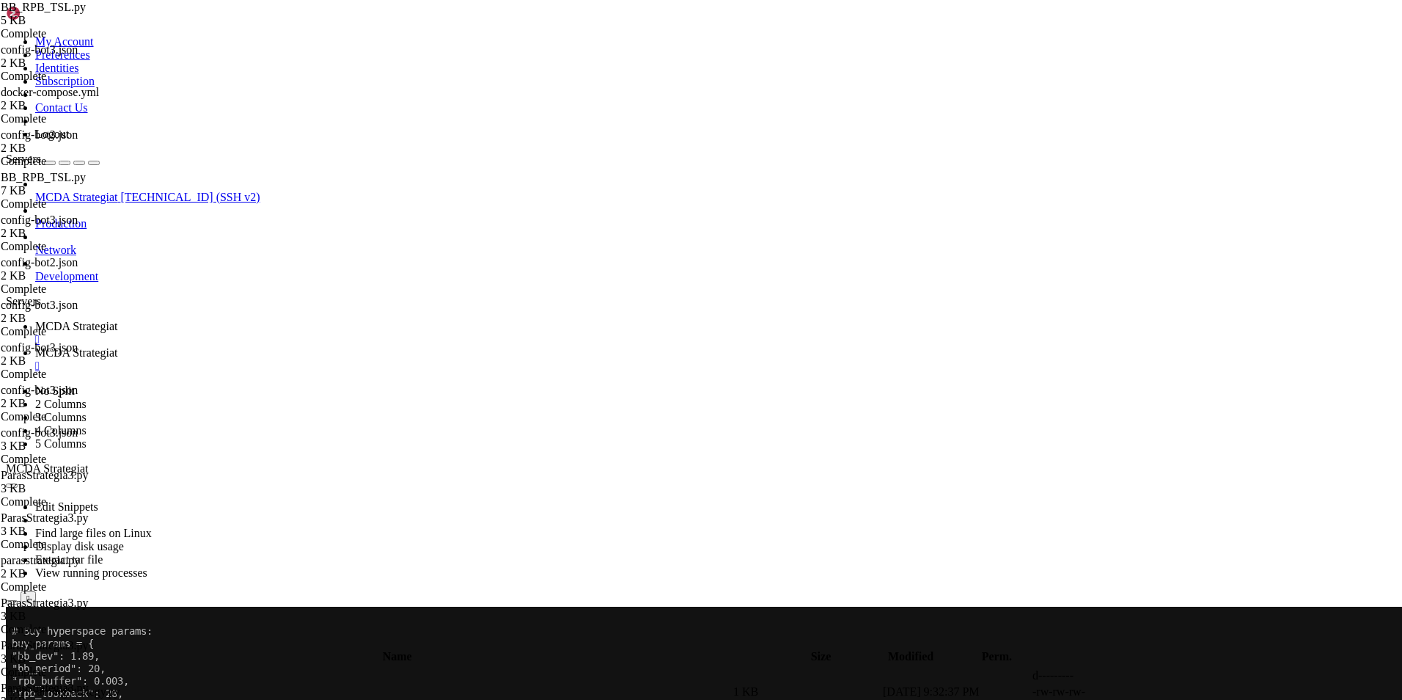
click at [18, 669] on span " .." at bounding box center [13, 675] width 10 height 12
type input "/root/ft_userdata/user_data/strategies"
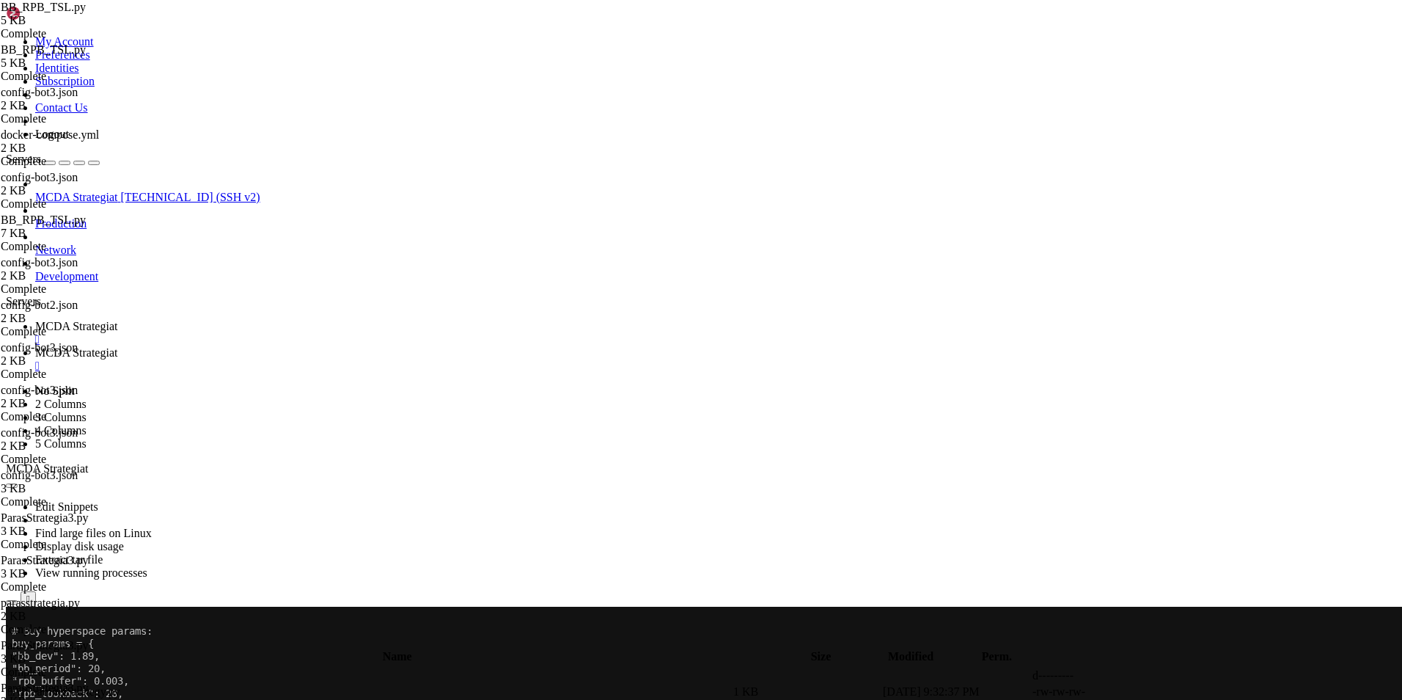
click at [117, 320] on span "MCDA Strategiat" at bounding box center [76, 326] width 82 height 12
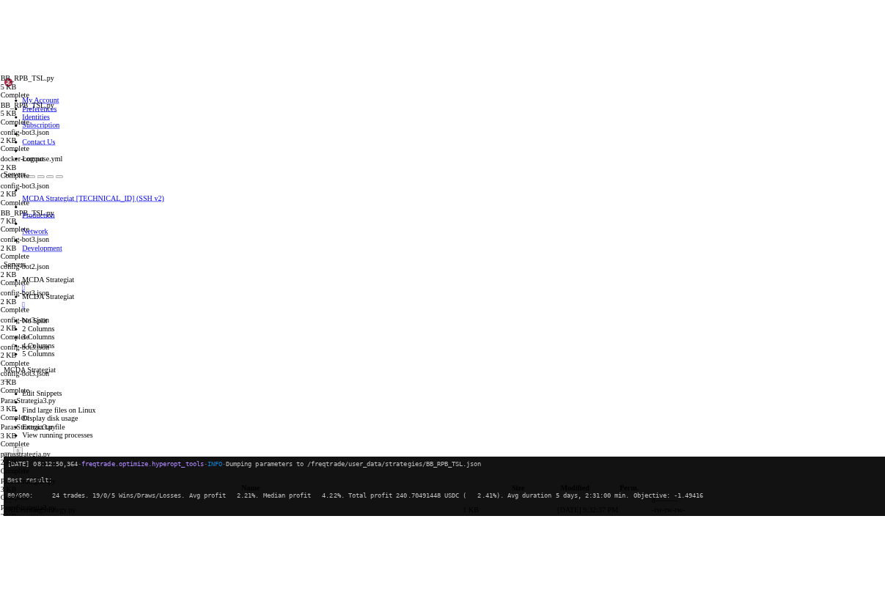
scroll to position [28480, 0]
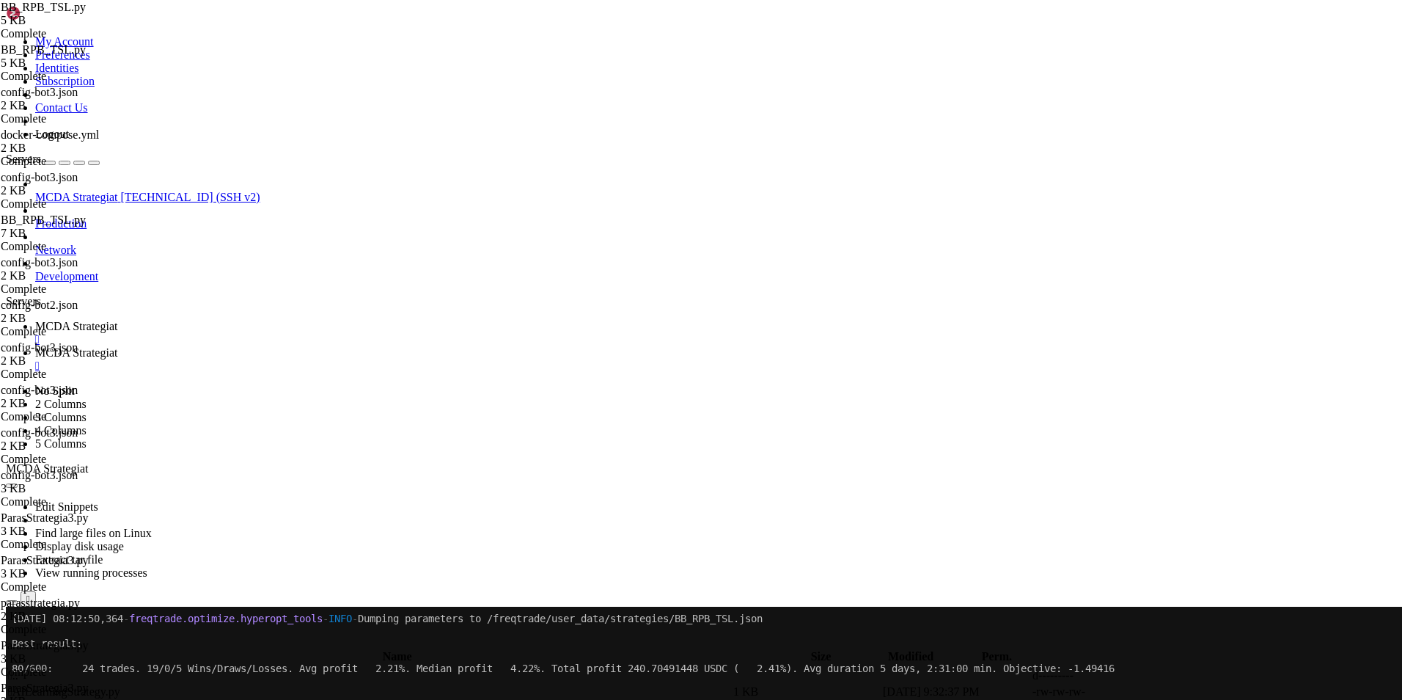
click at [117, 346] on span "MCDA Strategiat" at bounding box center [76, 352] width 82 height 12
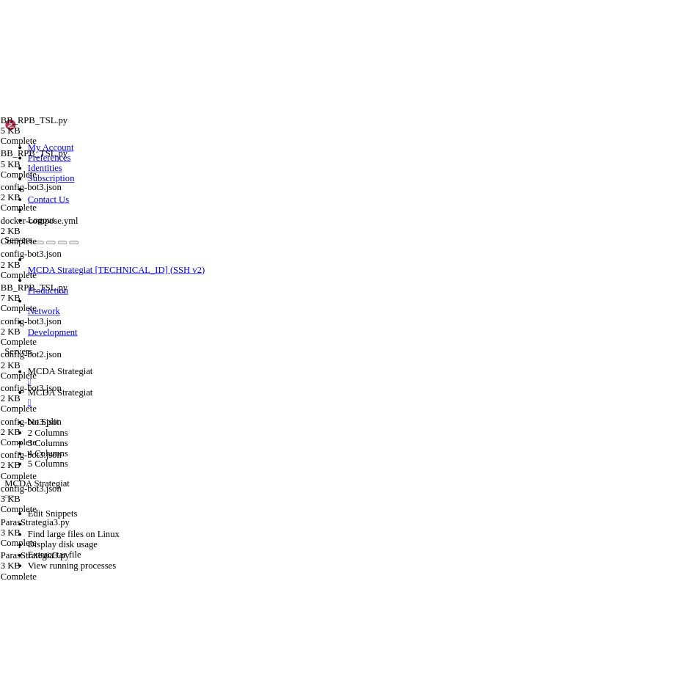
scroll to position [0, 0]
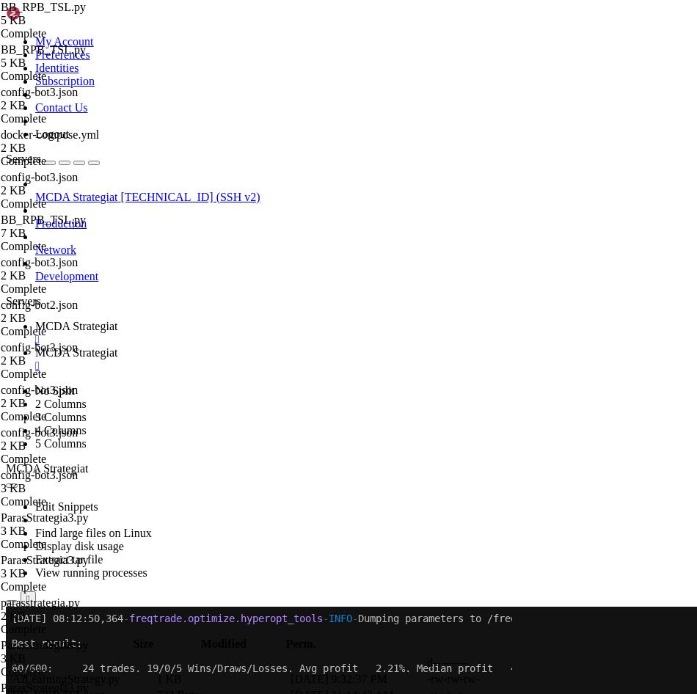
type textarea "trailing_stop = True"
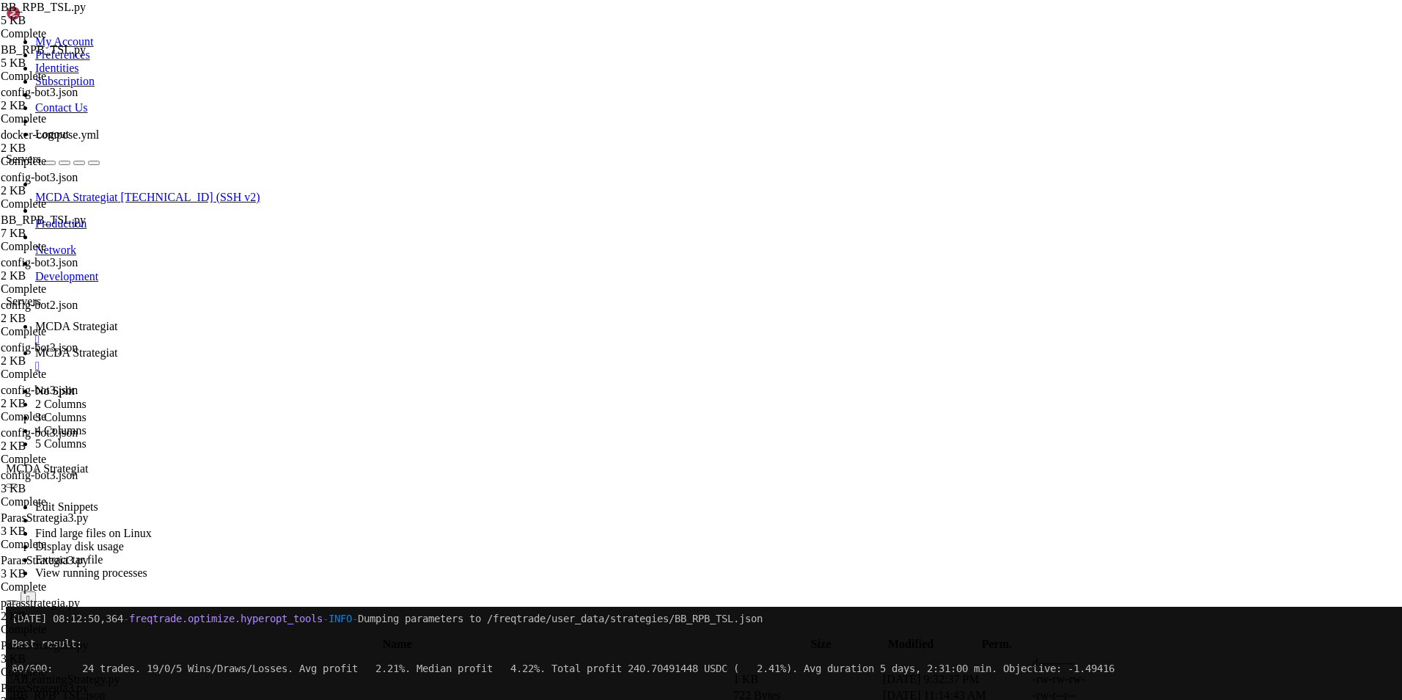
click at [117, 320] on span "MCDA Strategiat" at bounding box center [76, 326] width 82 height 12
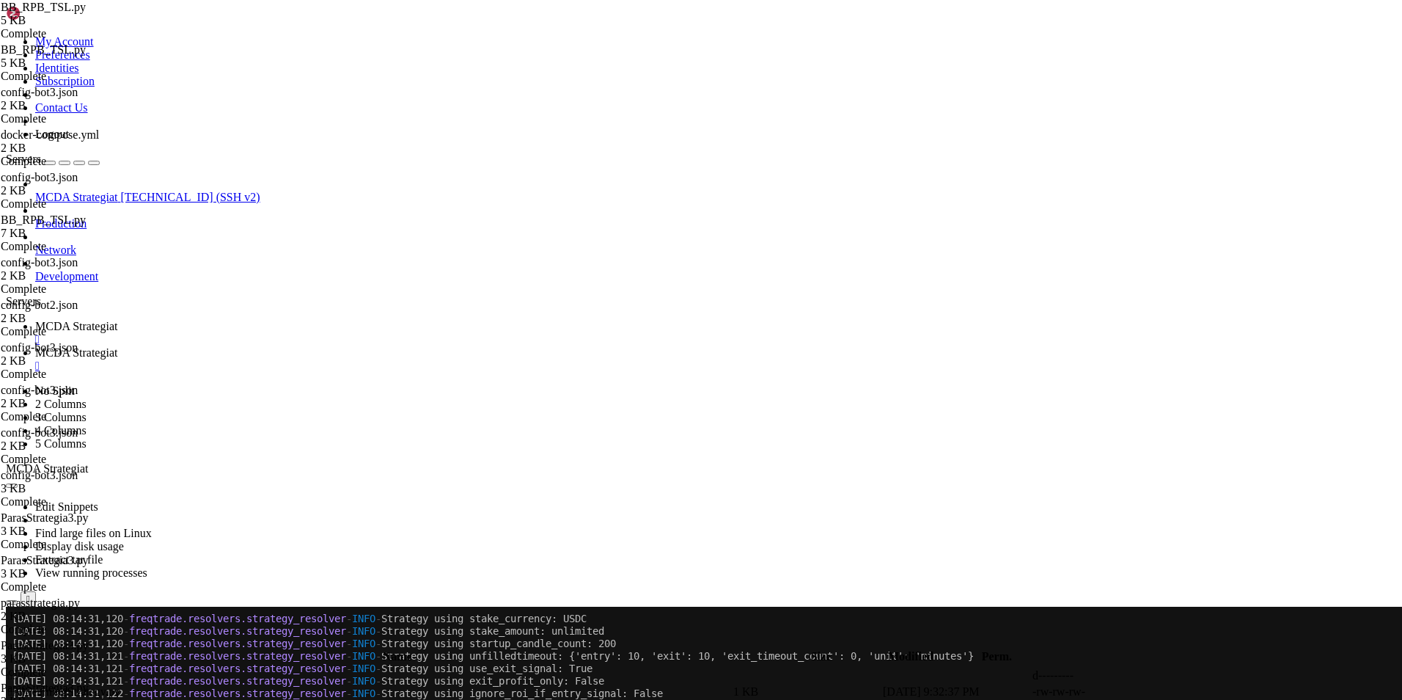
scroll to position [31318, 0]
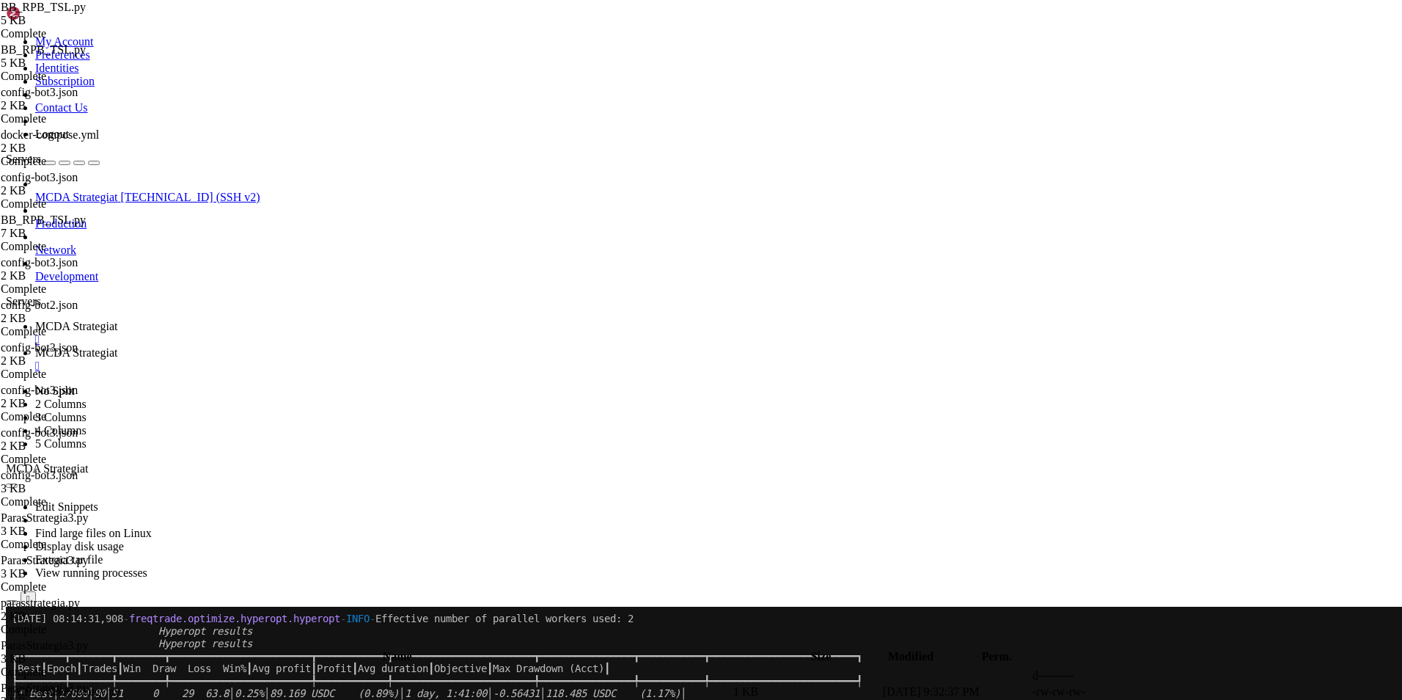
click at [117, 346] on span "MCDA Strategiat" at bounding box center [76, 352] width 82 height 12
click at [18, 669] on span " .." at bounding box center [13, 675] width 10 height 12
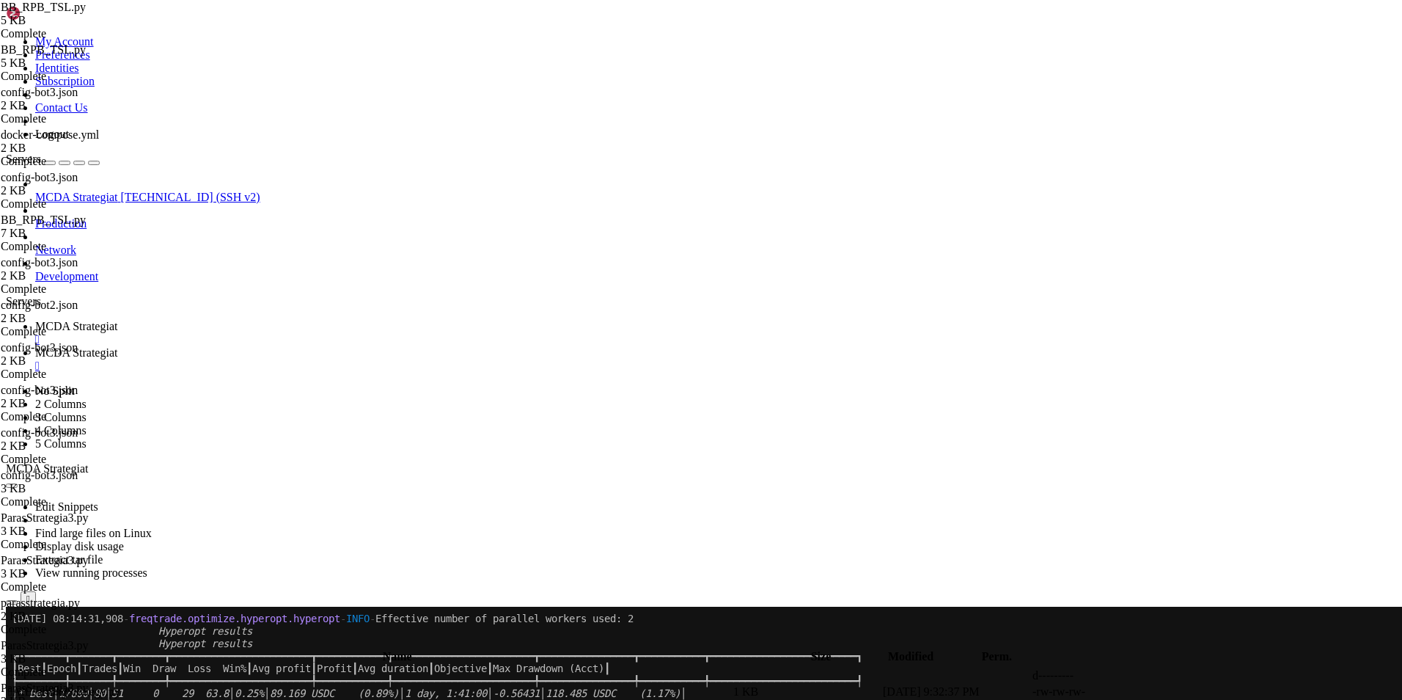
click at [18, 669] on span " .." at bounding box center [13, 675] width 10 height 12
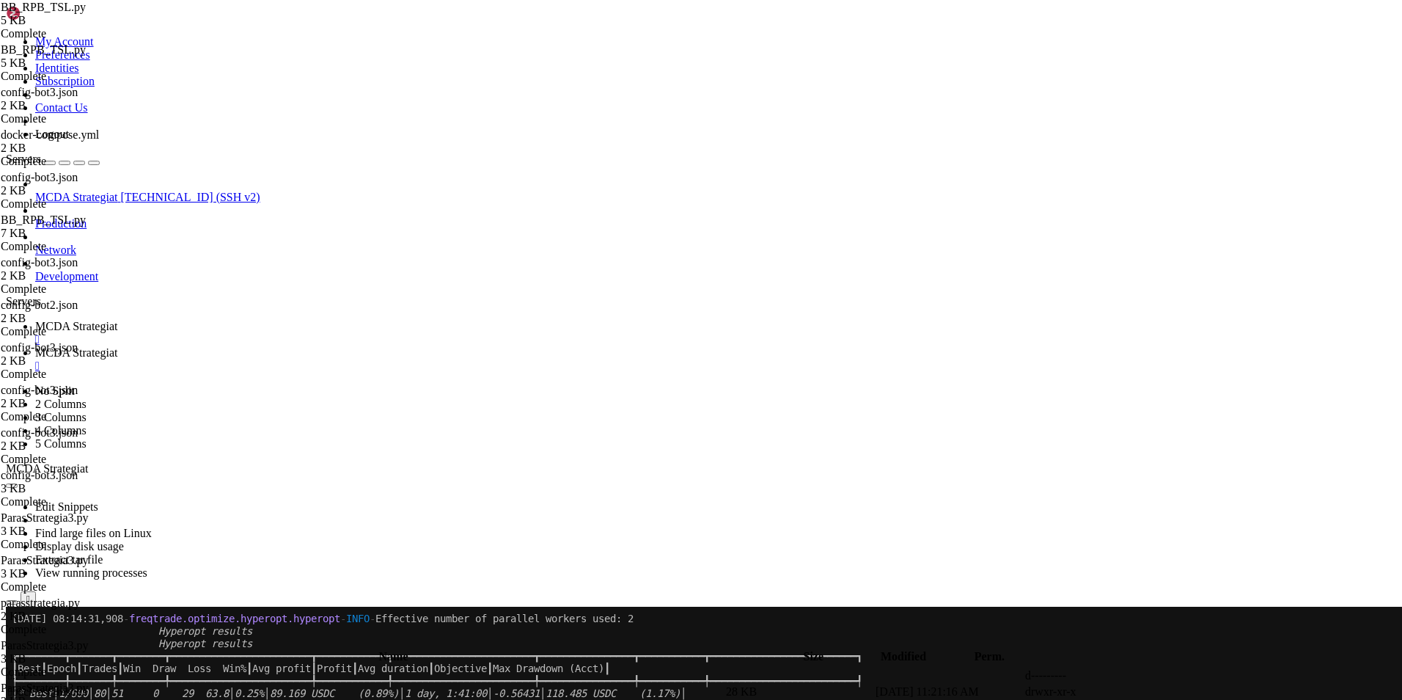
type input "/root/ft_userdata/user_data/strategies"
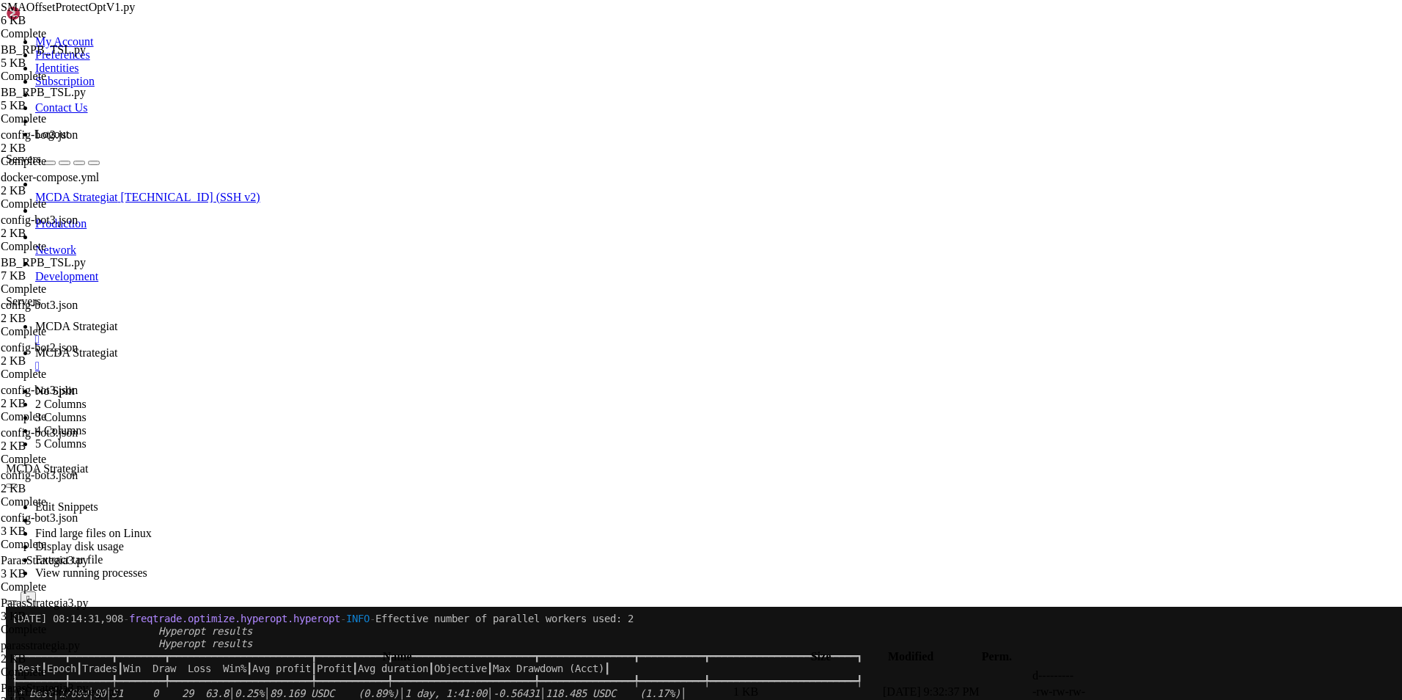
scroll to position [0, 7]
type textarea "stoploss = -0.90"
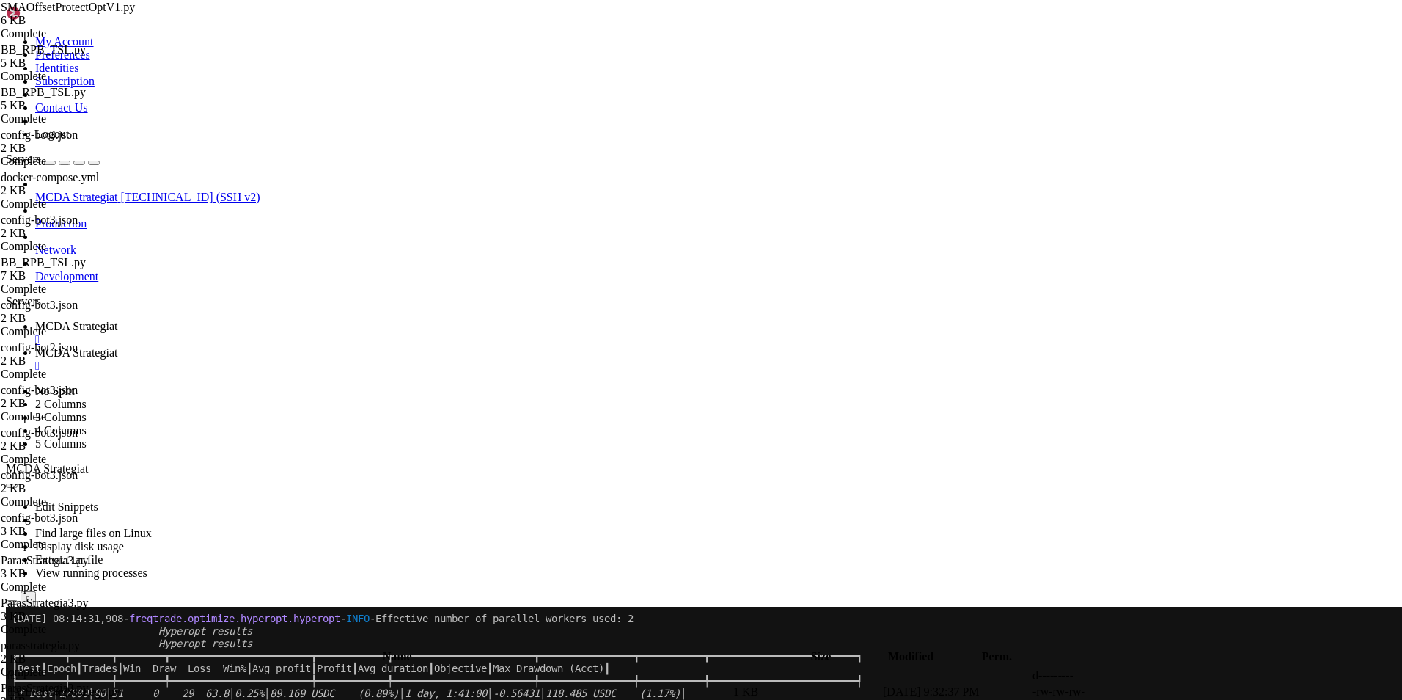
scroll to position [0, 7]
type textarea "stoploss = -0.05"
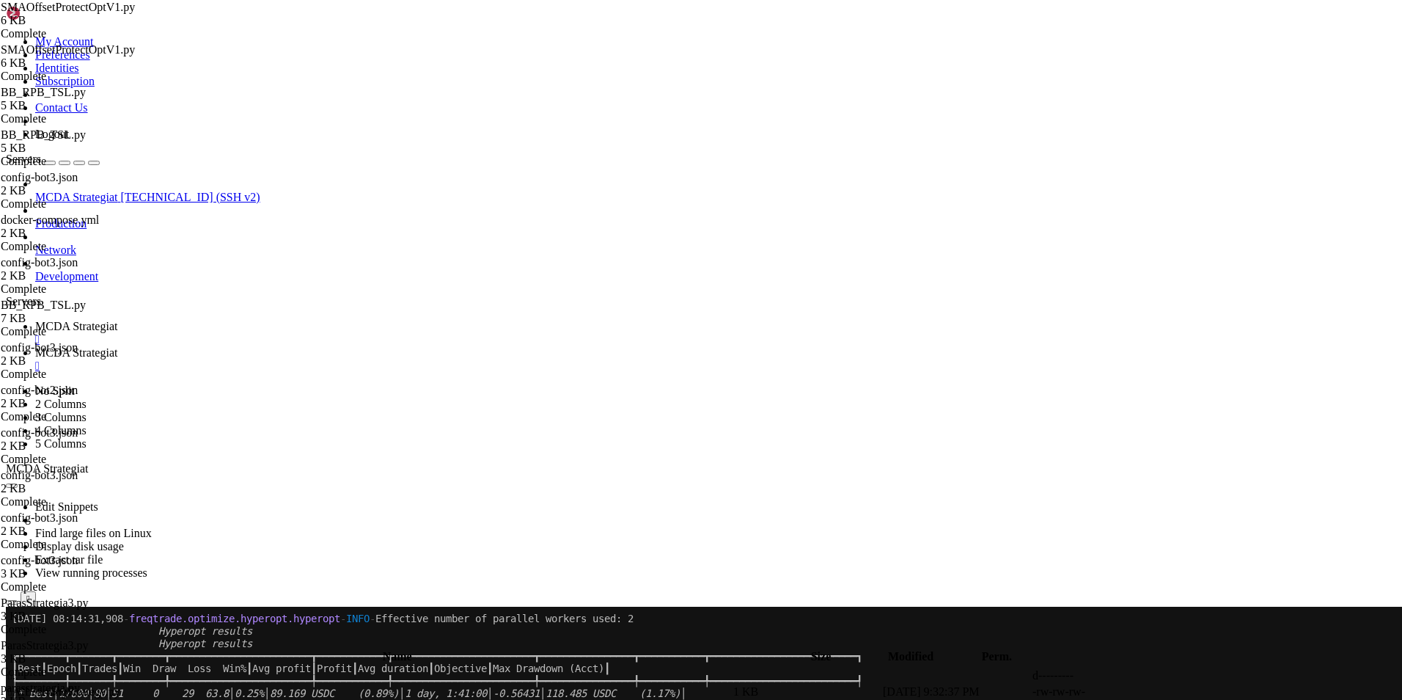
type textarea "stoploss = -0.90"
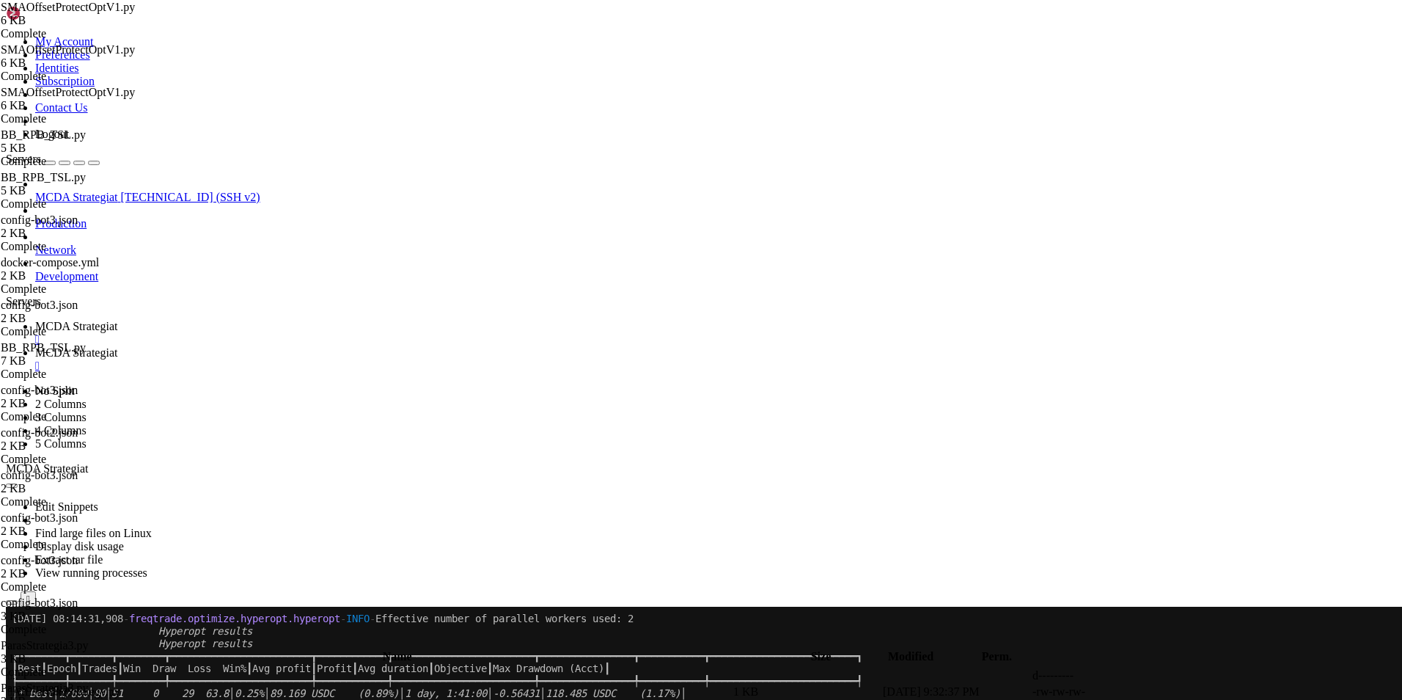
scroll to position [88, 0]
type textarea "trailing_only_offset_is_reached = True"
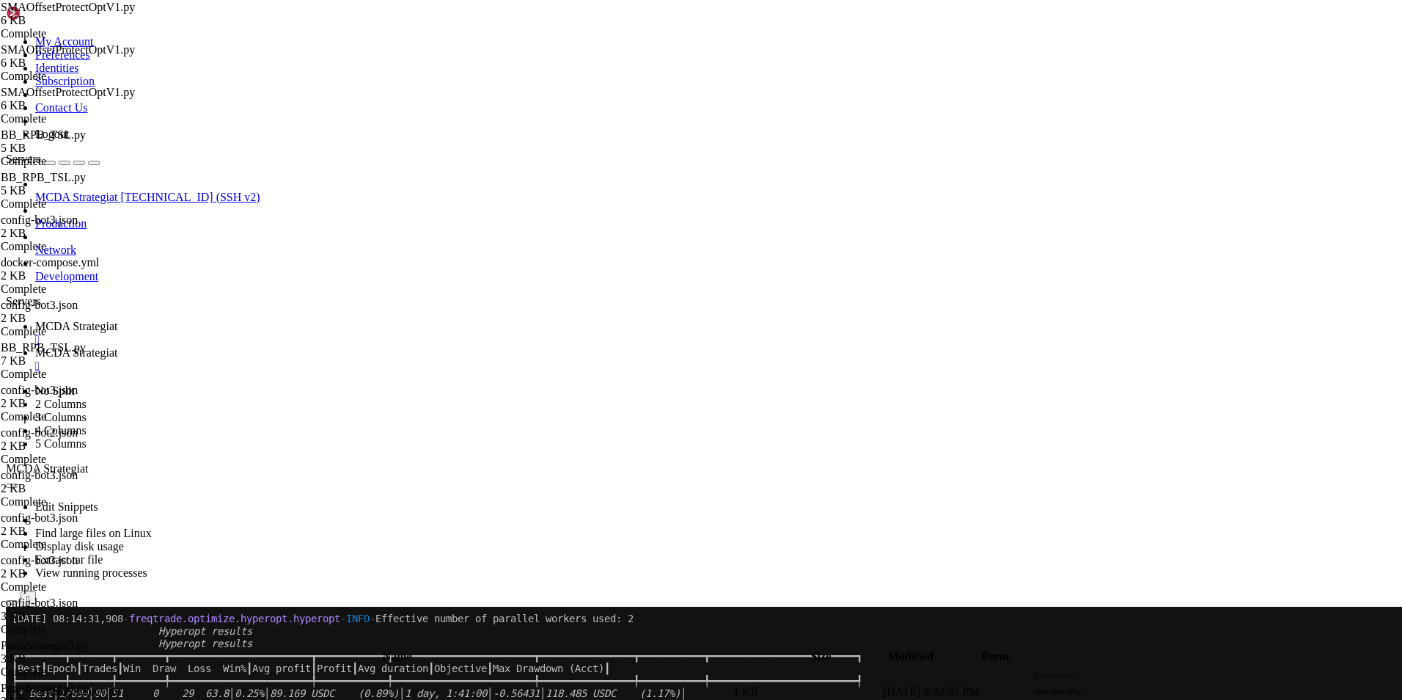
click at [117, 320] on span "MCDA Strategiat" at bounding box center [76, 326] width 82 height 12
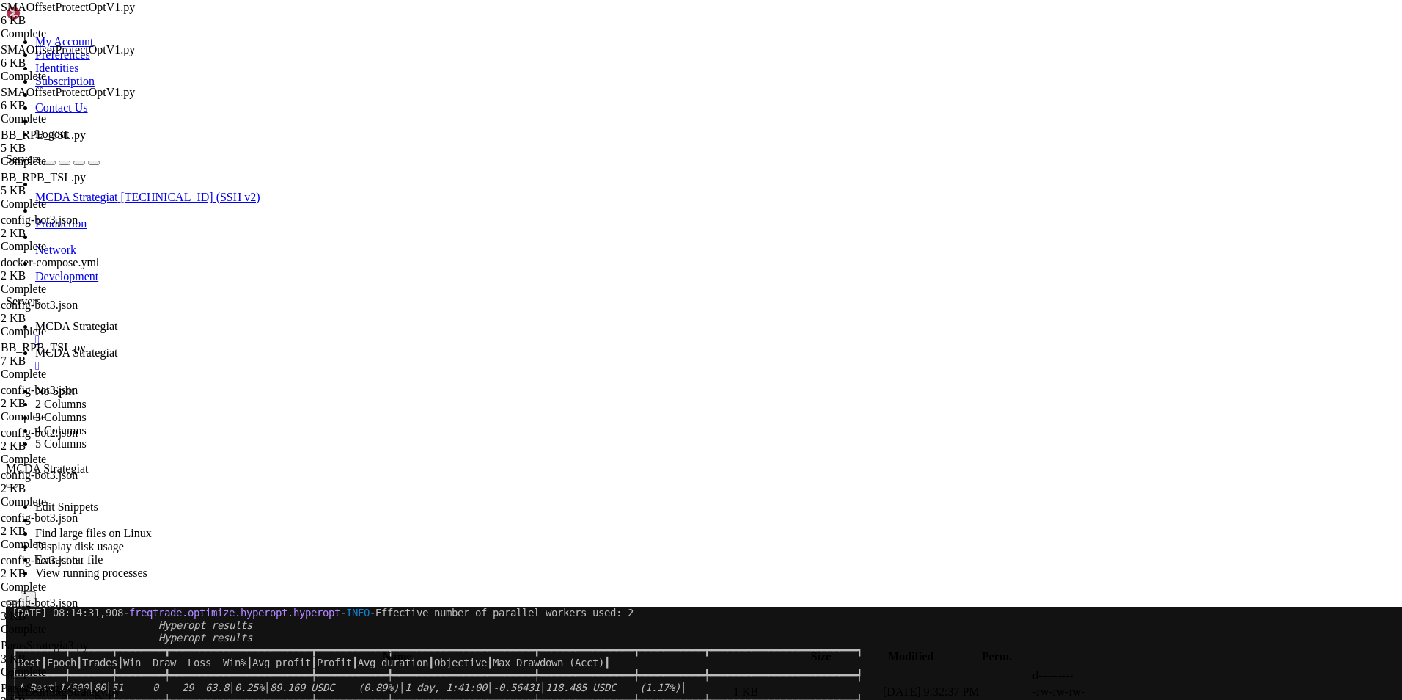
scroll to position [0, 0]
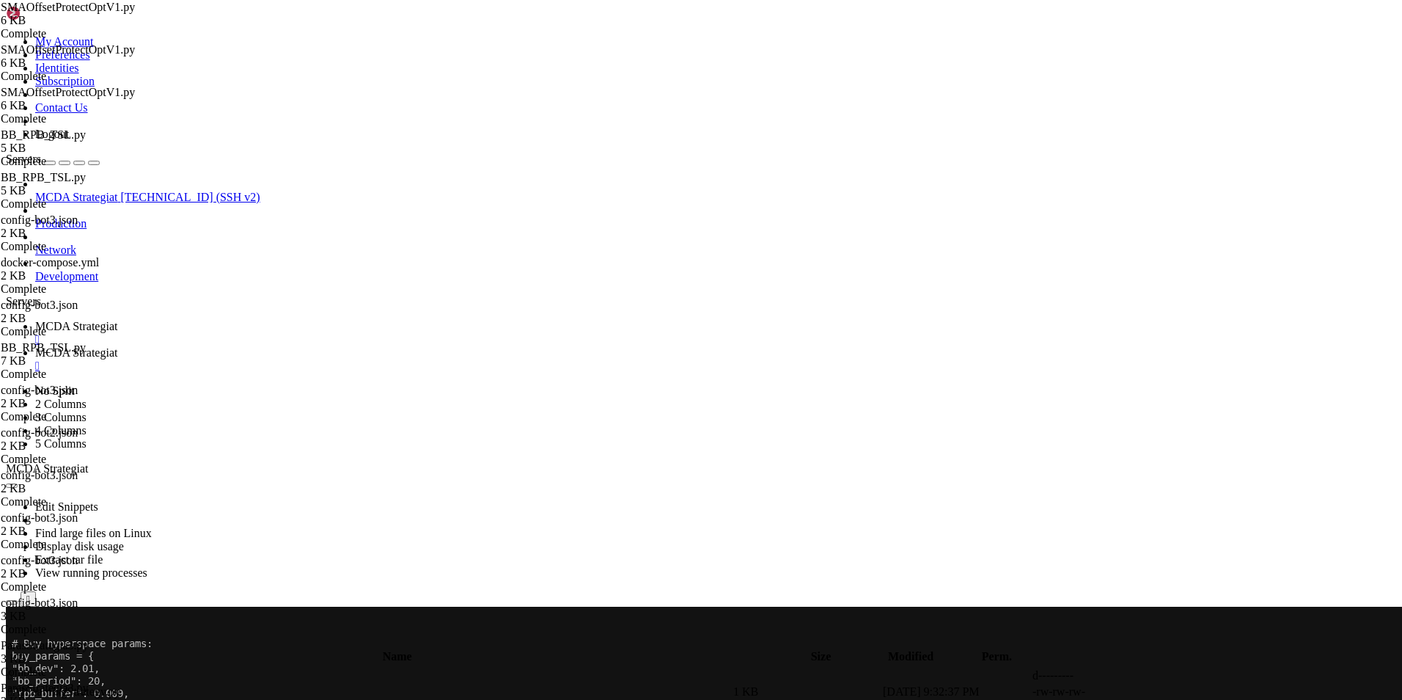
click at [366, 346] on link "MCDA Strategiat " at bounding box center [715, 359] width 1361 height 26
click at [230, 668] on td " .." at bounding box center [369, 675] width 724 height 15
type input "/root/ft_userdata/user_data"
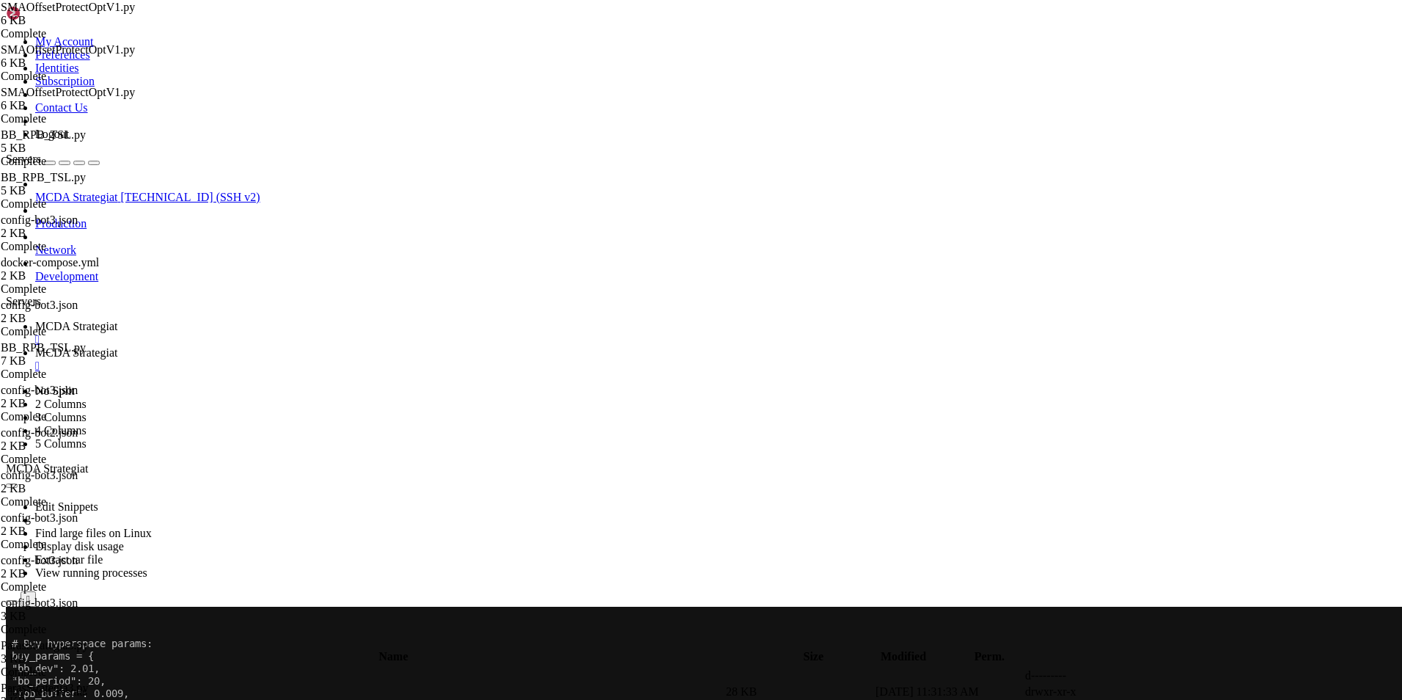
drag, startPoint x: 349, startPoint y: 188, endPoint x: 238, endPoint y: 87, distance: 150.0
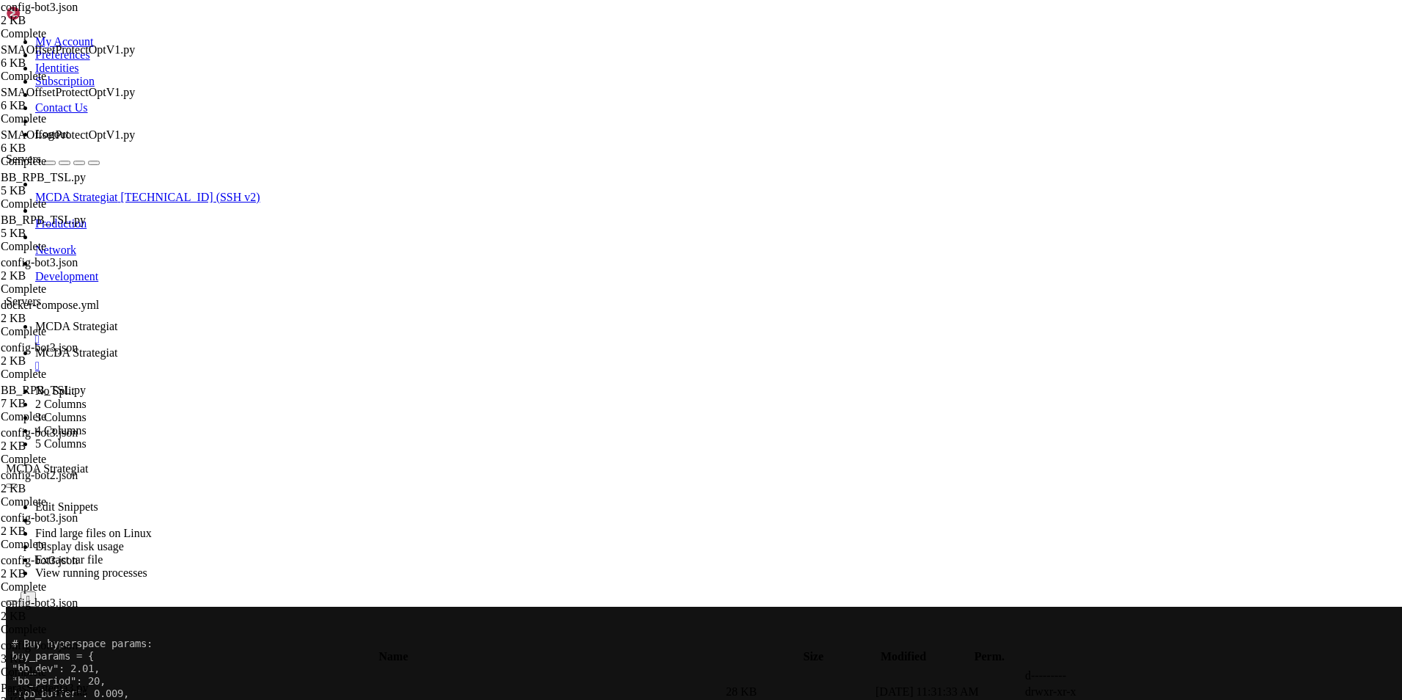
scroll to position [0, 12]
type textarea ""tradable_balance_ratio": 0.10,"
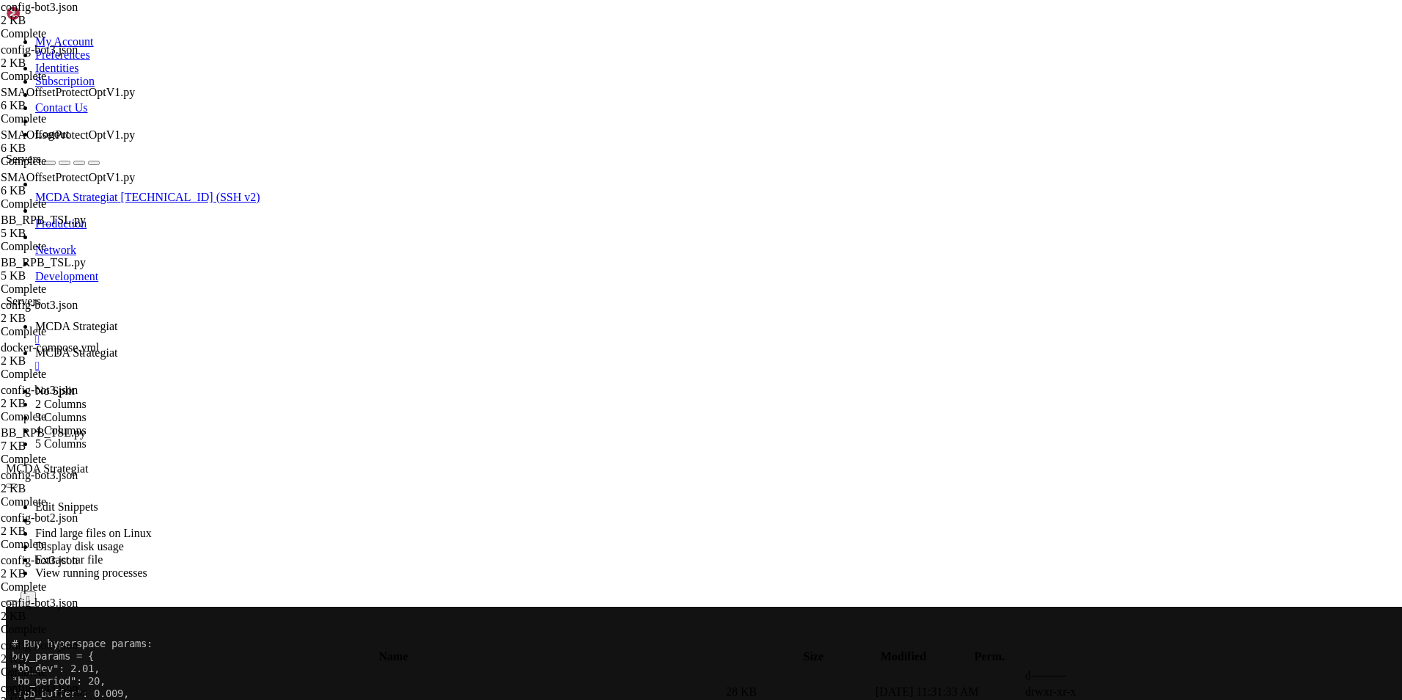
type textarea ""trading_mode": "spot","
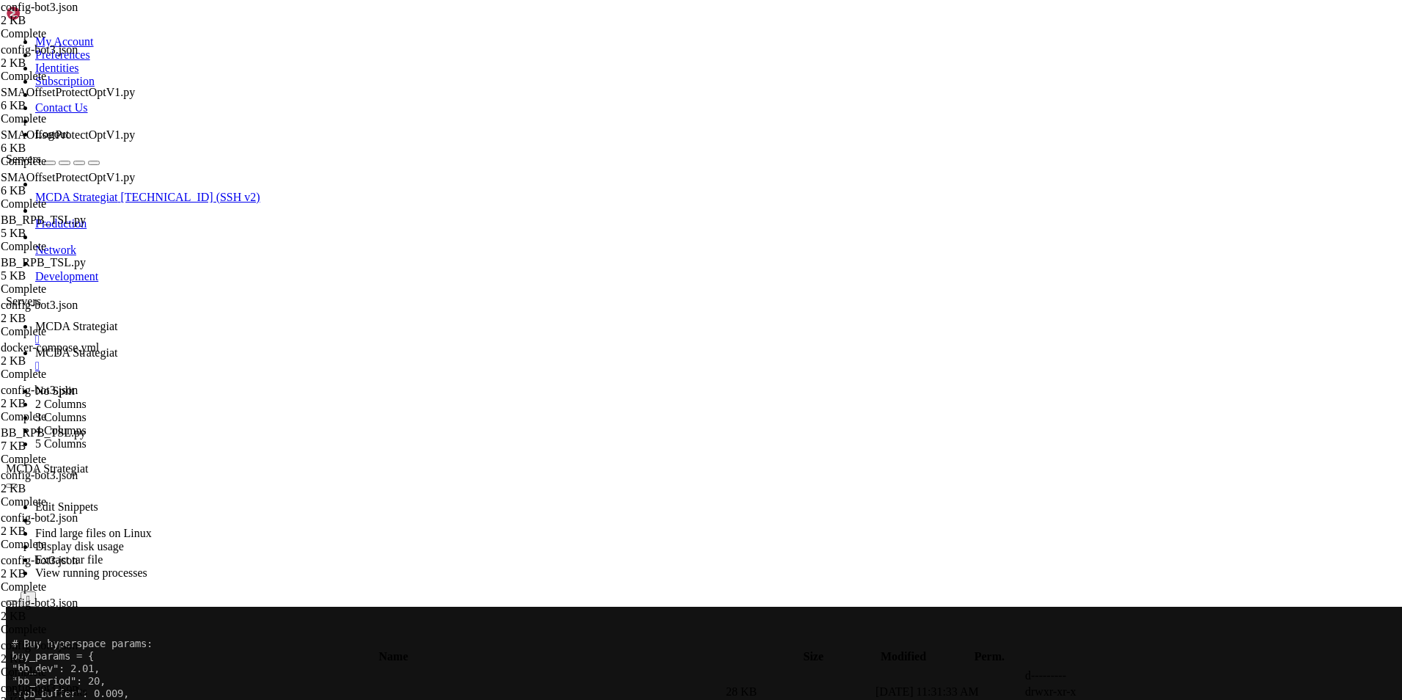
type input "/root/ft_userdata/user_data/strategies"
drag, startPoint x: 312, startPoint y: 202, endPoint x: 298, endPoint y: 202, distance: 13.9
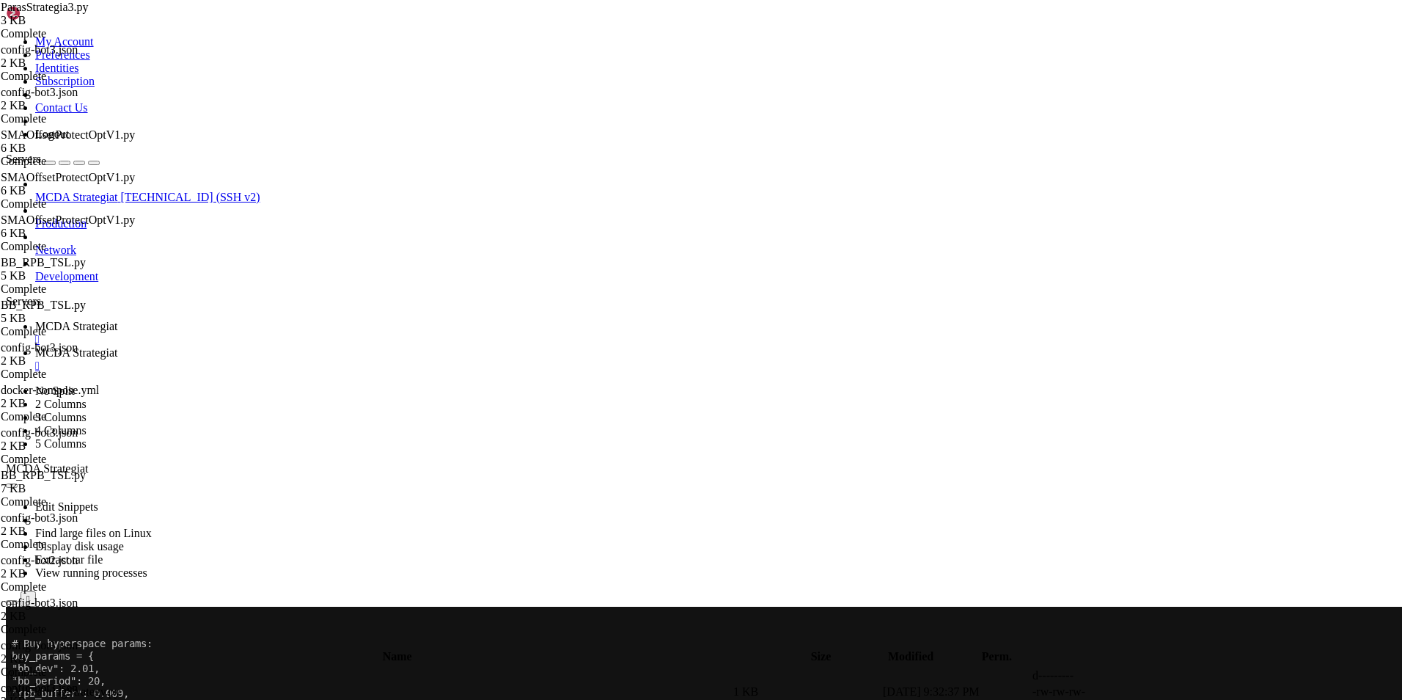
type textarea "stoploss = -0.10"
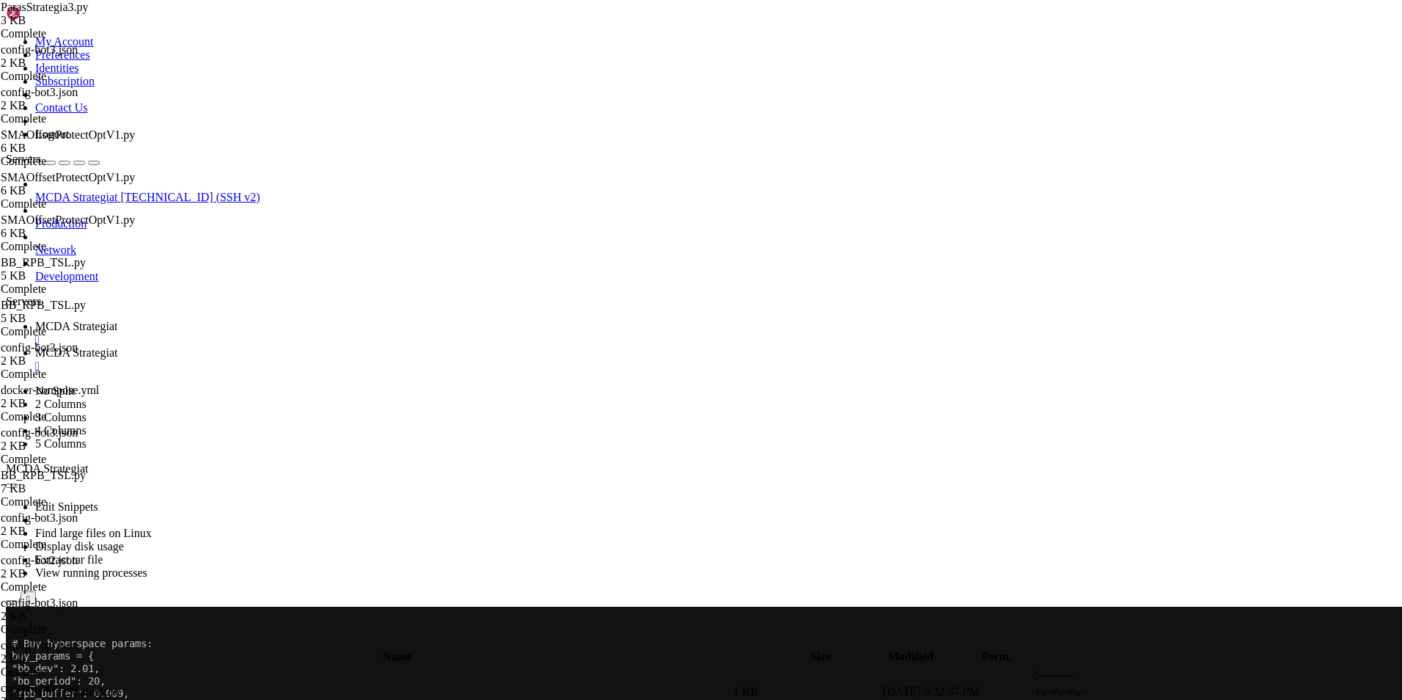
click at [18, 669] on span " .." at bounding box center [13, 675] width 10 height 12
type input "/root/ft_userdata/user_data"
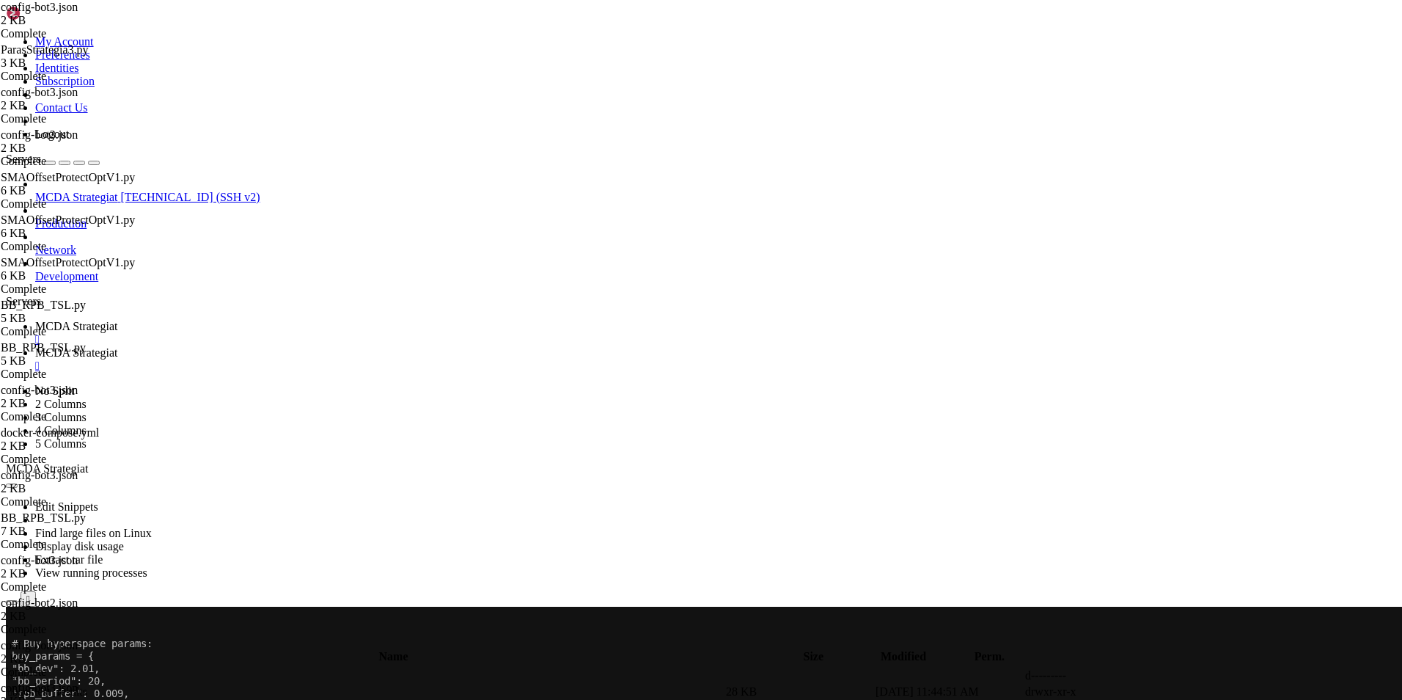
type textarea ""dry_run_wallet": 10000,"
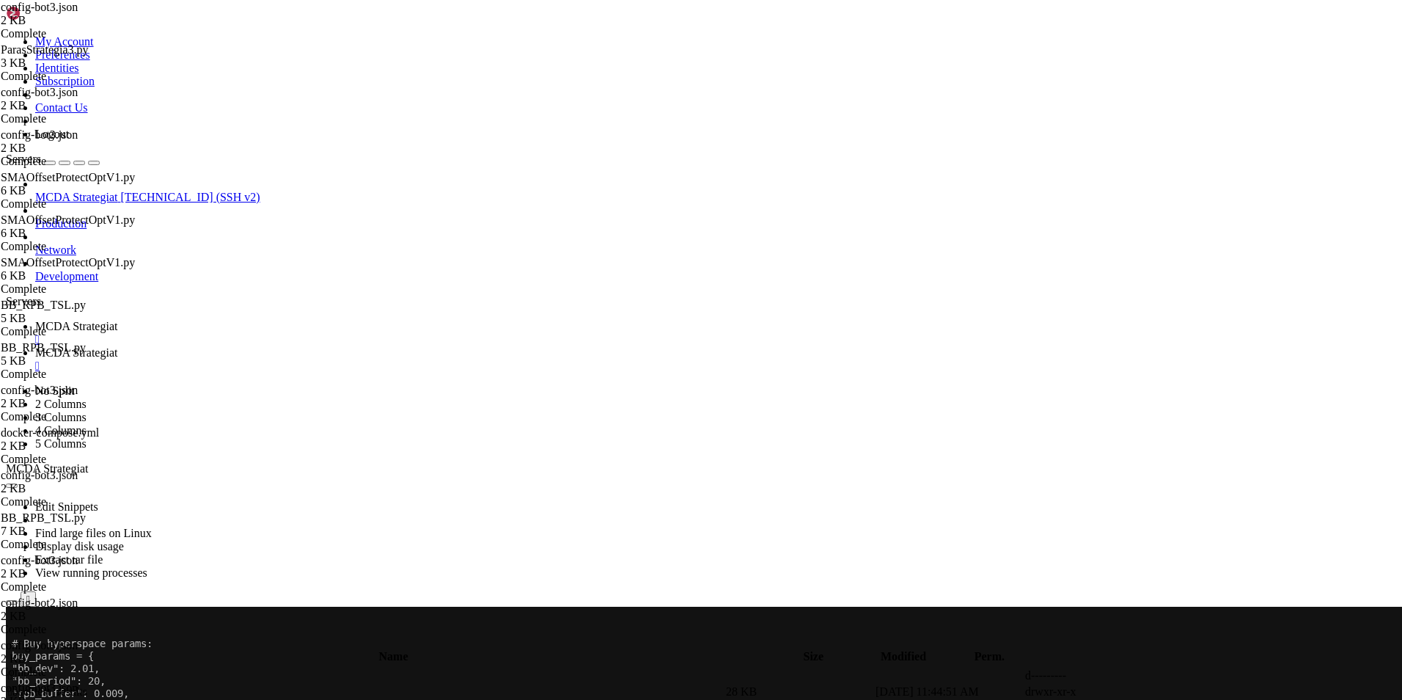
click at [117, 320] on span "MCDA Strategiat" at bounding box center [76, 326] width 82 height 12
